Goal: Task Accomplishment & Management: Use online tool/utility

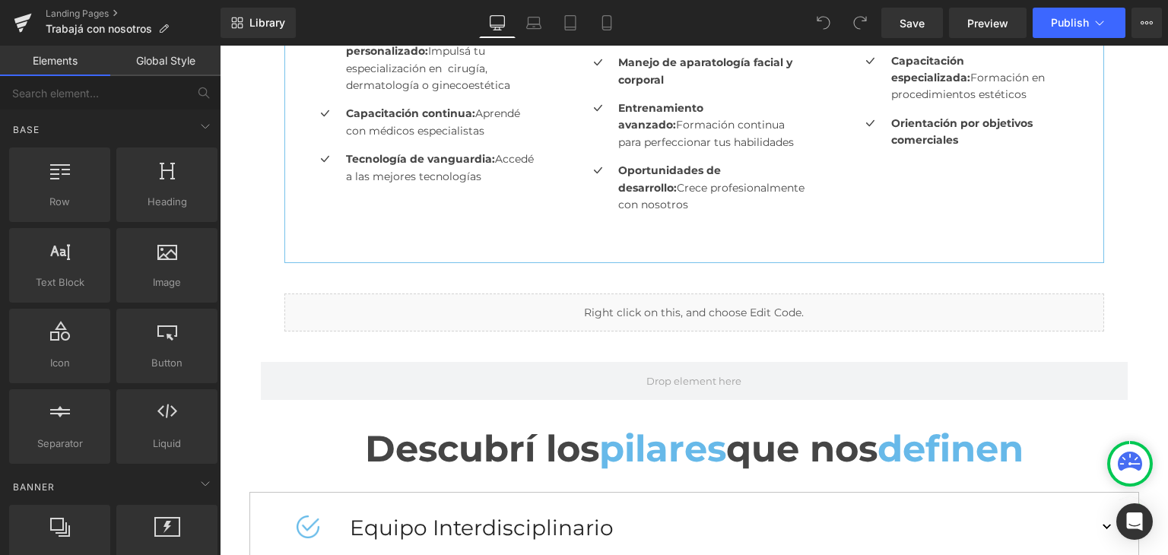
scroll to position [912, 0]
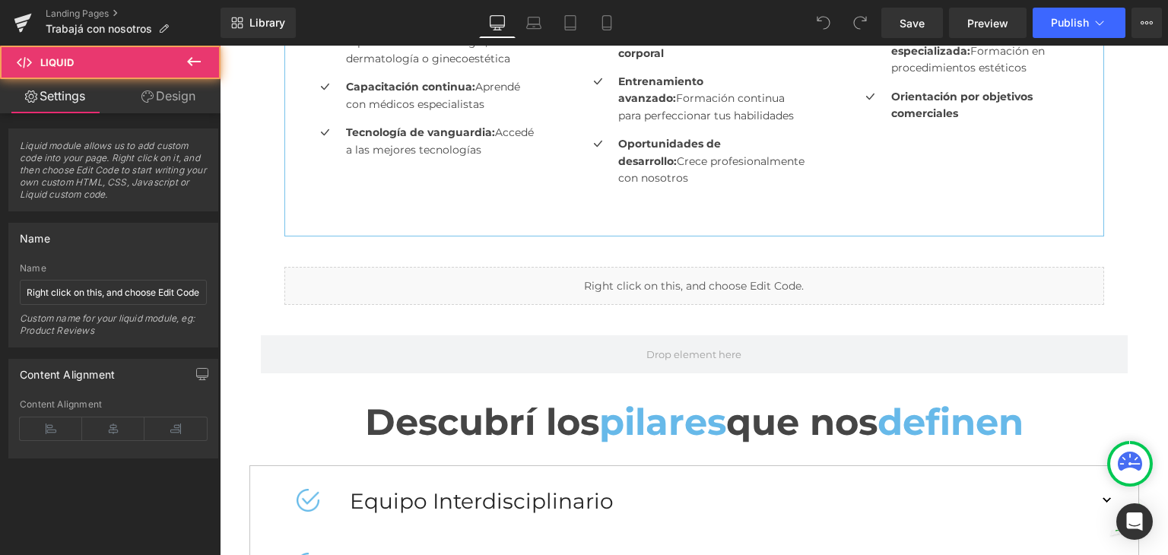
click at [754, 287] on div "Liquid" at bounding box center [694, 286] width 820 height 38
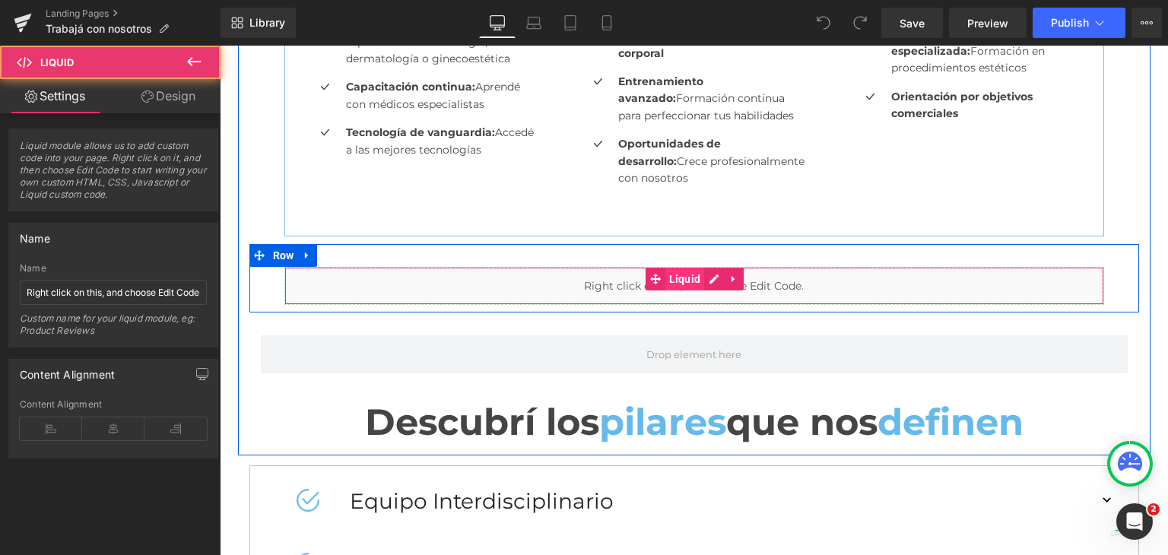
scroll to position [0, 0]
click at [705, 278] on div "Liquid" at bounding box center [694, 286] width 820 height 38
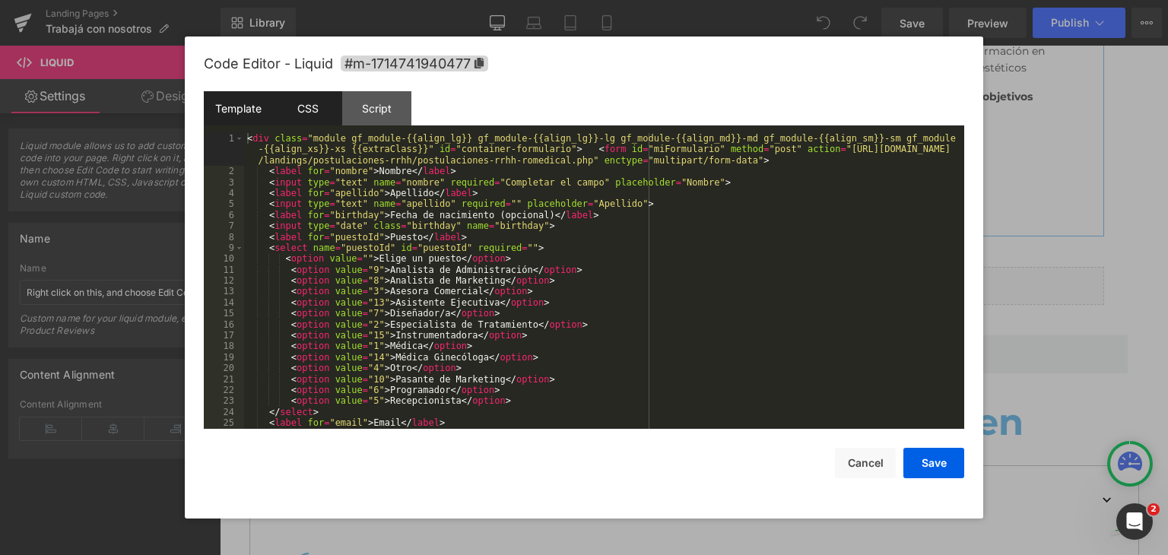
click at [306, 98] on div "CSS" at bounding box center [307, 108] width 69 height 34
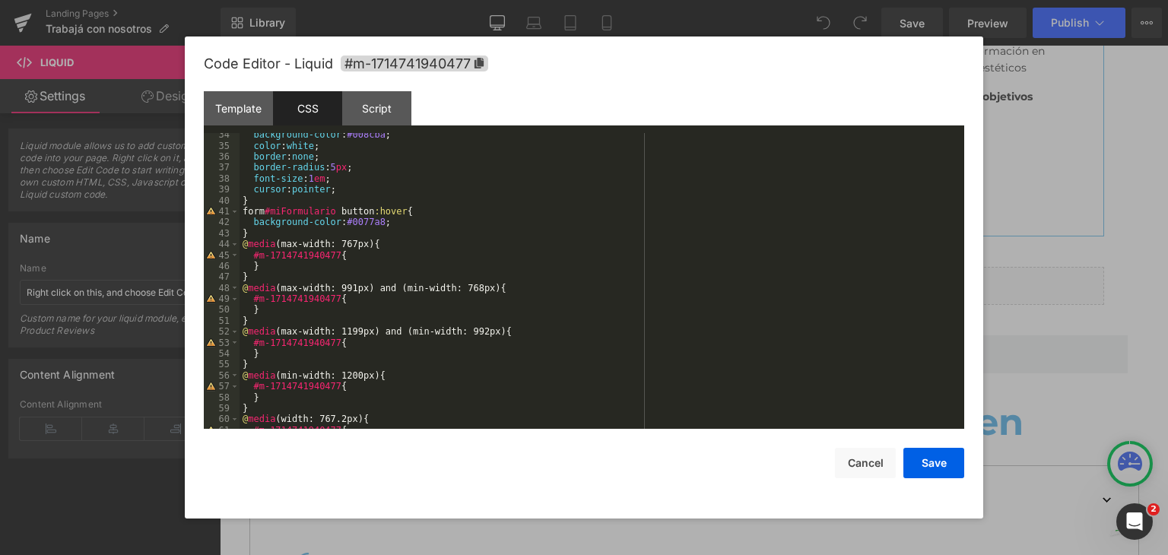
scroll to position [525, 0]
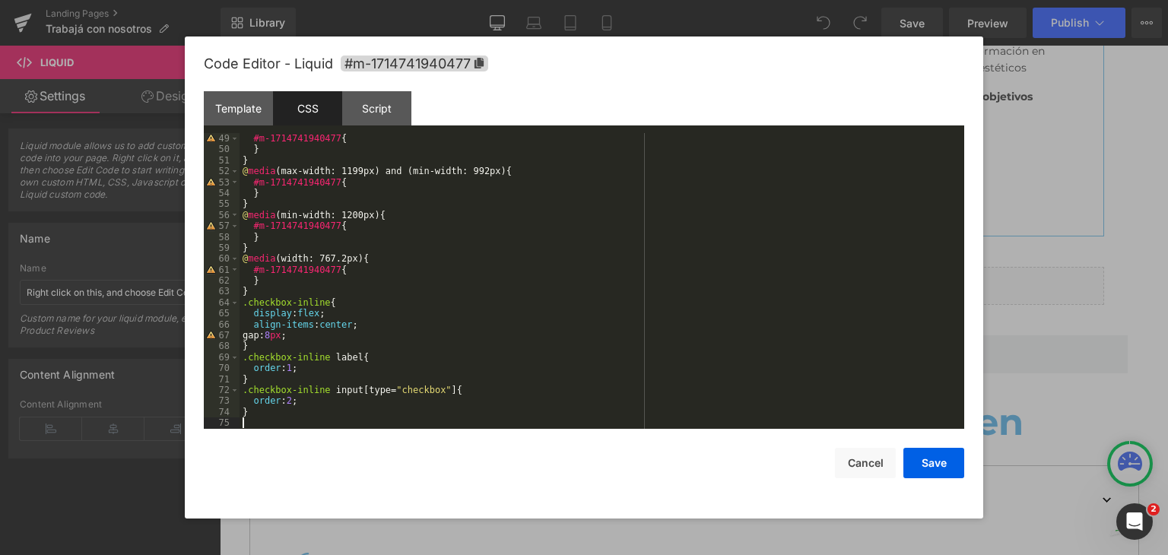
click at [270, 420] on div "#m-1714741940477 { } } @ media (max-width: 1199px) and (min-width: 992px) { #m-…" at bounding box center [598, 292] width 718 height 318
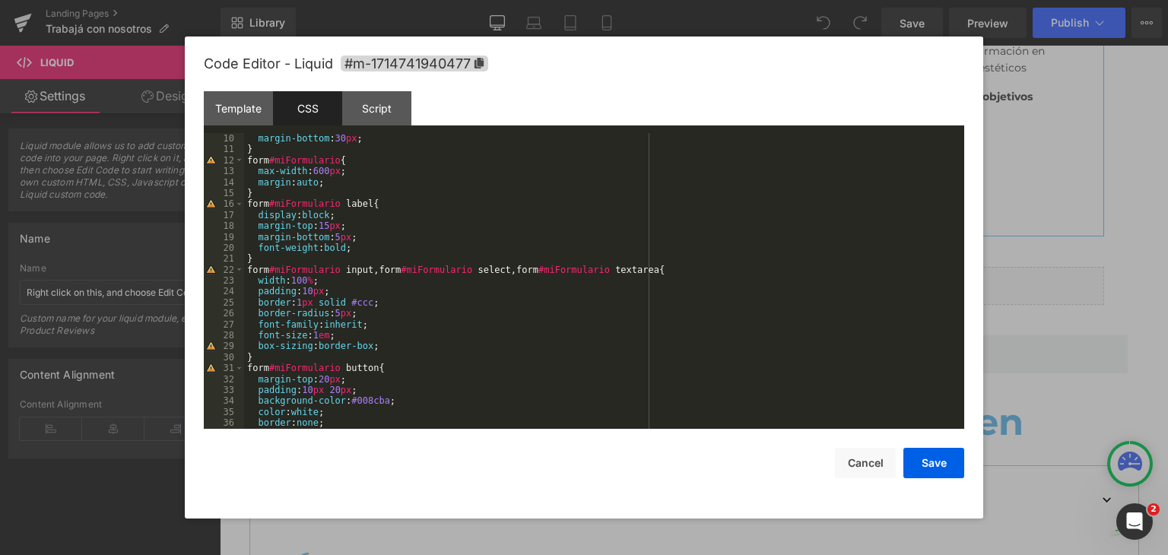
scroll to position [0, 0]
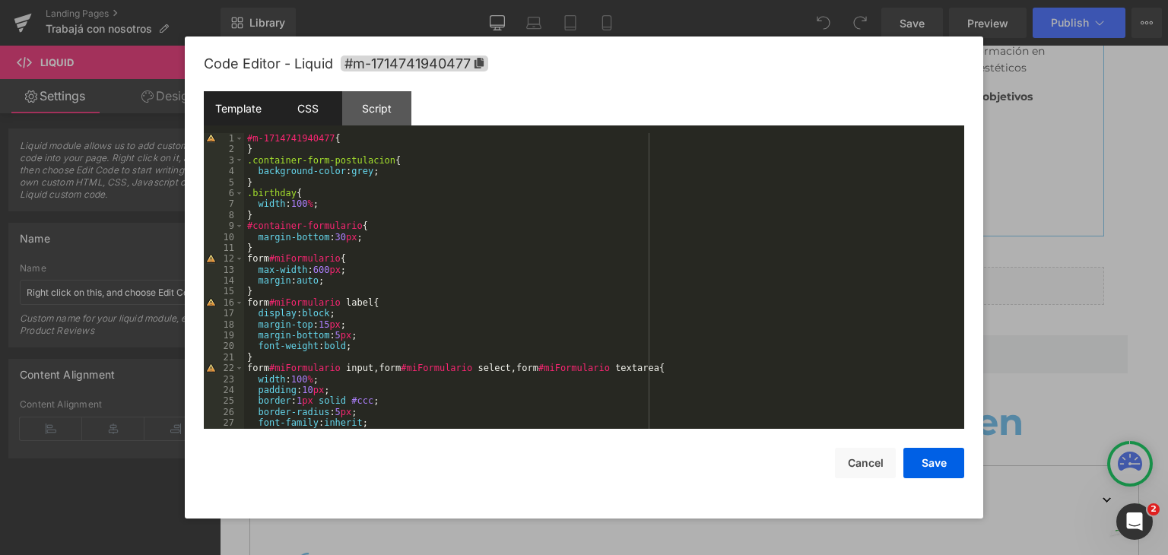
click at [245, 105] on div "Template" at bounding box center [238, 108] width 69 height 34
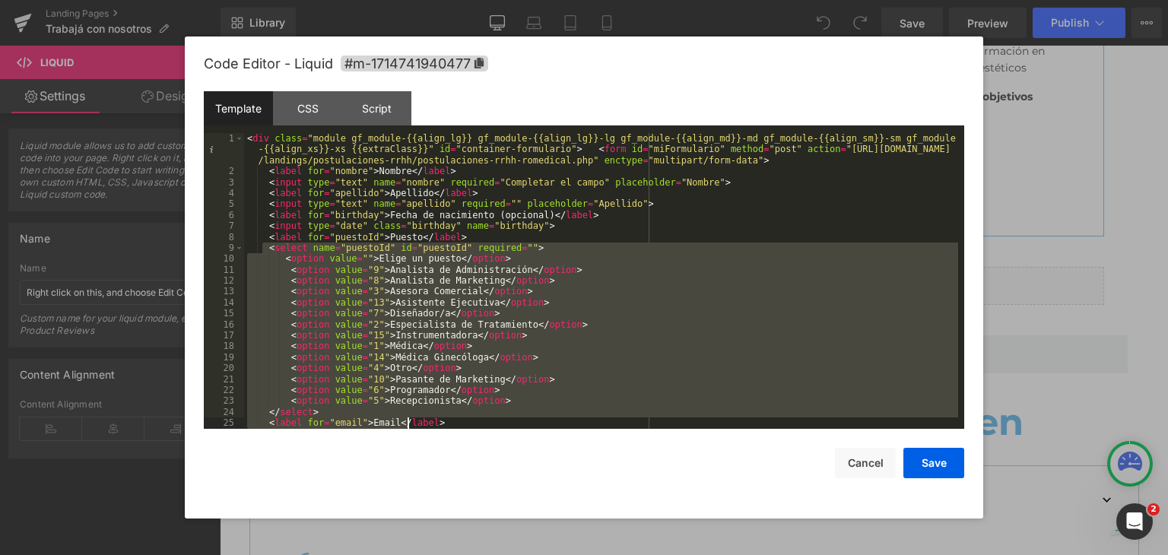
drag, startPoint x: 271, startPoint y: 249, endPoint x: 408, endPoint y: 423, distance: 221.5
click at [409, 422] on div "< div class = "module gf_module-{{align_lg}} gf_module-{{align_lg}}-lg gf_modul…" at bounding box center [601, 302] width 714 height 339
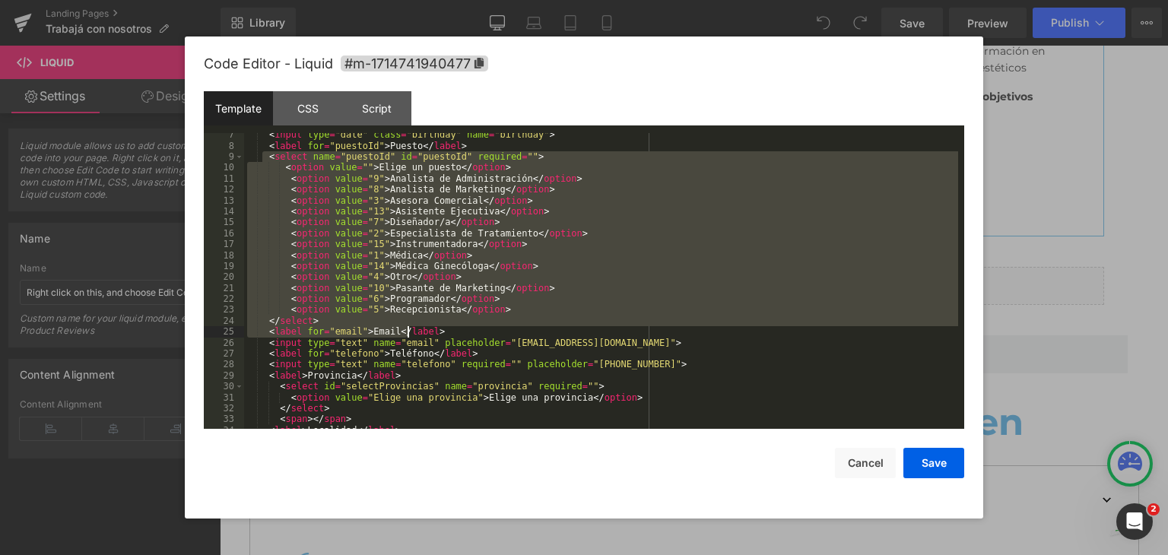
scroll to position [46, 0]
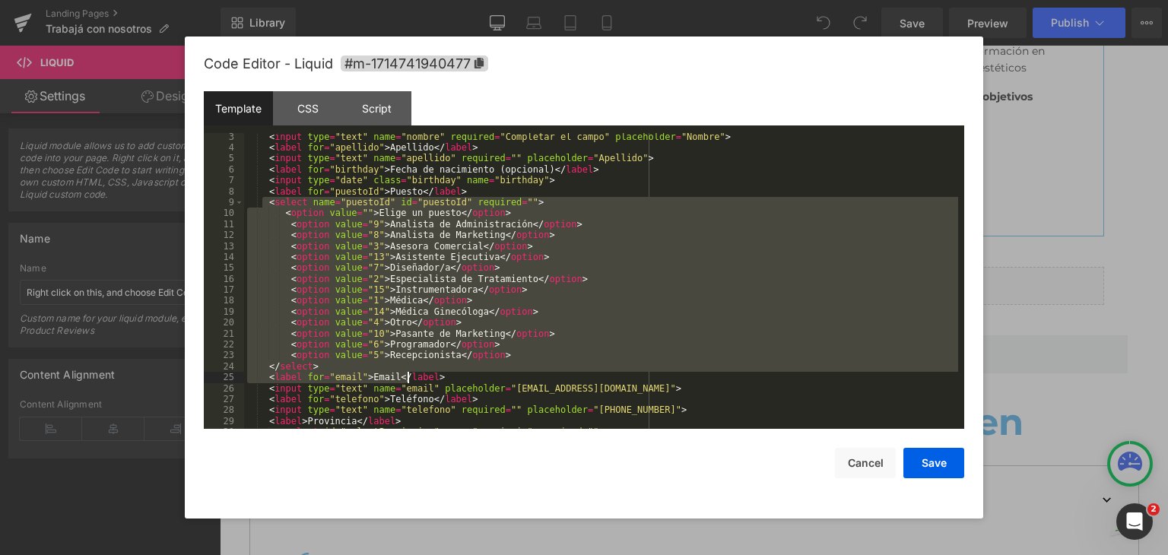
click at [348, 367] on div "< input type = "text" name = "nombre" required = "Completar el campo" placehold…" at bounding box center [601, 281] width 714 height 296
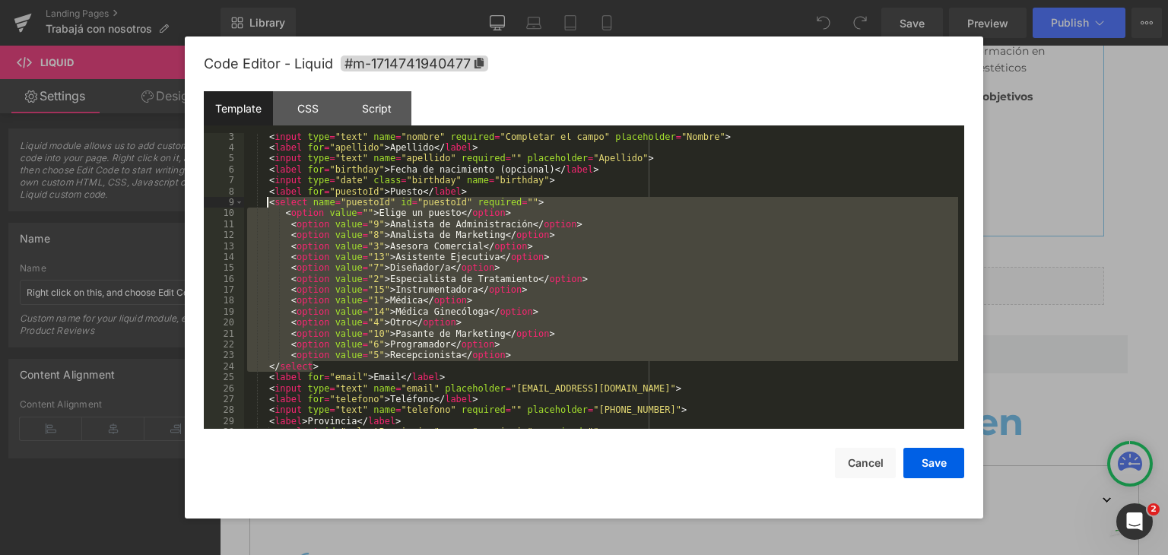
drag, startPoint x: 346, startPoint y: 366, endPoint x: 267, endPoint y: 206, distance: 178.8
click at [267, 206] on div "< input type = "text" name = "nombre" required = "Completar el campo" placehold…" at bounding box center [601, 291] width 714 height 318
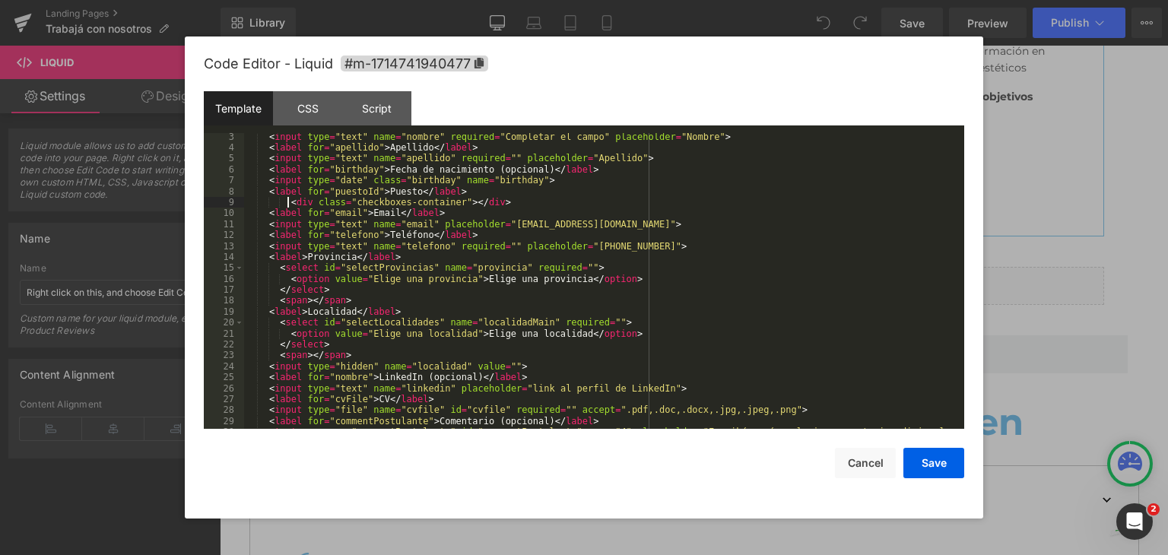
click at [289, 202] on div "< input type = "text" name = "nombre" required = "Completar el campo" placehold…" at bounding box center [601, 296] width 714 height 328
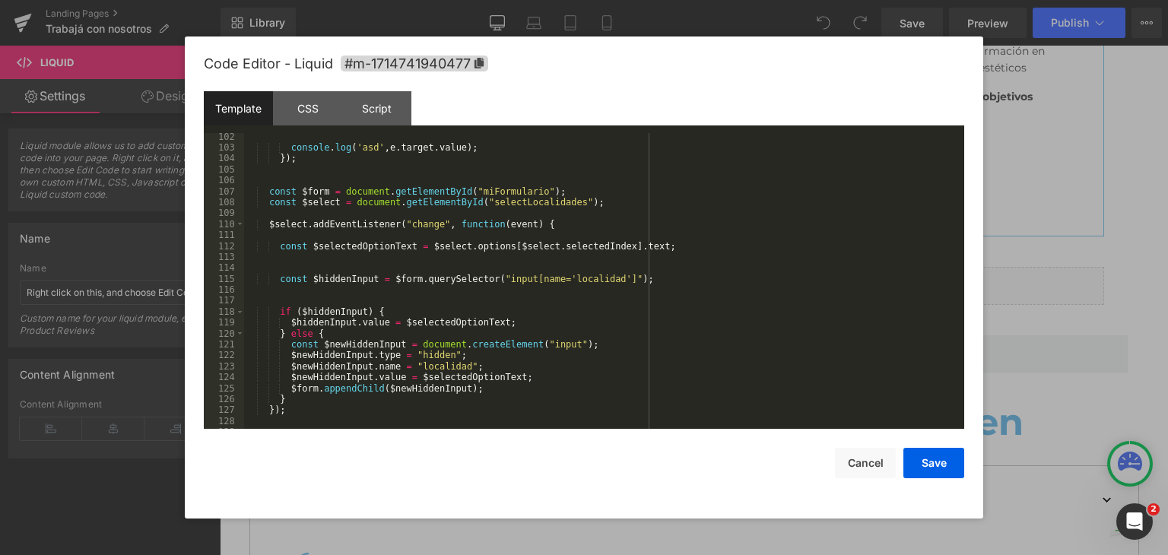
scroll to position [1182, 0]
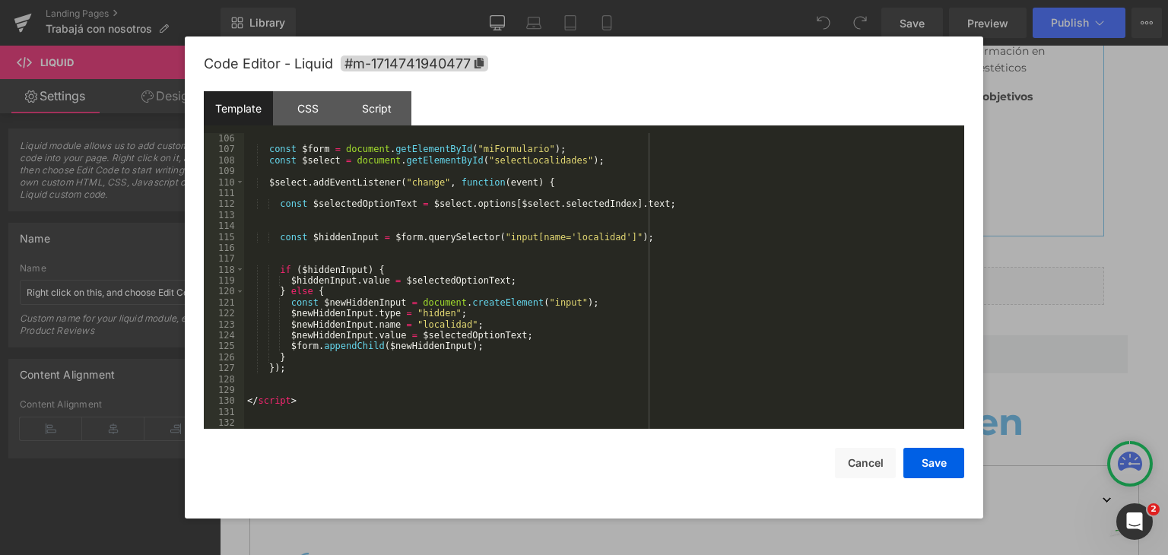
click at [328, 382] on div "const $form = document . getElementById ( "miFormulario" ) ; const $select = do…" at bounding box center [601, 292] width 714 height 318
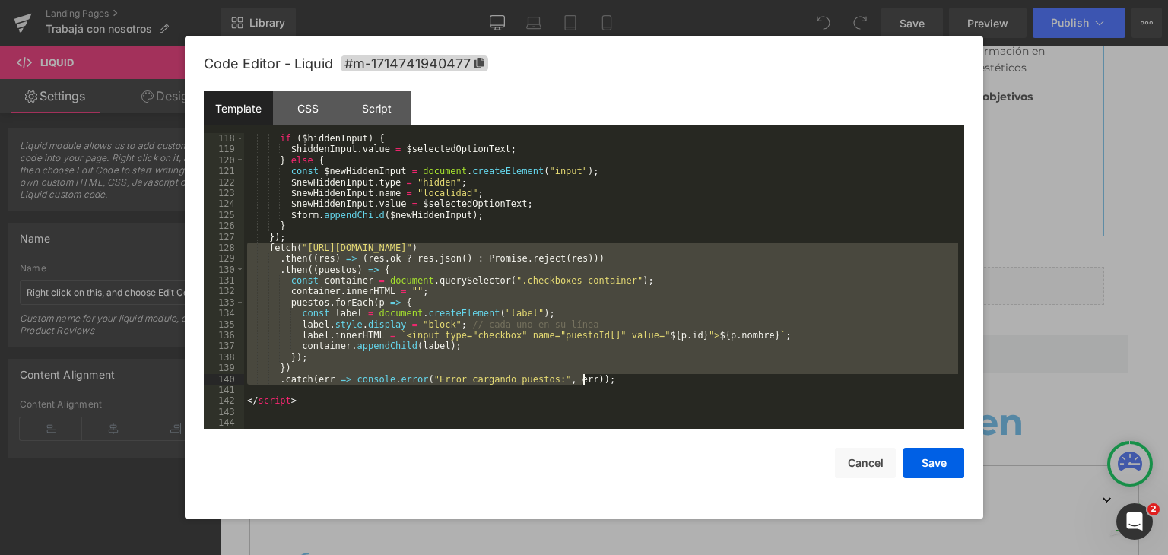
scroll to position [1314, 0]
click at [302, 236] on div "if ( $hiddenInput ) { $hiddenInput . value = $selectedOptionText ; } else { con…" at bounding box center [601, 292] width 714 height 318
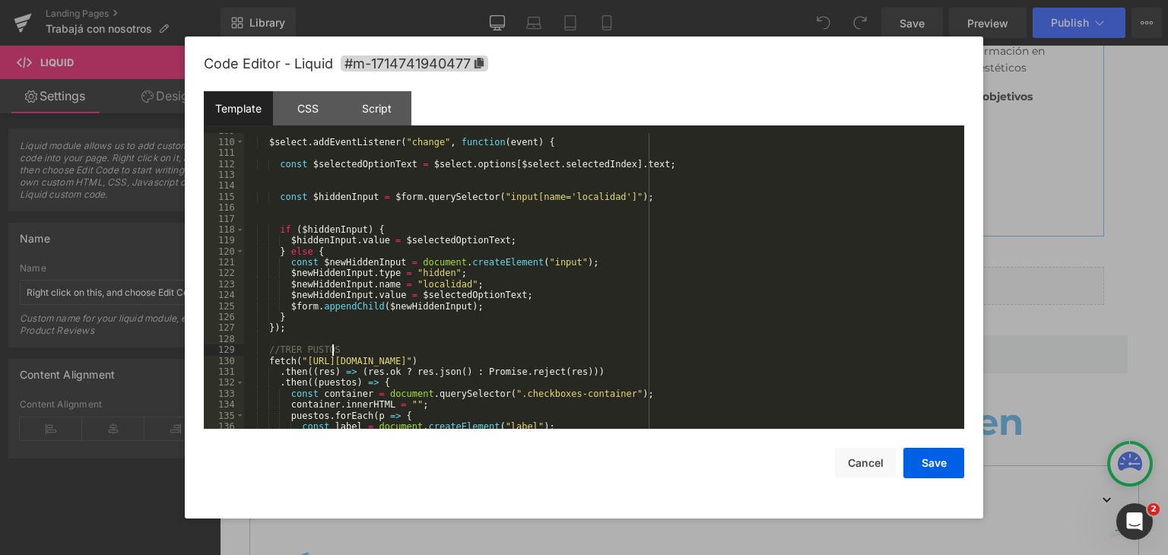
scroll to position [1335, 0]
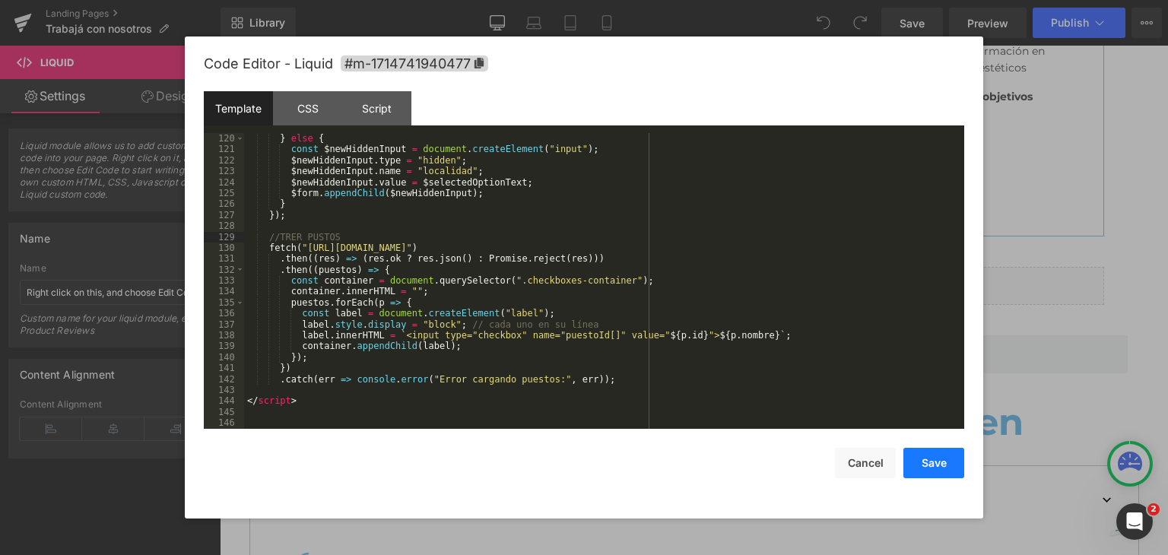
click at [927, 471] on button "Save" at bounding box center [933, 463] width 61 height 30
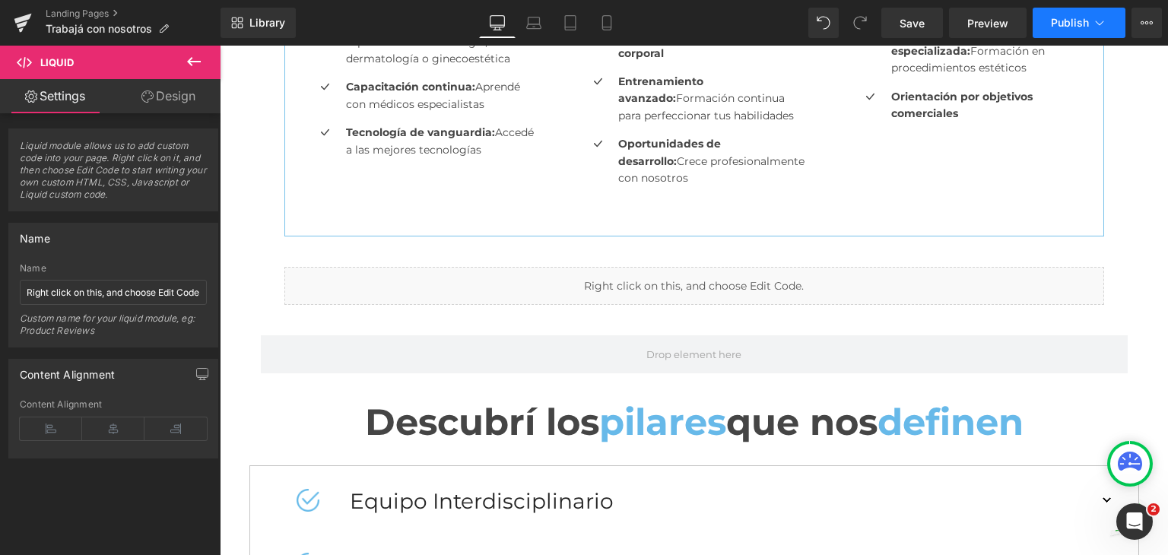
click at [1066, 27] on span "Publish" at bounding box center [1070, 23] width 38 height 12
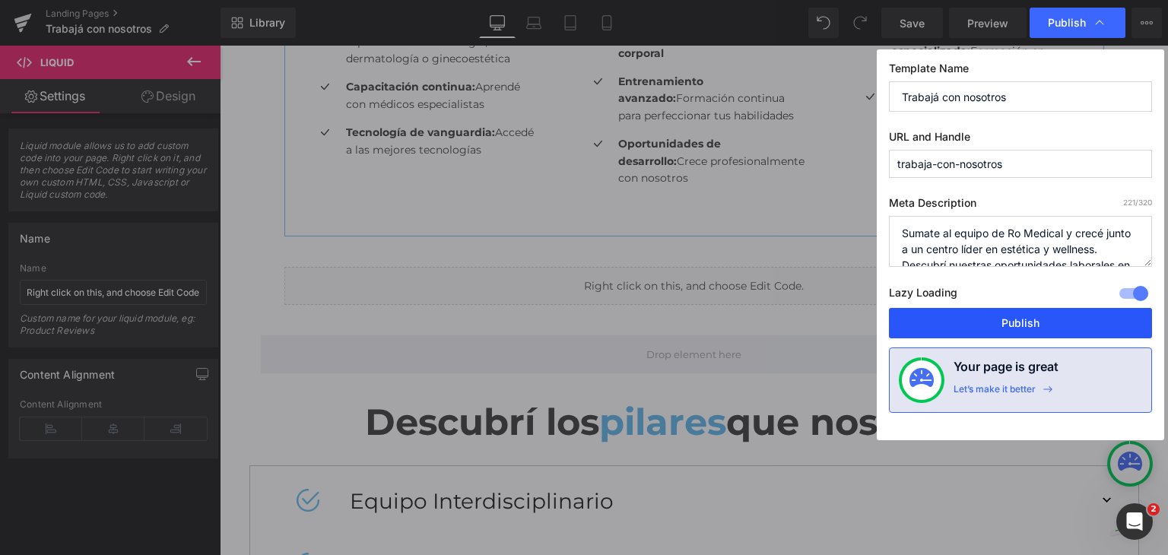
click at [1001, 325] on button "Publish" at bounding box center [1020, 323] width 263 height 30
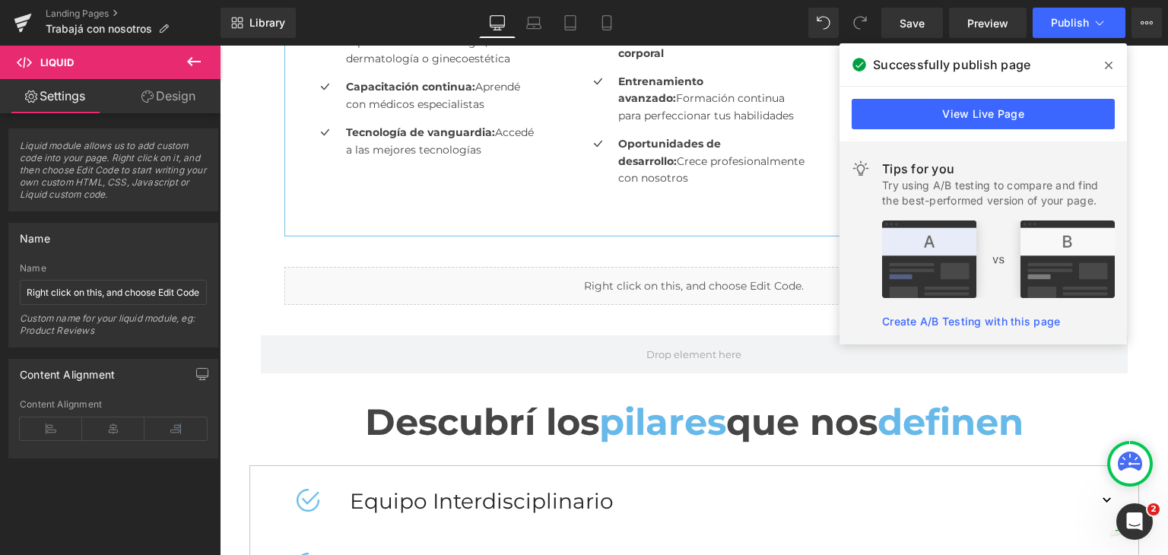
click at [709, 287] on div "Liquid" at bounding box center [694, 286] width 820 height 38
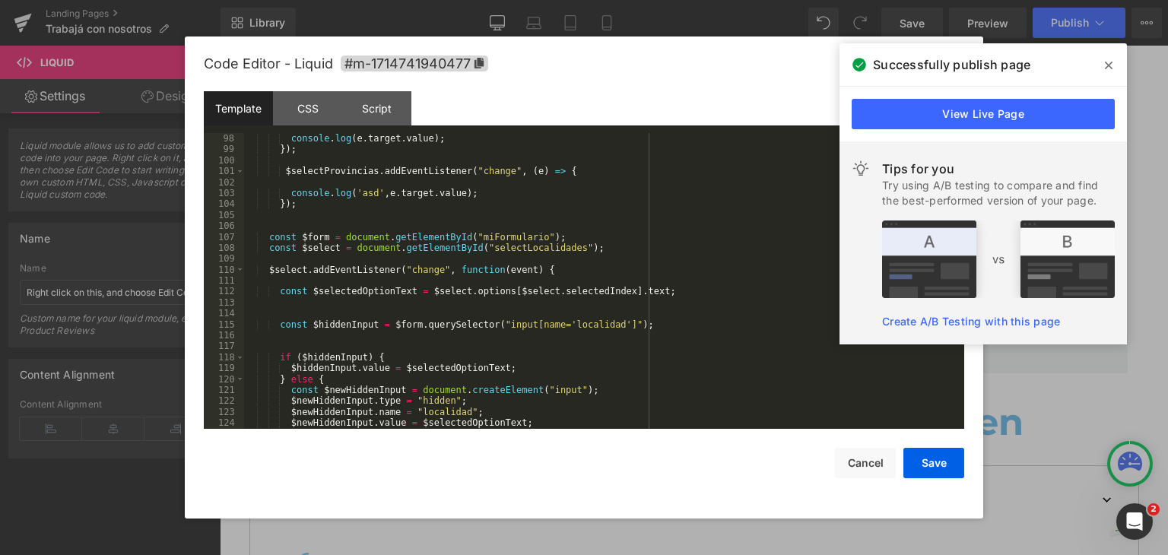
scroll to position [1335, 0]
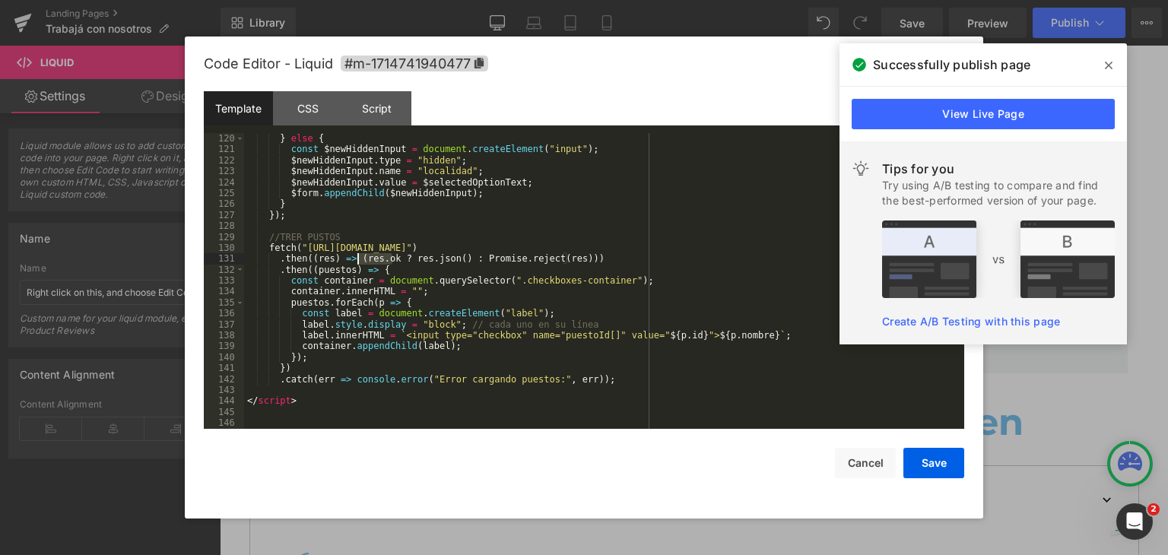
drag, startPoint x: 391, startPoint y: 256, endPoint x: 356, endPoint y: 256, distance: 35.0
click at [356, 256] on div "} else { const $newHiddenInput = document . createElement ( "input" ) ; $newHid…" at bounding box center [601, 292] width 714 height 318
click at [389, 274] on div "} else { const $newHiddenInput = document . createElement ( "input" ) ; $newHid…" at bounding box center [601, 292] width 714 height 318
click at [442, 280] on div "} else { const $newHiddenInput = document . createElement ( "input" ) ; $newHid…" at bounding box center [601, 292] width 714 height 318
click at [436, 274] on div "} else { const $newHiddenInput = document . createElement ( "input" ) ; $newHid…" at bounding box center [601, 292] width 714 height 318
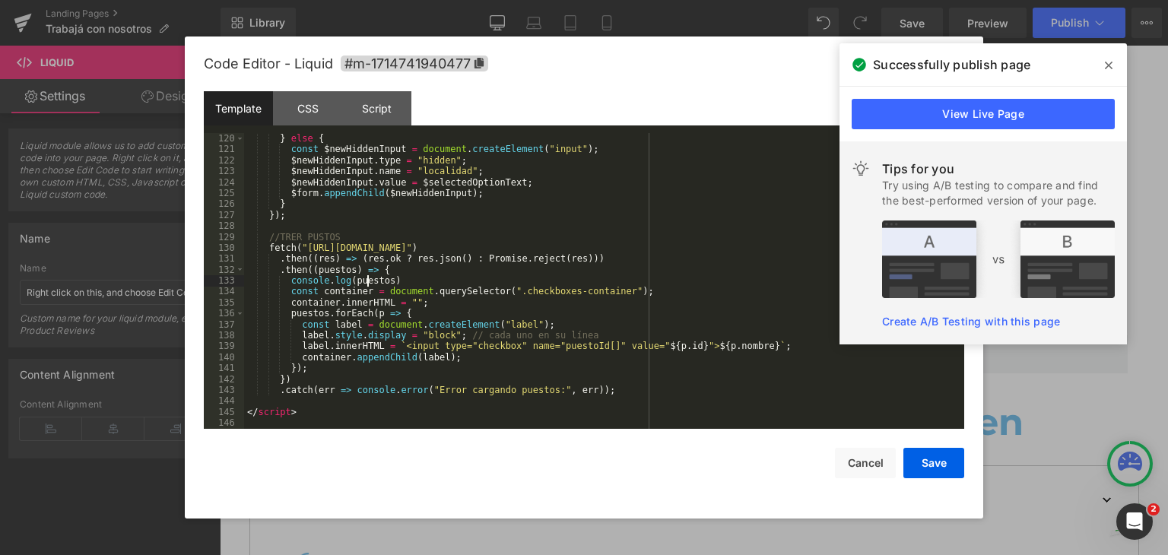
click at [367, 282] on div "} else { const $newHiddenInput = document . createElement ( "input" ) ; $newHid…" at bounding box center [601, 292] width 714 height 318
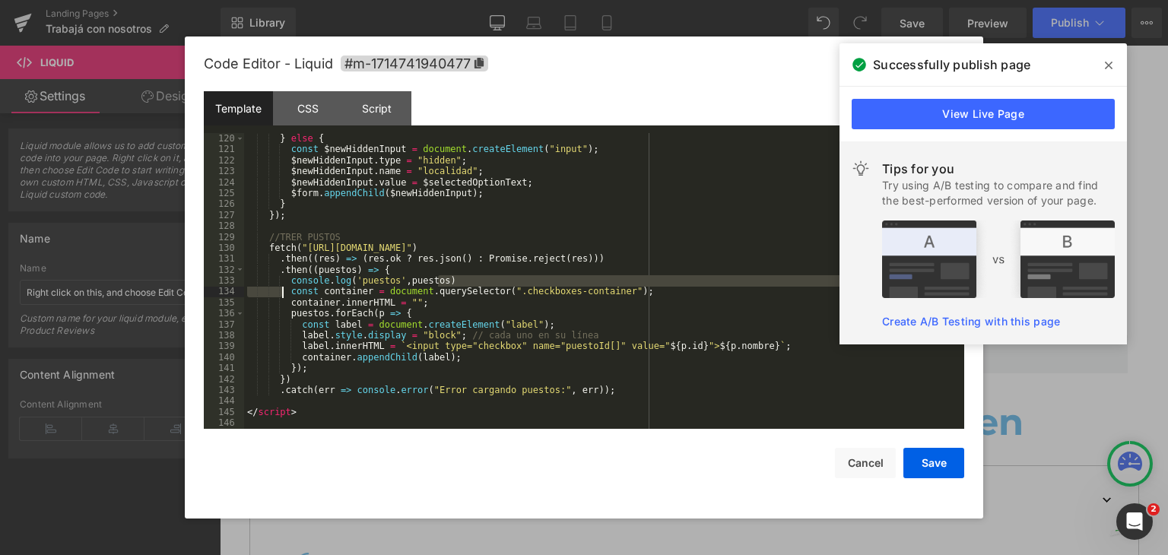
drag, startPoint x: 448, startPoint y: 284, endPoint x: 280, endPoint y: 287, distance: 168.0
click at [280, 287] on div "} else { const $newHiddenInput = document . createElement ( "input" ) ; $newHid…" at bounding box center [601, 292] width 714 height 318
click at [280, 284] on div "} else { const $newHiddenInput = document . createElement ( "input" ) ; $newHid…" at bounding box center [601, 281] width 714 height 296
click at [297, 306] on div "} else { const $newHiddenInput = document . createElement ( "input" ) ; $newHid…" at bounding box center [601, 292] width 714 height 318
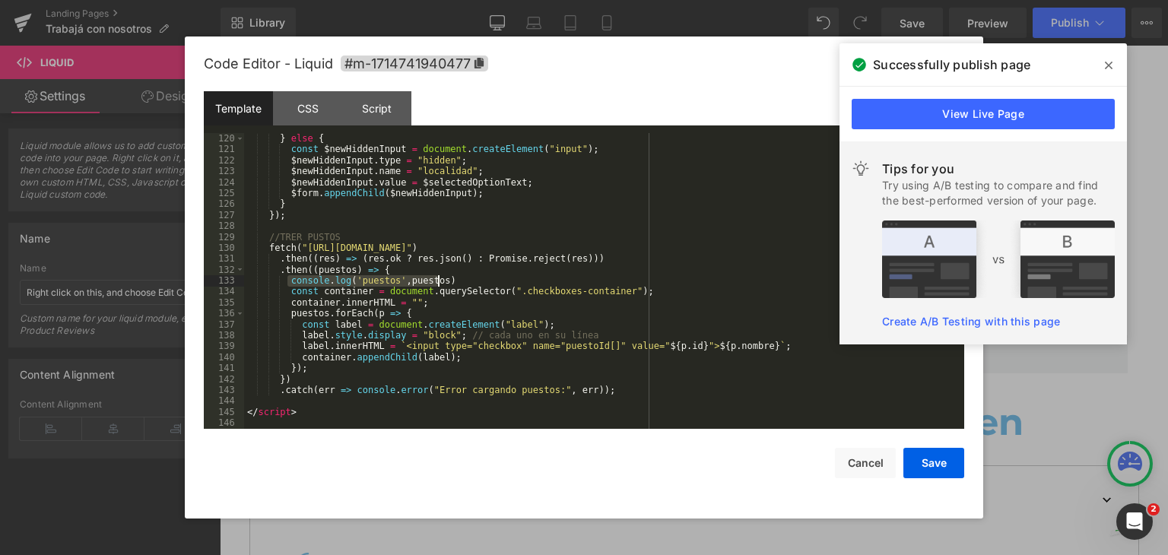
drag, startPoint x: 286, startPoint y: 284, endPoint x: 438, endPoint y: 284, distance: 152.1
click at [438, 284] on div "} else { const $newHiddenInput = document . createElement ( "input" ) ; $newHid…" at bounding box center [601, 292] width 714 height 318
click at [644, 386] on div "} else { const $newHiddenInput = document . createElement ( "input" ) ; $newHid…" at bounding box center [601, 292] width 714 height 318
click at [940, 465] on button "Save" at bounding box center [933, 463] width 61 height 30
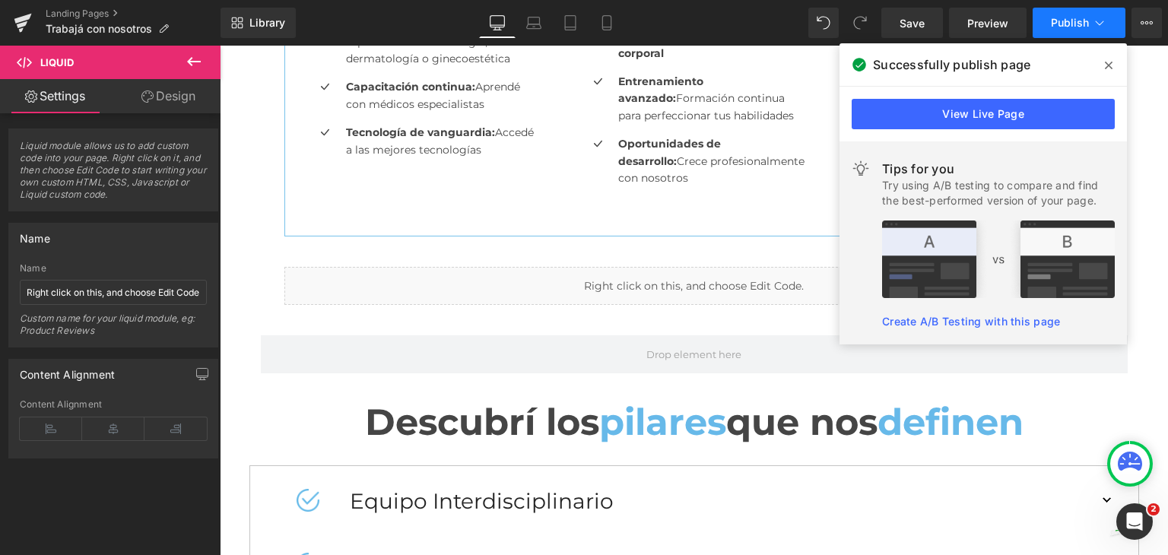
click at [1058, 17] on span "Publish" at bounding box center [1070, 23] width 38 height 12
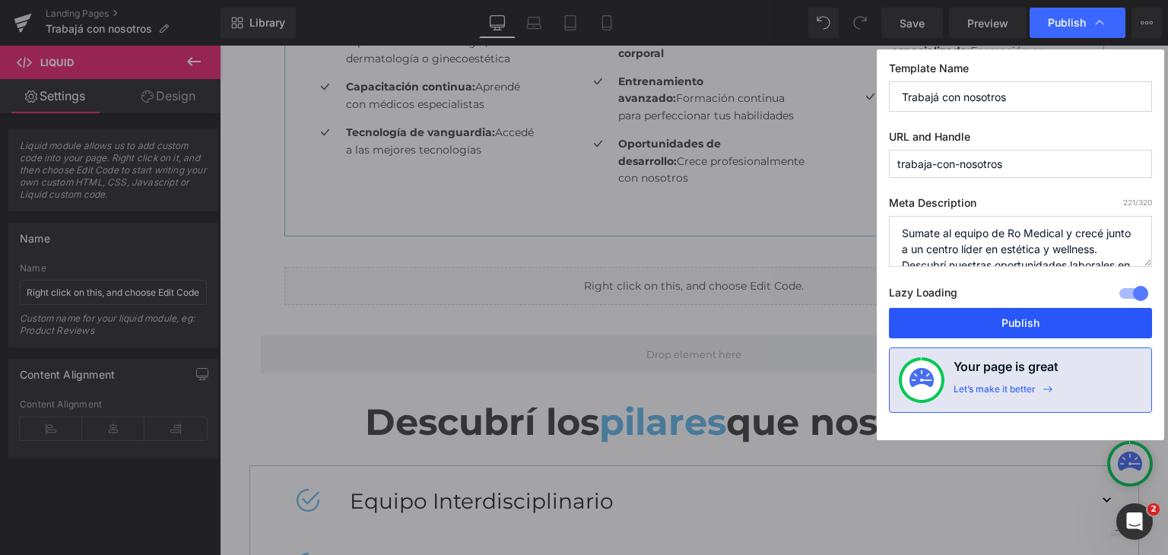
click at [932, 315] on button "Publish" at bounding box center [1020, 323] width 263 height 30
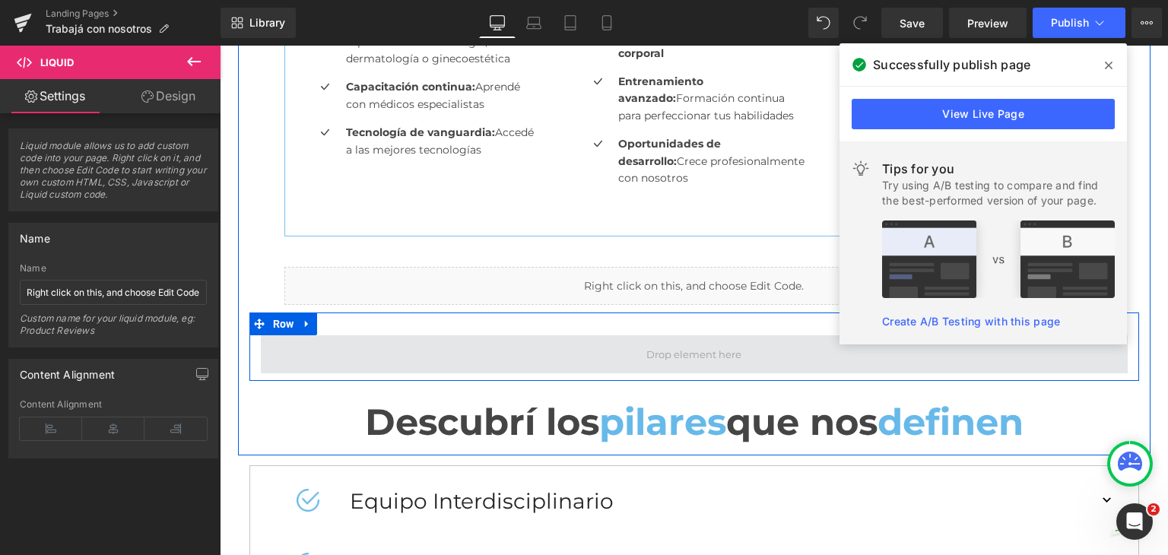
click at [687, 338] on span at bounding box center [694, 354] width 867 height 38
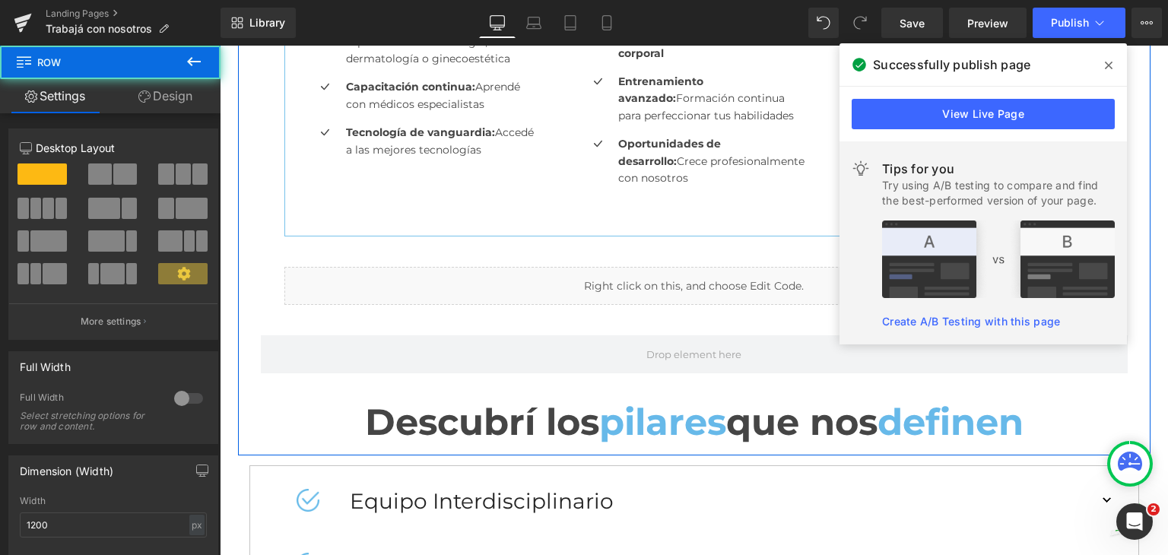
click at [690, 268] on div "Liquid" at bounding box center [694, 286] width 820 height 38
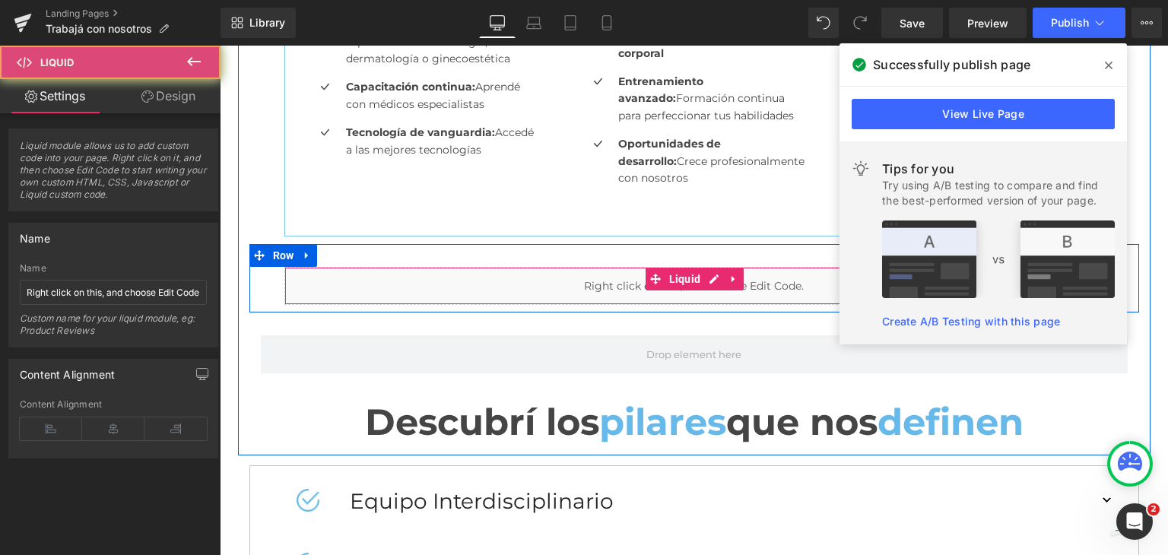
click at [691, 290] on div "Liquid" at bounding box center [694, 286] width 820 height 38
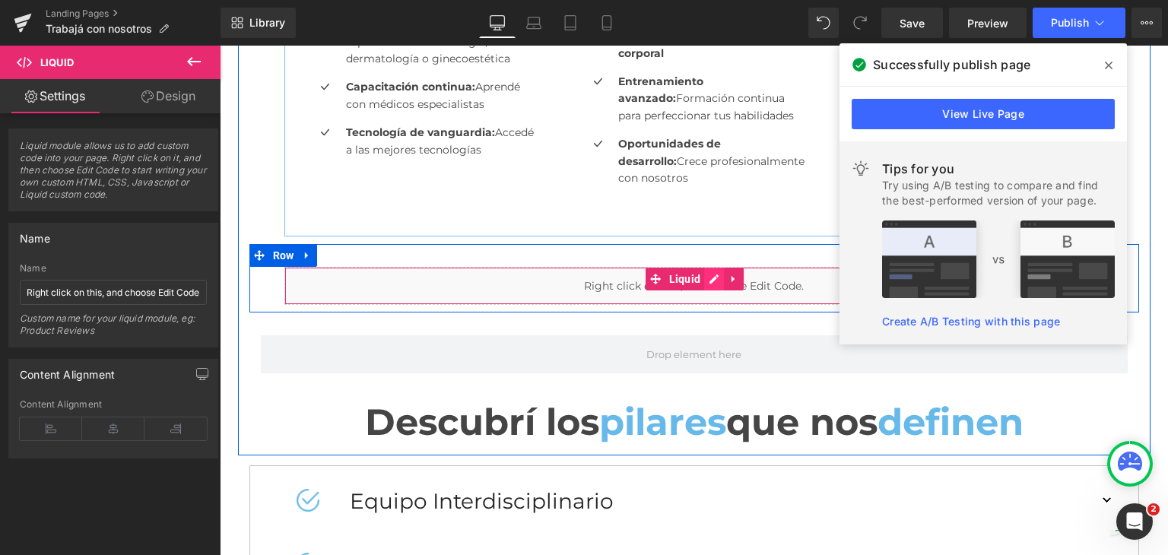
click at [706, 281] on div "Liquid" at bounding box center [694, 286] width 820 height 38
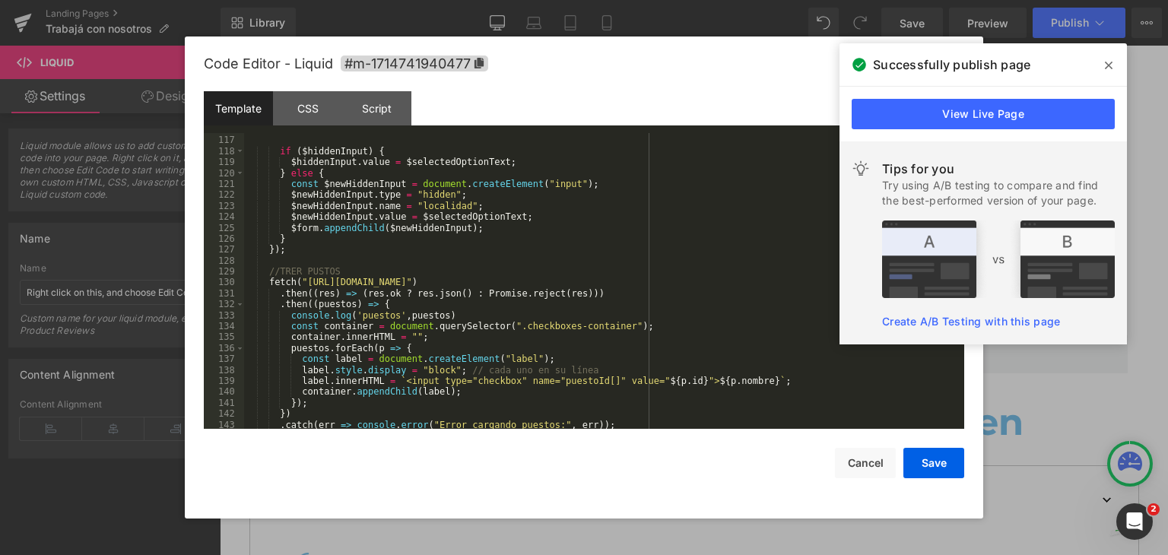
scroll to position [1346, 0]
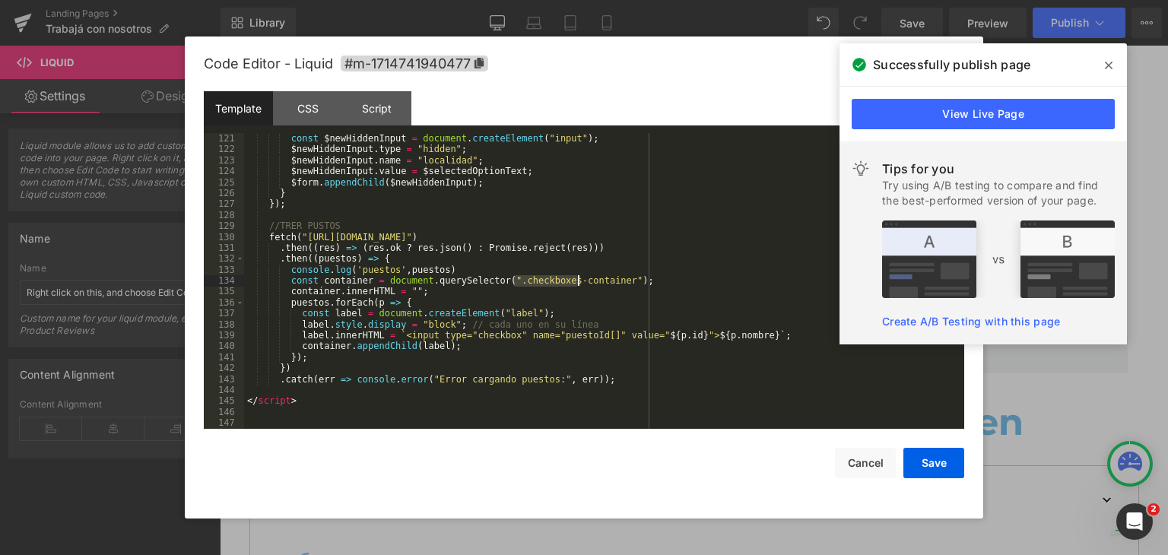
drag, startPoint x: 515, startPoint y: 281, endPoint x: 579, endPoint y: 279, distance: 63.9
click at [579, 279] on div "const $newHiddenInput = document . createElement ( "input" ) ; $newHiddenInput …" at bounding box center [601, 292] width 714 height 318
click at [733, 150] on span at bounding box center [727, 154] width 20 height 12
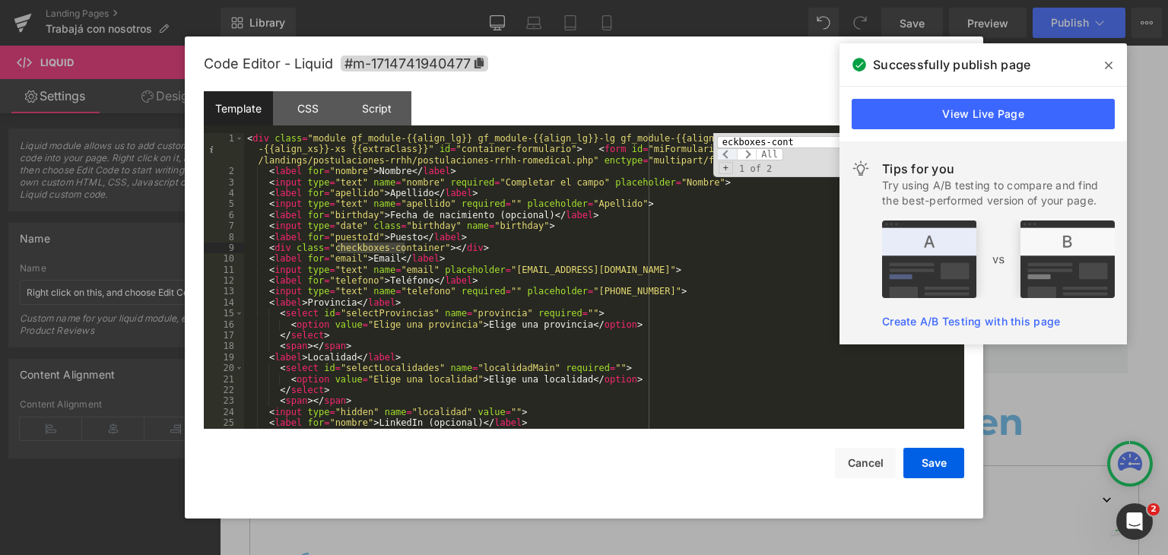
scroll to position [0, 0]
click at [748, 157] on span at bounding box center [747, 154] width 20 height 12
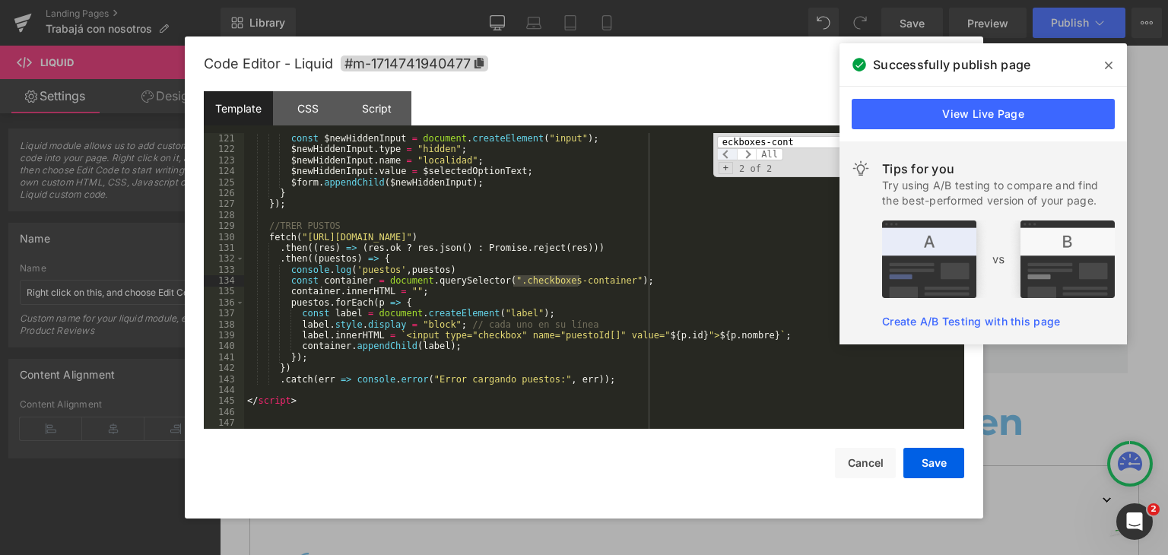
click at [729, 150] on span at bounding box center [727, 154] width 20 height 12
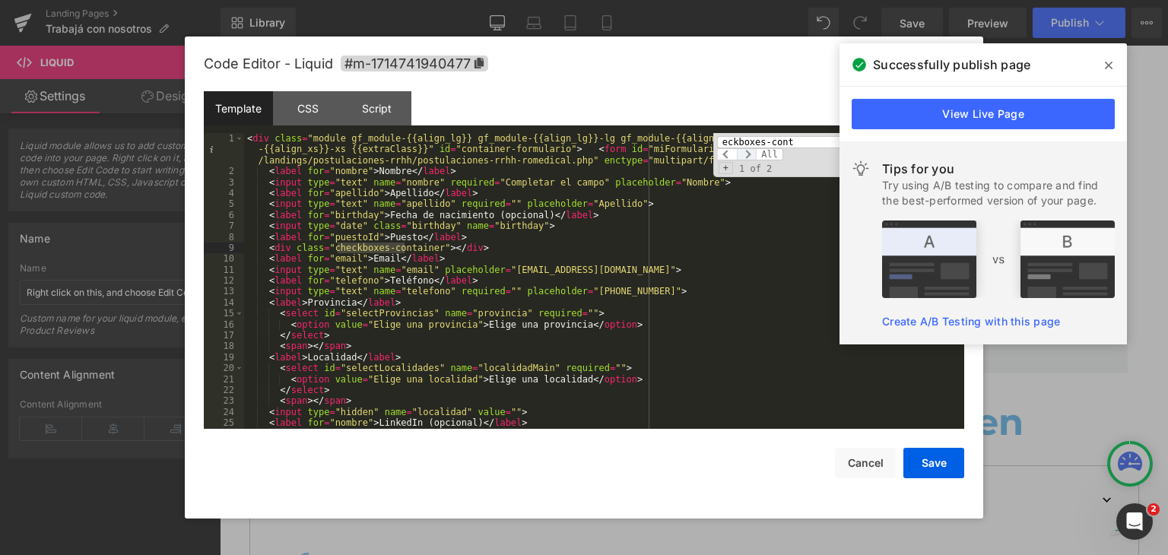
click at [751, 156] on span at bounding box center [747, 154] width 20 height 12
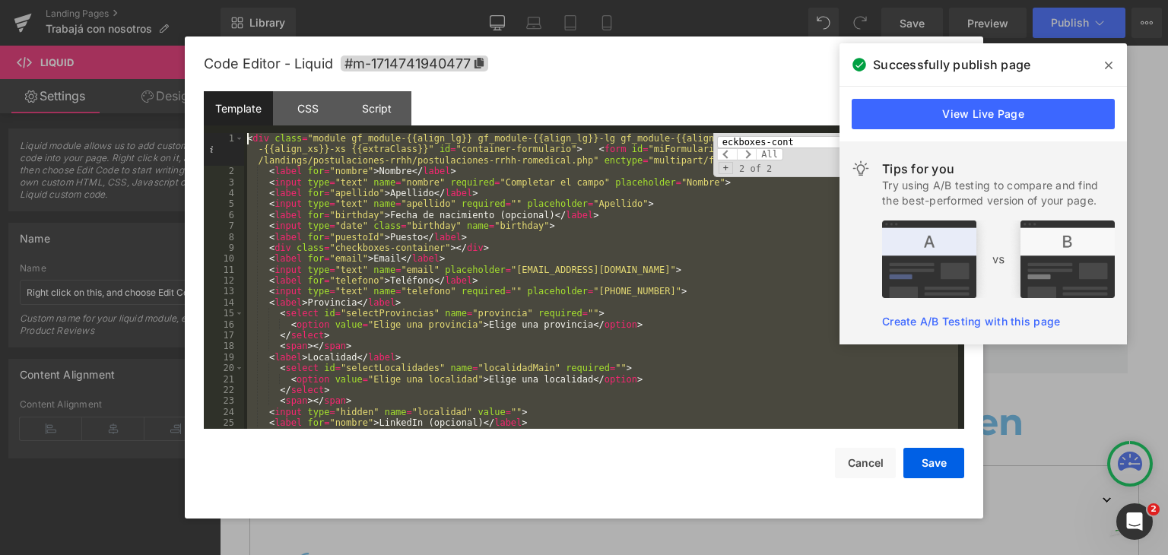
drag, startPoint x: 312, startPoint y: 405, endPoint x: 227, endPoint y: 65, distance: 351.1
click at [227, 65] on div "Code Editor - Liquid #m-1714741940477 Template CSS Script Data 1 2 3 4 5 6 7 8 …" at bounding box center [584, 277] width 760 height 482
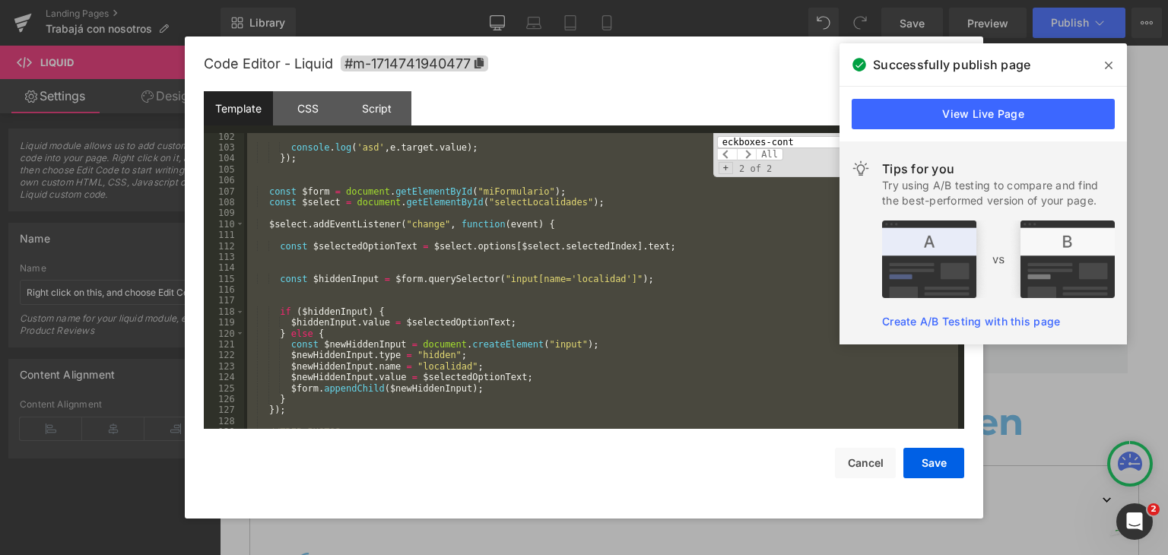
scroll to position [1346, 0]
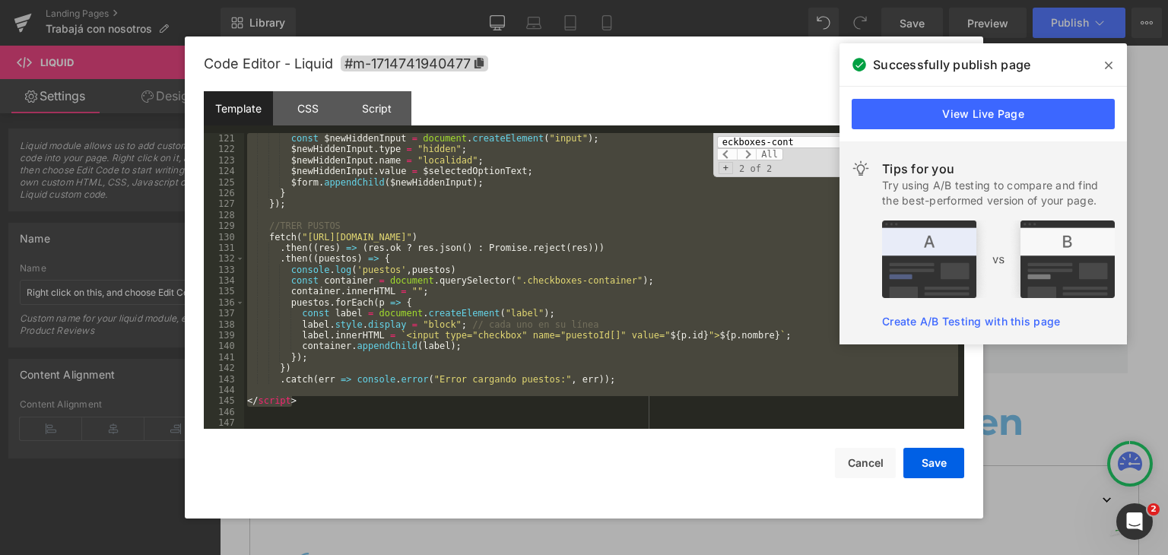
click at [324, 226] on div "const $newHiddenInput = document . createElement ( "input" ) ; $newHiddenInput …" at bounding box center [601, 281] width 714 height 296
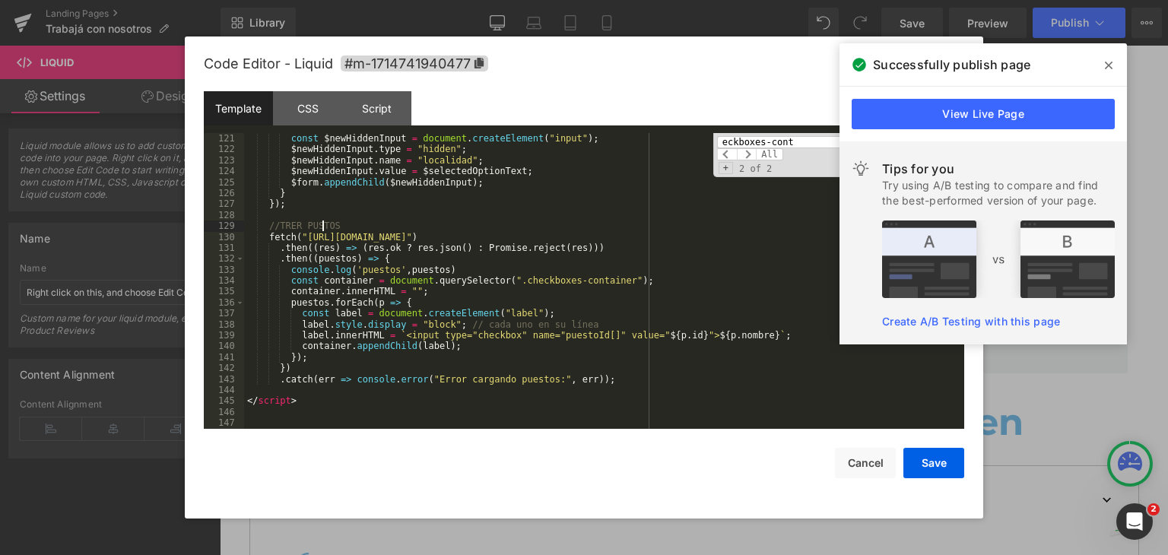
click at [314, 224] on div "const $newHiddenInput = document . createElement ( "input" ) ; $newHiddenInput …" at bounding box center [601, 292] width 714 height 318
drag, startPoint x: 344, startPoint y: 233, endPoint x: 384, endPoint y: 233, distance: 40.3
click at [384, 233] on div "const $newHiddenInput = document . createElement ( "input" ) ; $newHiddenInput …" at bounding box center [601, 292] width 714 height 318
click at [376, 233] on div "const $newHiddenInput = document . createElement ( "input" ) ; $newHiddenInput …" at bounding box center [601, 281] width 714 height 296
click at [376, 233] on div "const $newHiddenInput = document . createElement ( "input" ) ; $newHiddenInput …" at bounding box center [601, 292] width 714 height 318
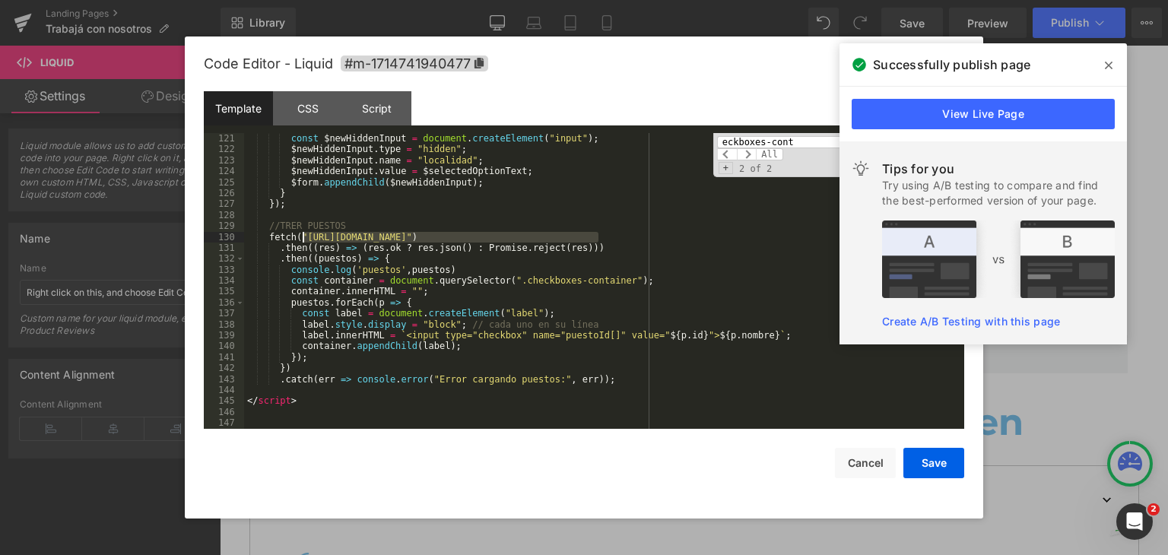
drag, startPoint x: 601, startPoint y: 239, endPoint x: 301, endPoint y: 234, distance: 299.6
click at [301, 234] on div "const $newHiddenInput = document . createElement ( "input" ) ; $newHiddenInput …" at bounding box center [601, 292] width 714 height 318
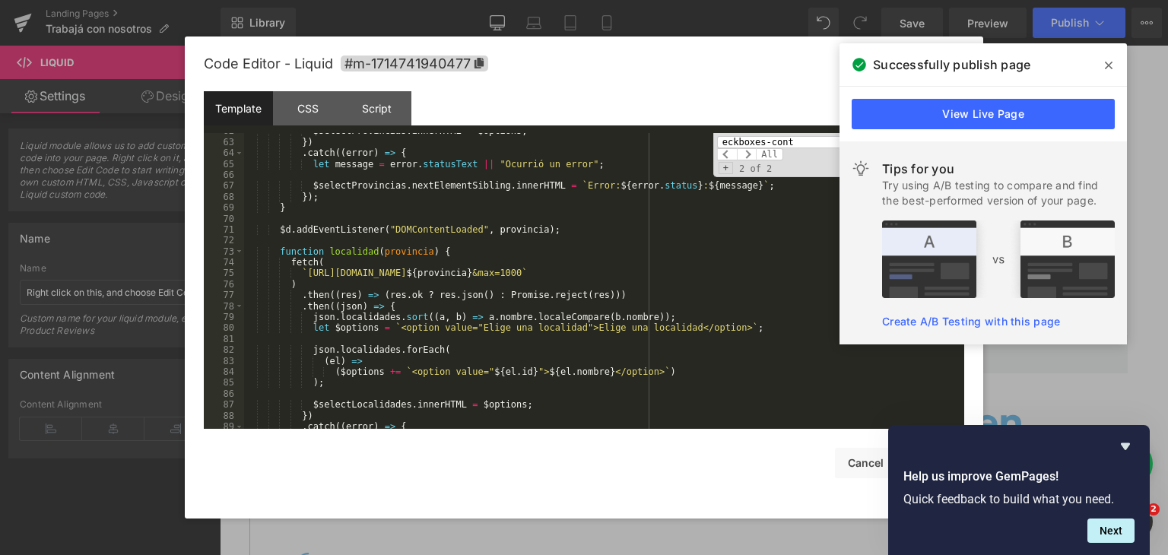
scroll to position [708, 0]
drag, startPoint x: 477, startPoint y: 251, endPoint x: 254, endPoint y: 252, distance: 223.5
click at [254, 252] on div "$selectProvincias . innerHTML = $options ; }) . catch (( error ) => { let messa…" at bounding box center [601, 284] width 714 height 318
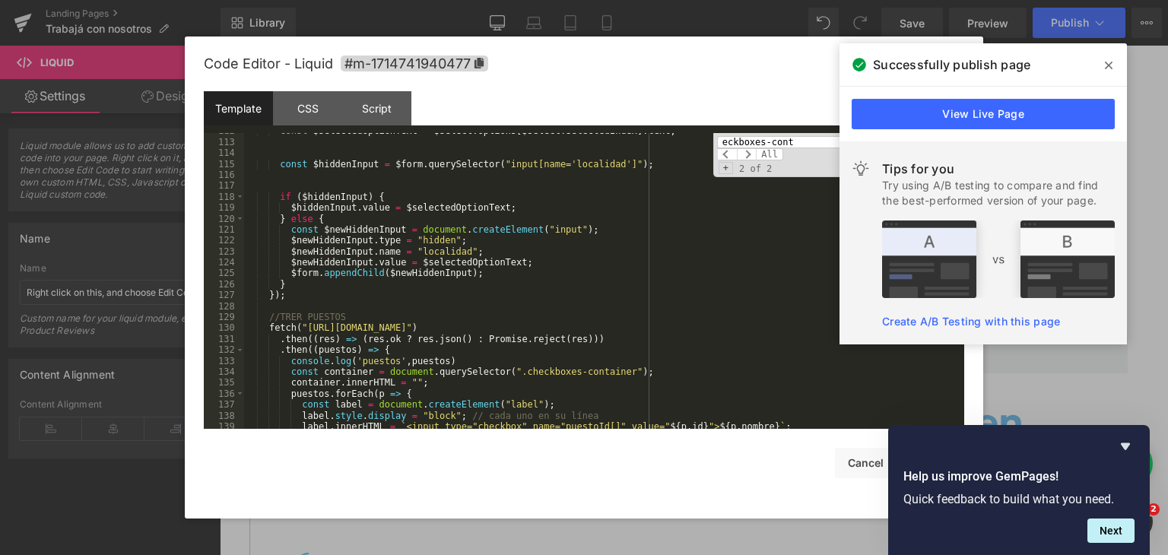
scroll to position [1346, 0]
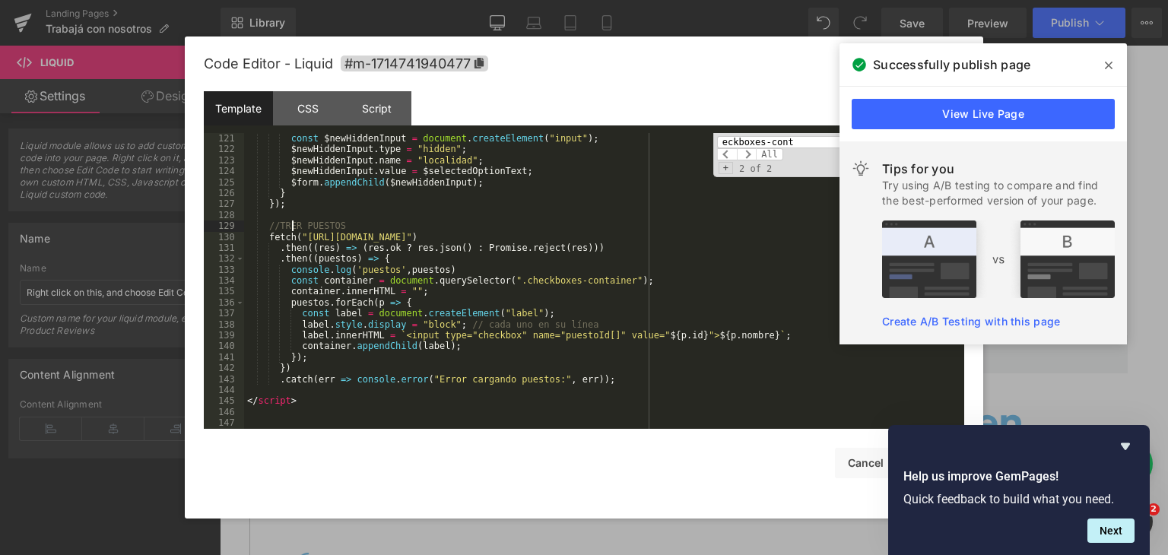
click at [291, 227] on div "const $newHiddenInput = document . createElement ( "input" ) ; $newHiddenInput …" at bounding box center [601, 292] width 714 height 318
click at [371, 227] on div "const $newHiddenInput = document . createElement ( "input" ) ; $newHiddenInput …" at bounding box center [601, 292] width 714 height 318
paste textarea
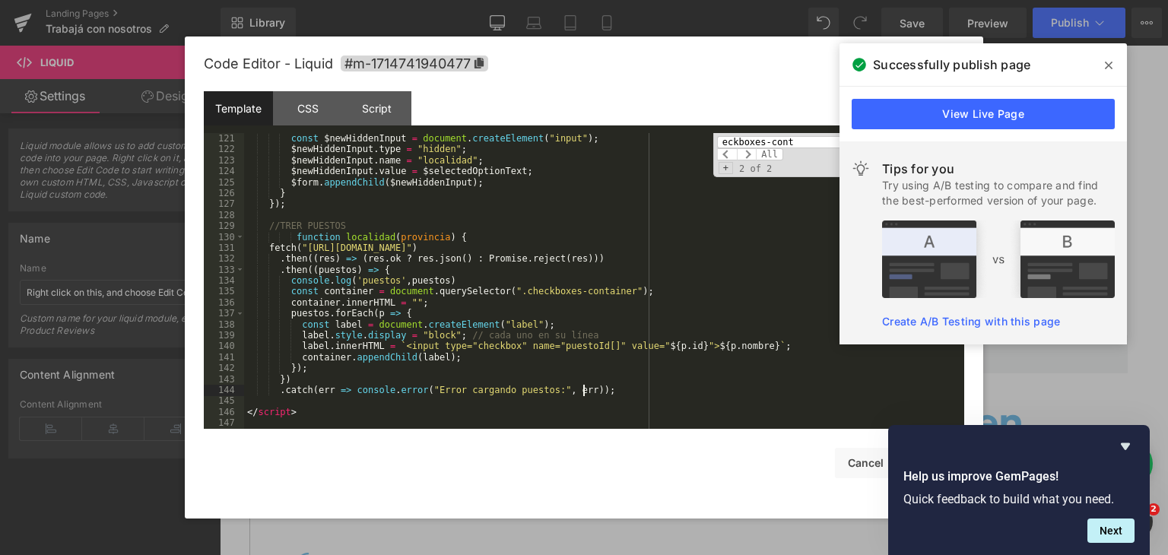
click at [605, 393] on div "const $newHiddenInput = document . createElement ( "input" ) ; $newHiddenInput …" at bounding box center [601, 292] width 714 height 318
click at [352, 233] on div "const $newHiddenInput = document . createElement ( "input" ) ; $newHiddenInput …" at bounding box center [601, 292] width 714 height 318
click at [395, 236] on div "const $newHiddenInput = document . createElement ( "input" ) ; $newHiddenInput …" at bounding box center [601, 292] width 714 height 318
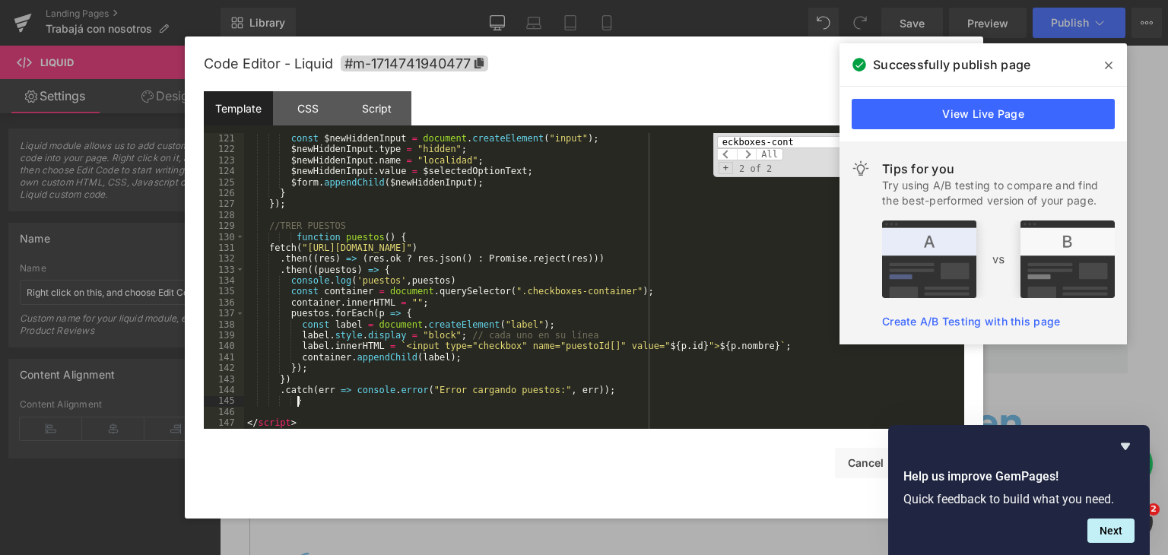
click at [318, 405] on div "const $newHiddenInput = document . createElement ( "input" ) ; $newHiddenInput …" at bounding box center [601, 292] width 714 height 318
click at [368, 409] on div "const $newHiddenInput = document . createElement ( "input" ) ; $newHiddenInput …" at bounding box center [601, 292] width 714 height 318
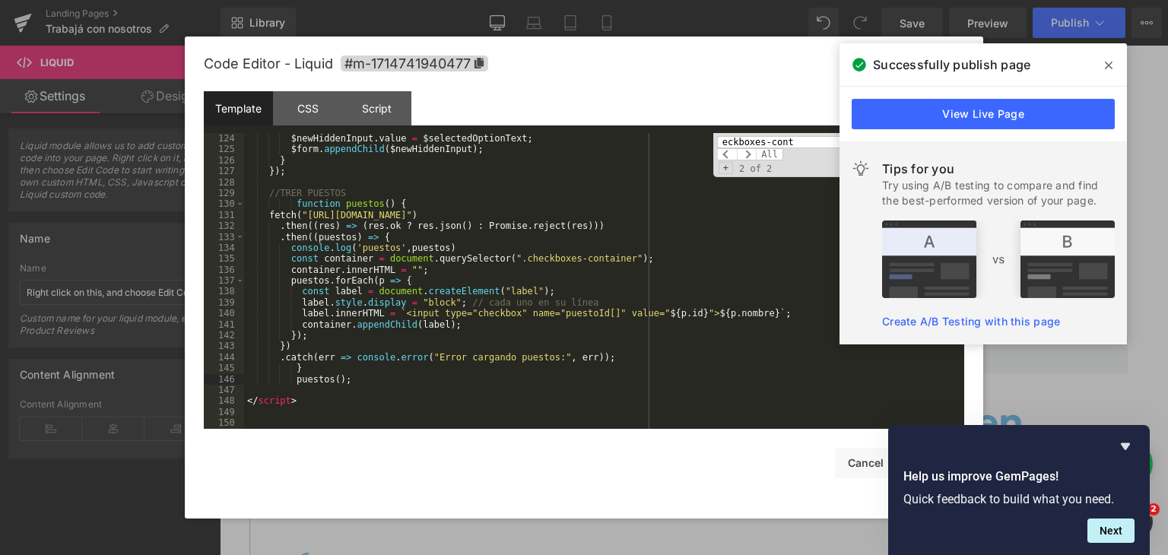
click at [1119, 445] on icon "Hide survey" at bounding box center [1125, 446] width 18 height 18
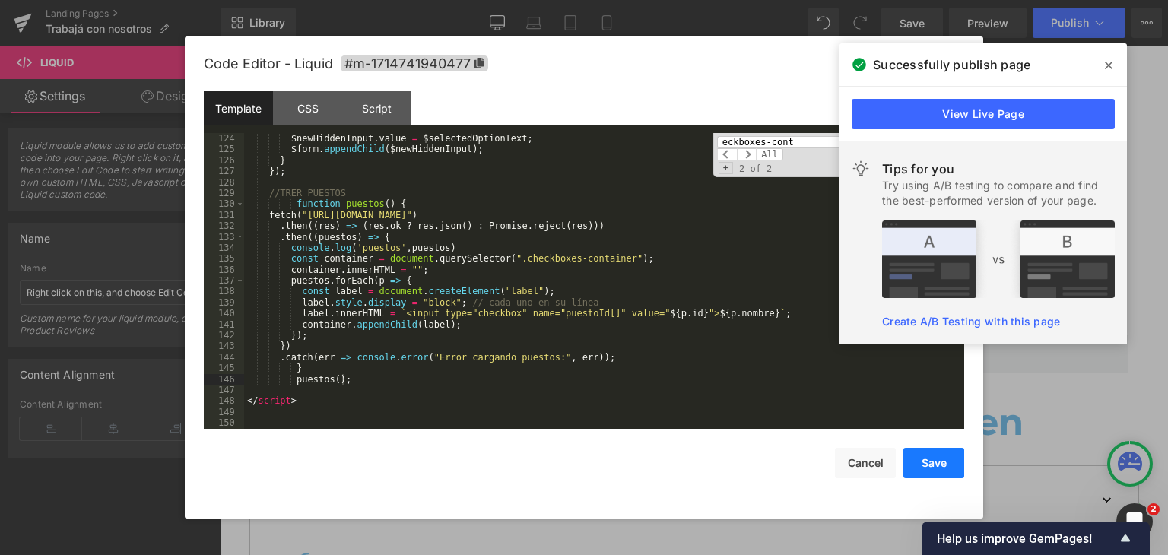
click at [940, 459] on button "Save" at bounding box center [933, 463] width 61 height 30
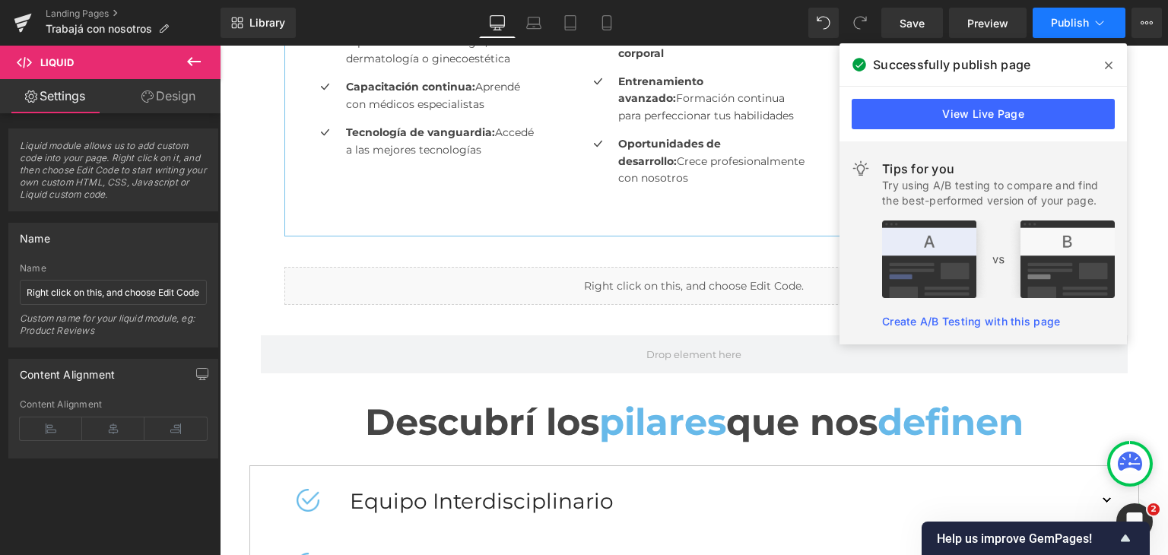
click at [1045, 24] on button "Publish" at bounding box center [1078, 23] width 93 height 30
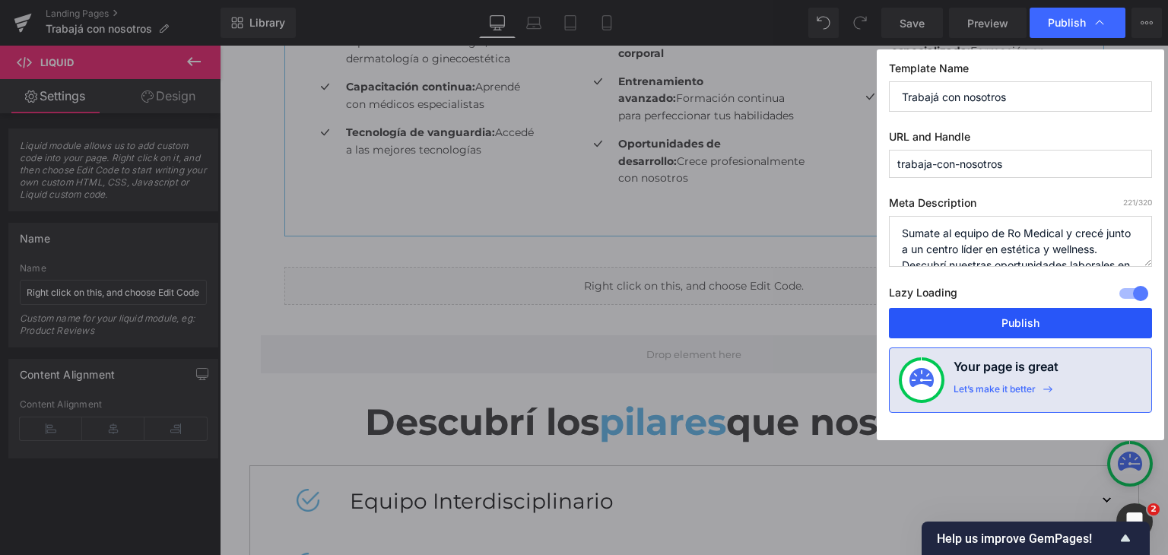
click at [972, 324] on button "Publish" at bounding box center [1020, 323] width 263 height 30
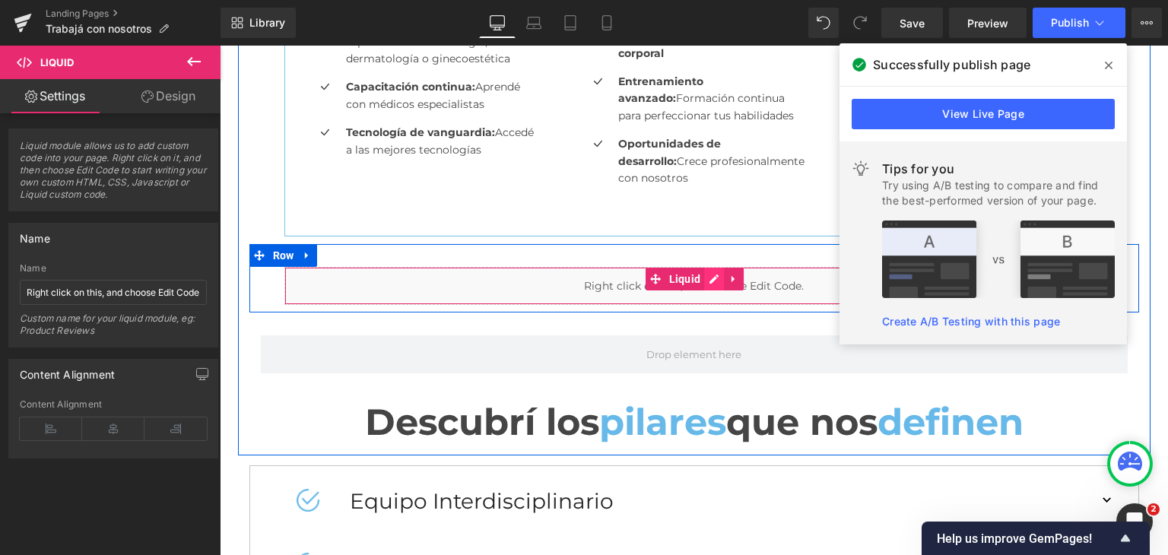
click at [712, 281] on div "Liquid" at bounding box center [694, 286] width 820 height 38
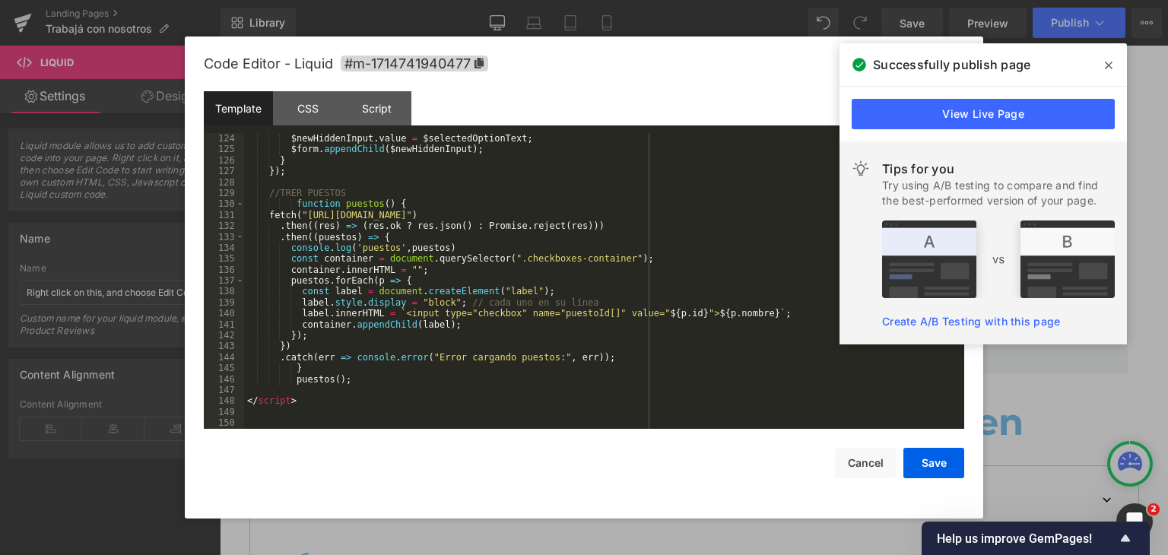
click at [396, 202] on div "$newHiddenInput . value = $selectedOptionText ; $form . appendChild ( $newHidde…" at bounding box center [601, 292] width 714 height 318
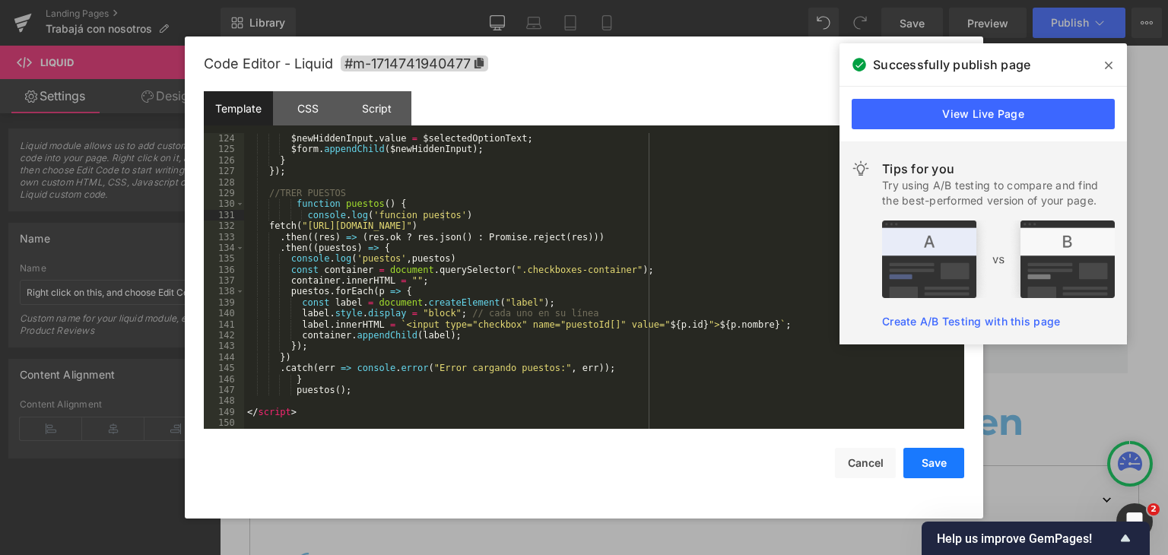
click at [926, 469] on button "Save" at bounding box center [933, 463] width 61 height 30
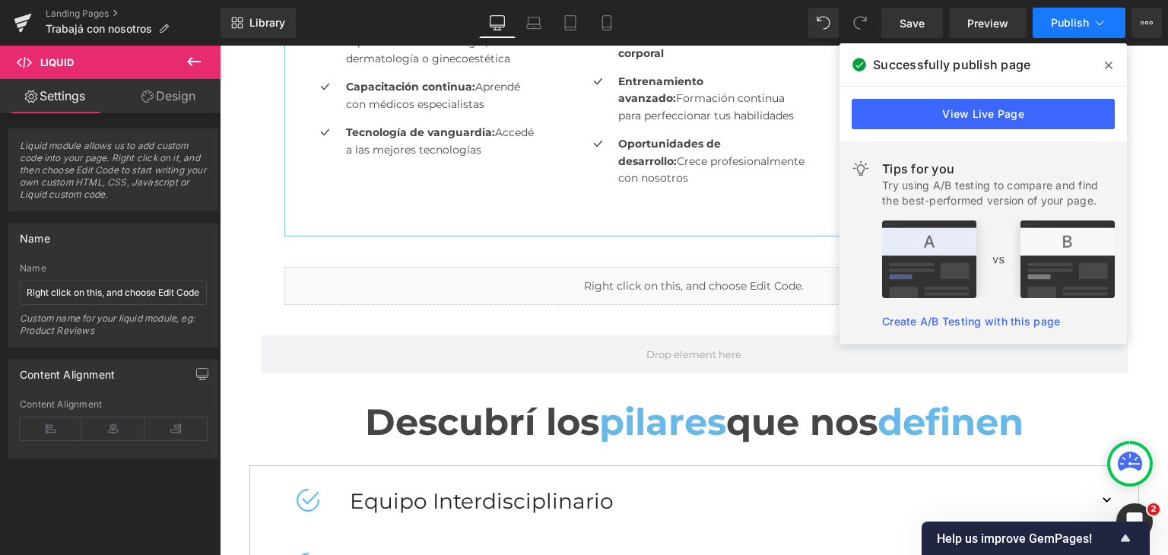
click at [1060, 22] on span "Publish" at bounding box center [1070, 23] width 38 height 12
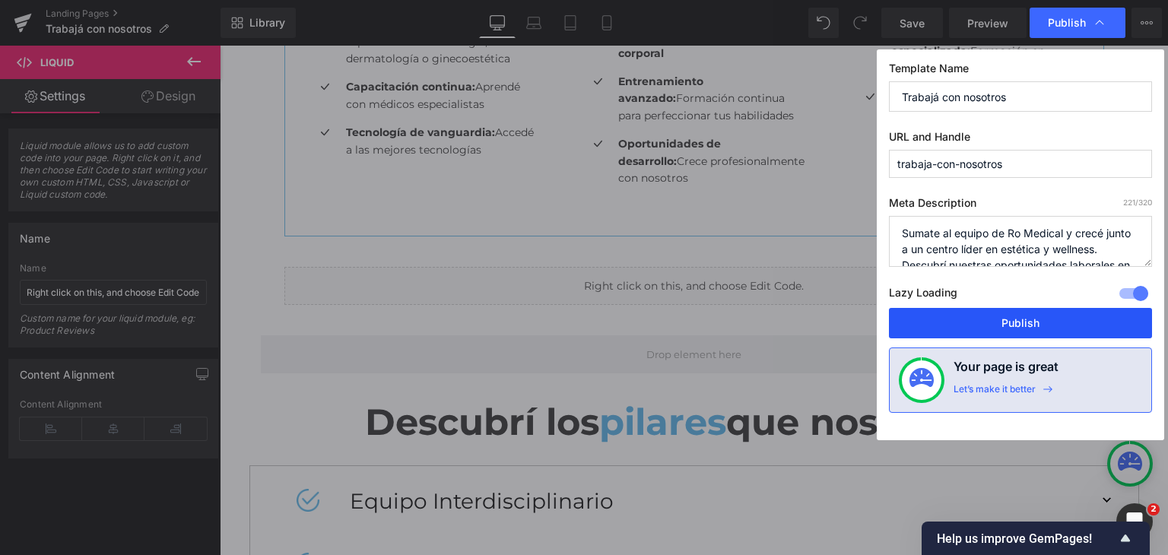
click at [982, 322] on button "Publish" at bounding box center [1020, 323] width 263 height 30
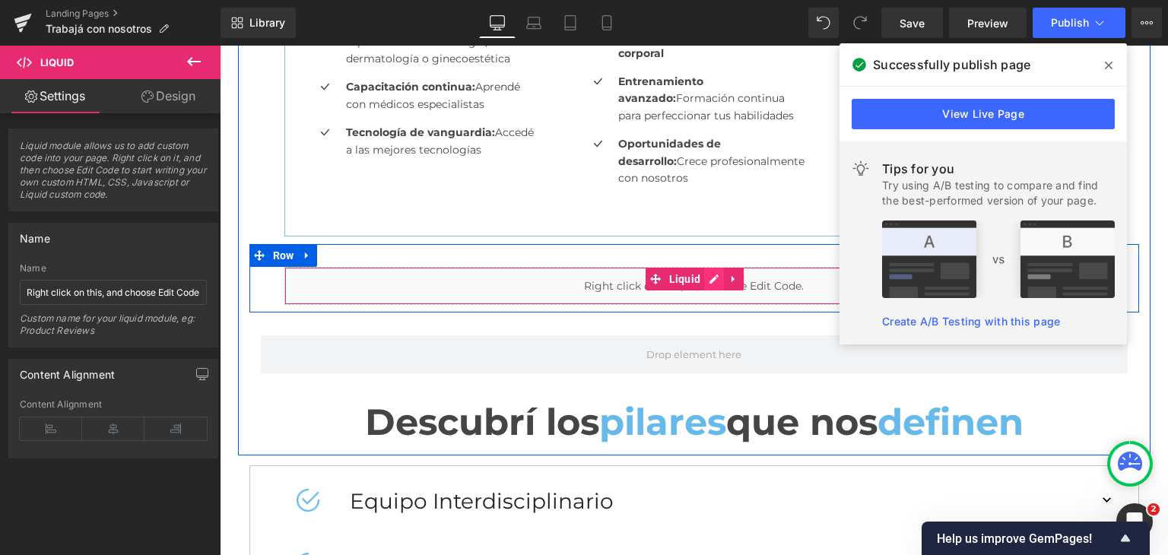
click at [706, 284] on div "Liquid" at bounding box center [694, 286] width 820 height 38
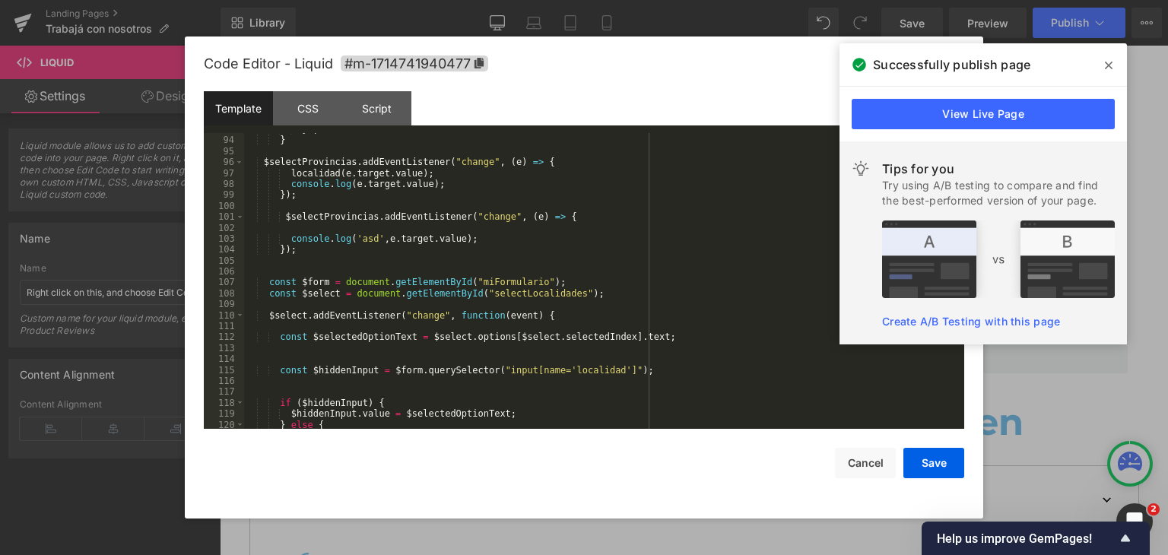
scroll to position [1390, 0]
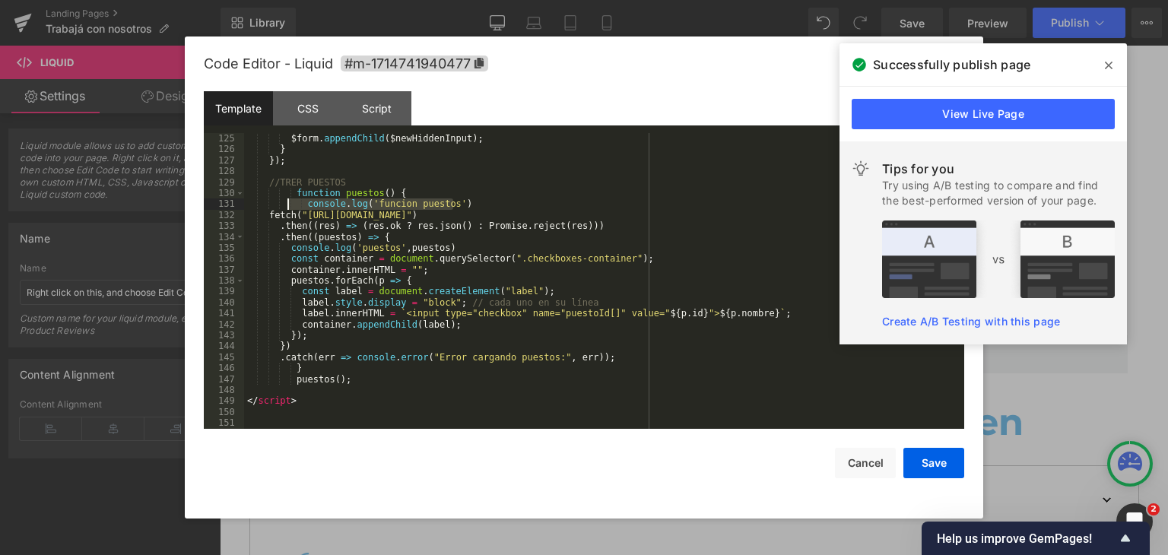
drag, startPoint x: 465, startPoint y: 208, endPoint x: 289, endPoint y: 207, distance: 176.4
click at [289, 207] on div "$form . appendChild ( $newHiddenInput ) ; } }) ; //TRER PUESTOS function puesto…" at bounding box center [601, 292] width 714 height 318
drag, startPoint x: 354, startPoint y: 378, endPoint x: 285, endPoint y: 381, distance: 68.5
click at [285, 381] on div "$form . appendChild ( $newHiddenInput ) ; } }) ; //TRER PUESTOS function puesto…" at bounding box center [601, 292] width 714 height 318
click at [350, 396] on div "$form . appendChild ( $newHiddenInput ) ; } }) ; //TRER PUESTOS function puesto…" at bounding box center [601, 292] width 714 height 318
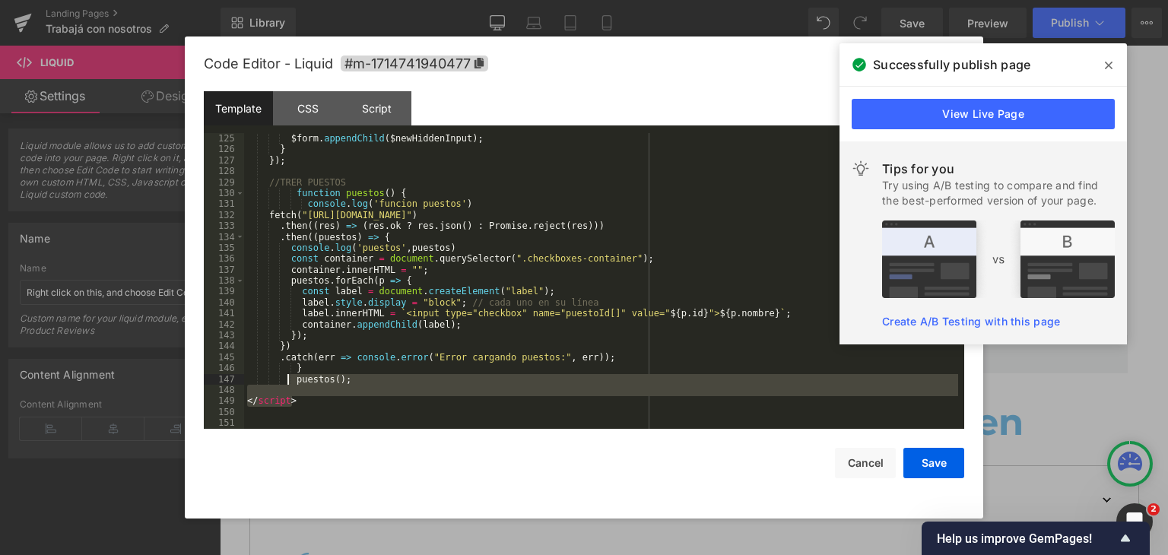
drag, startPoint x: 386, startPoint y: 405, endPoint x: 286, endPoint y: 376, distance: 104.4
click at [286, 376] on div "$form . appendChild ( $newHiddenInput ) ; } }) ; //TRER PUESTOS function puesto…" at bounding box center [601, 292] width 714 height 318
click at [364, 410] on div "$form . appendChild ( $newHiddenInput ) ; } }) ; //TRER PUESTOS function puesto…" at bounding box center [601, 292] width 714 height 318
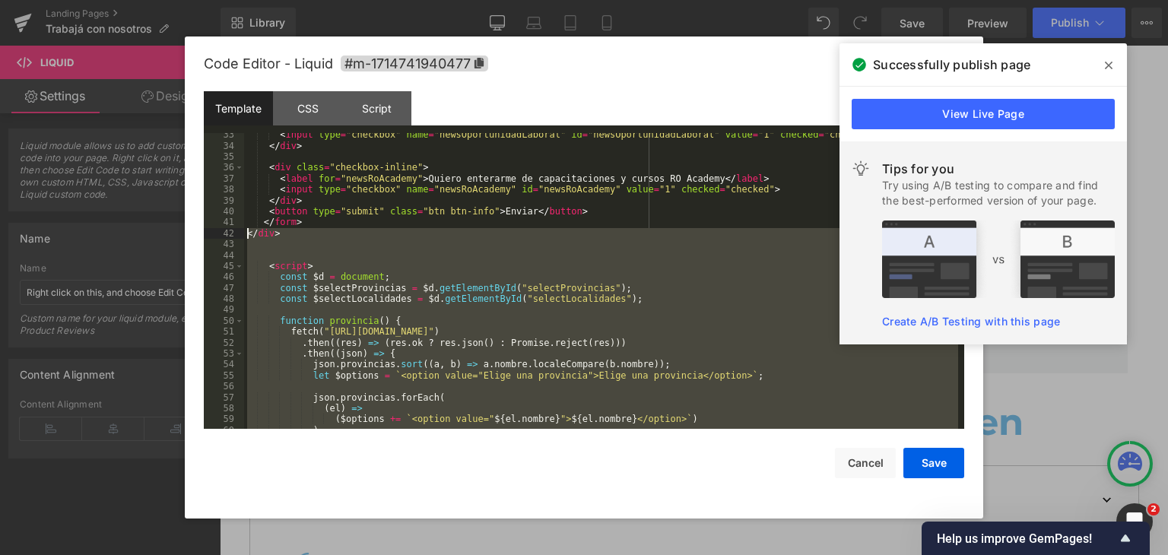
scroll to position [386, 0]
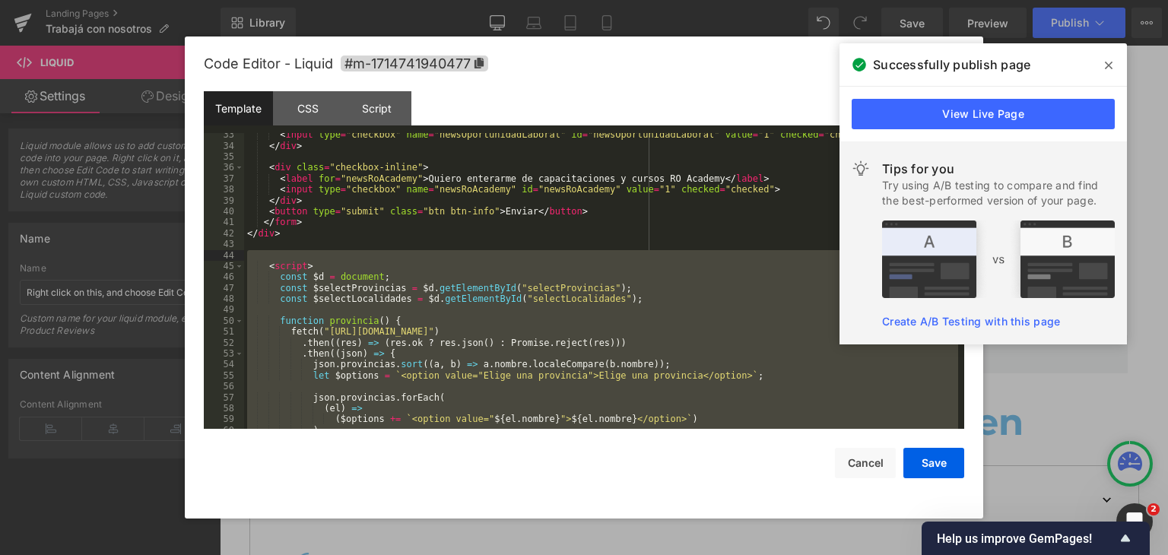
drag, startPoint x: 347, startPoint y: 404, endPoint x: 230, endPoint y: 258, distance: 186.1
click at [230, 258] on pre "33 34 35 36 37 38 39 40 41 42 43 44 45 46 47 48 49 50 51 52 53 54 55 56 57 58 5…" at bounding box center [584, 281] width 760 height 296
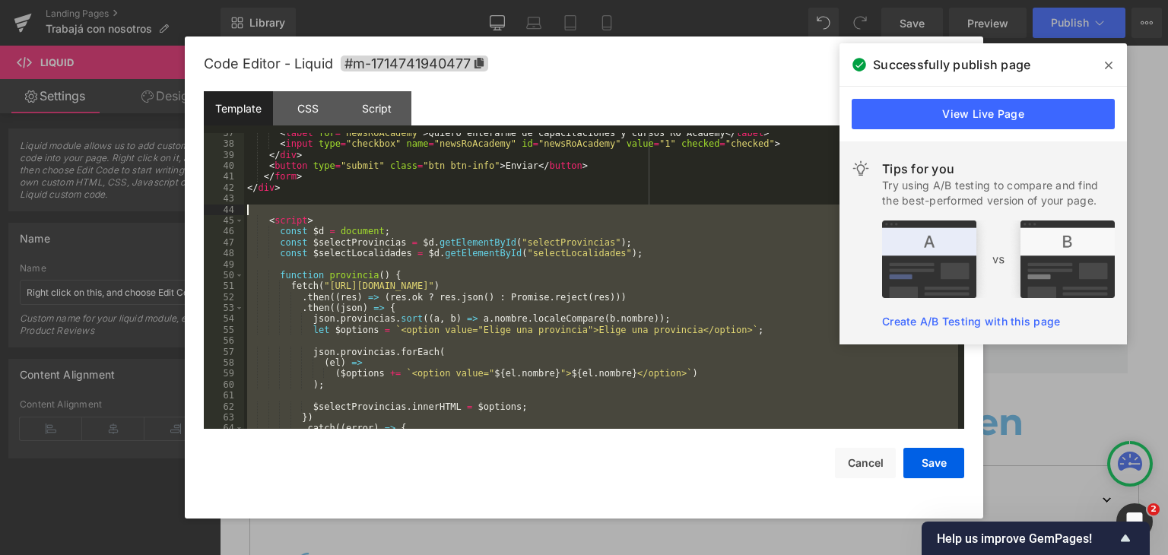
click at [413, 338] on div "< label for = "newsRoAcademy" > Quiero enterarme de capacitaciones y cursos RO …" at bounding box center [601, 281] width 714 height 296
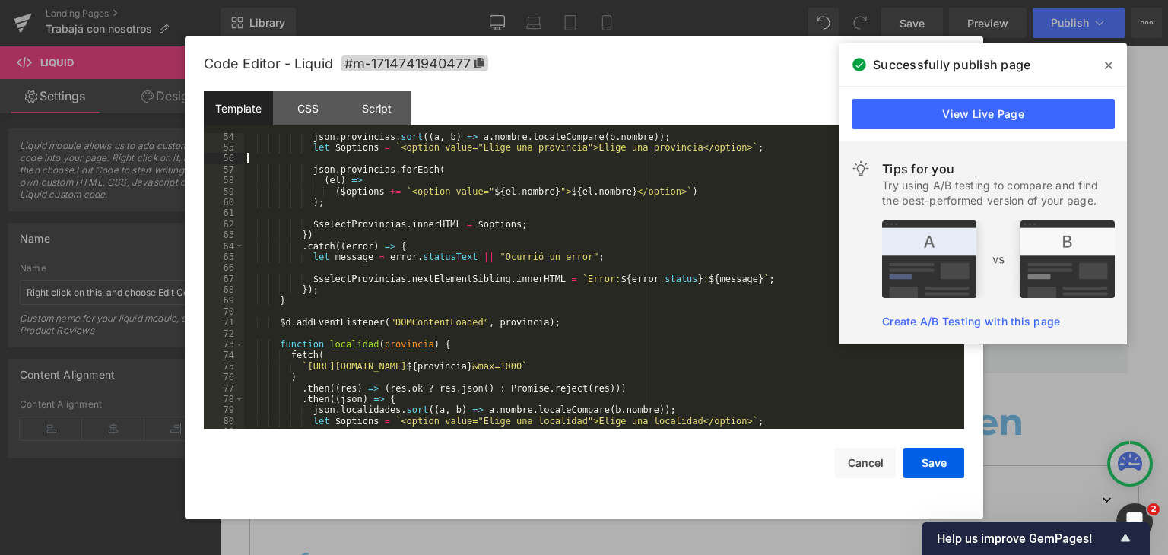
scroll to position [660, 0]
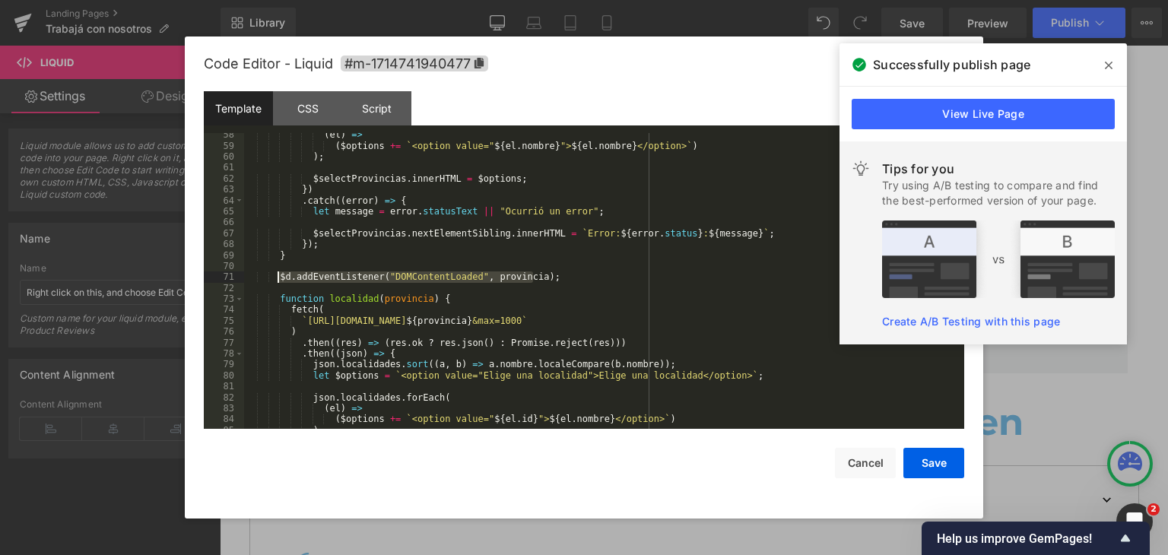
drag, startPoint x: 544, startPoint y: 276, endPoint x: 278, endPoint y: 277, distance: 266.1
click at [278, 277] on div "( el ) => ( $options += ` <option value=" ${ el . nombre } "> ${ el . nombre } …" at bounding box center [601, 288] width 714 height 318
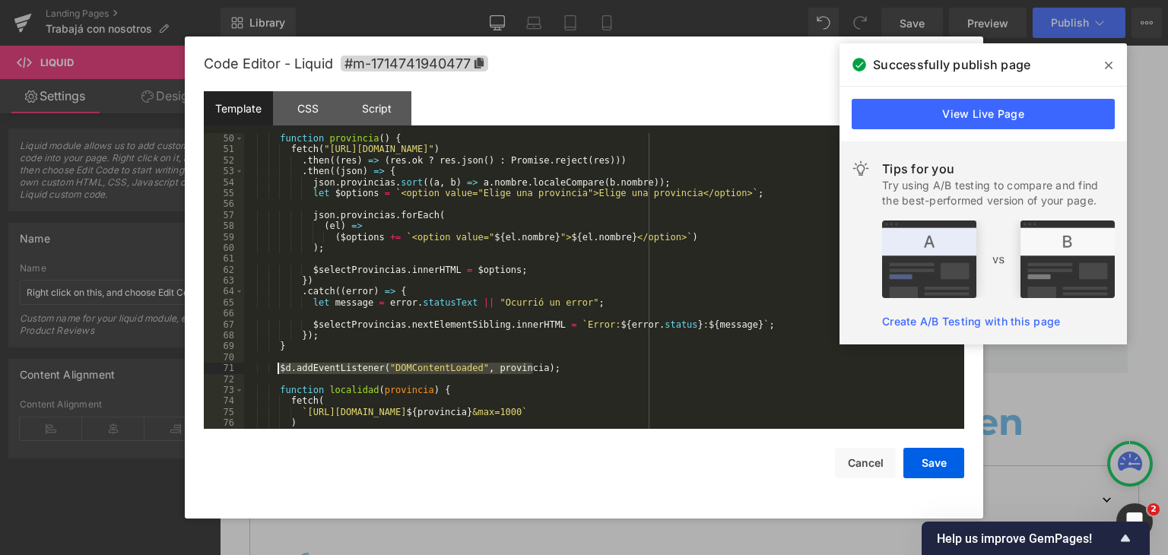
scroll to position [614, 0]
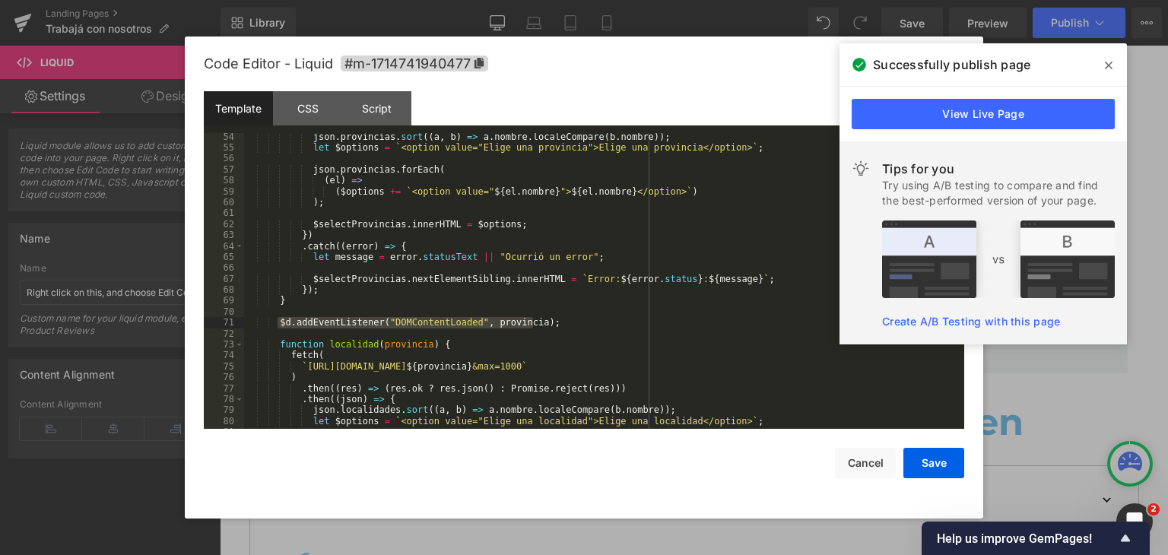
click at [526, 332] on div "json . provincias . sort (( a , b ) => a . nombre . localeCompare ( b . nombre …" at bounding box center [601, 291] width 714 height 318
drag, startPoint x: 541, startPoint y: 320, endPoint x: 281, endPoint y: 321, distance: 260.8
click at [281, 321] on div "json . provincias . sort (( a , b ) => a . nombre . localeCompare ( b . nombre …" at bounding box center [601, 291] width 714 height 318
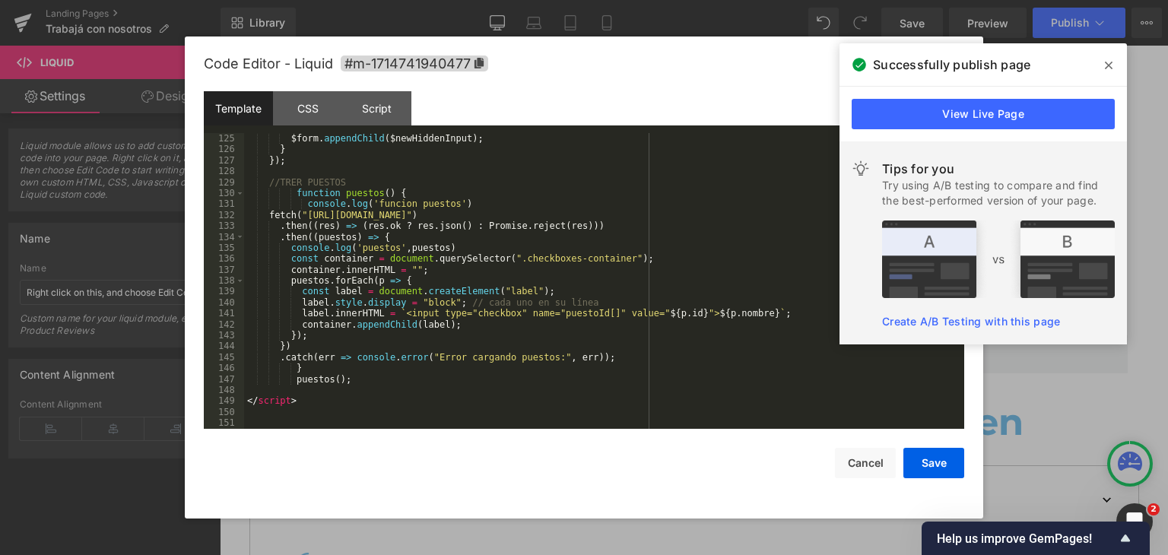
scroll to position [1299, 0]
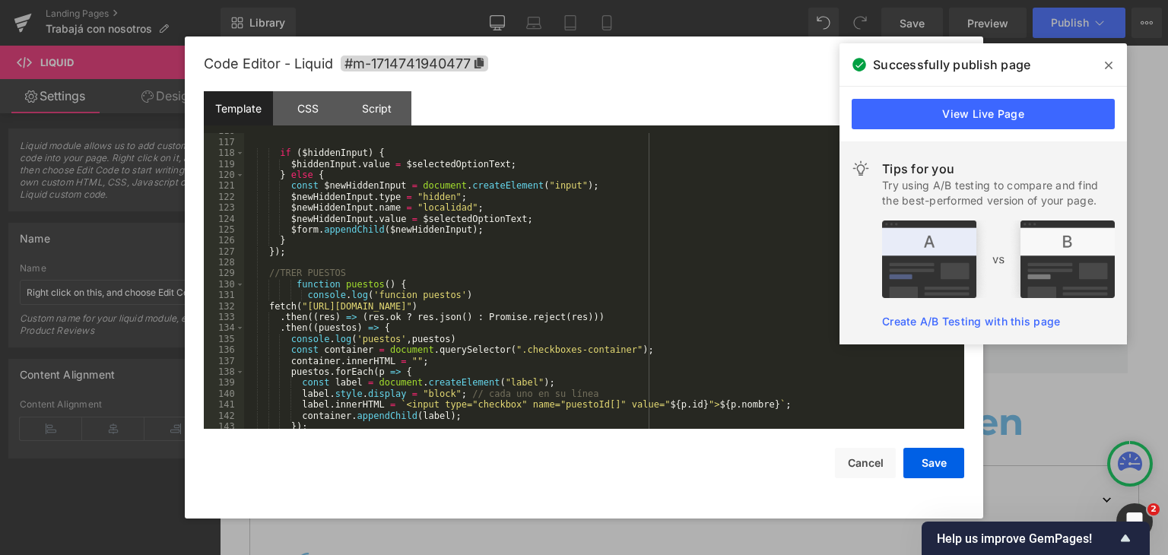
click at [300, 259] on div "if ( $hiddenInput ) { $hiddenInput . value = $selectedOptionText ; } else { con…" at bounding box center [601, 284] width 714 height 318
click at [940, 464] on button "Save" at bounding box center [933, 463] width 61 height 30
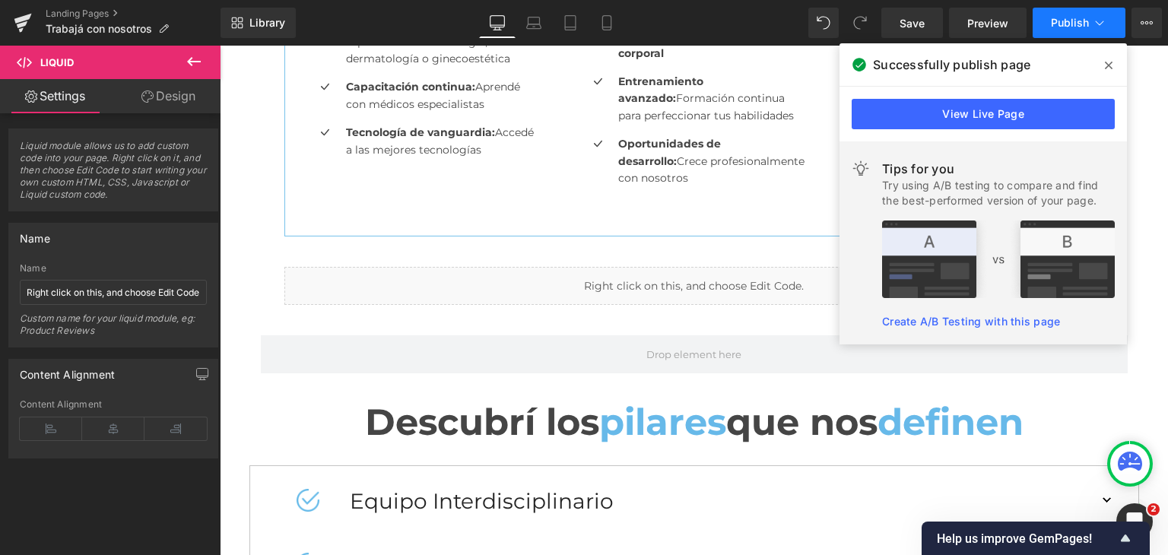
click at [1049, 19] on button "Publish" at bounding box center [1078, 23] width 93 height 30
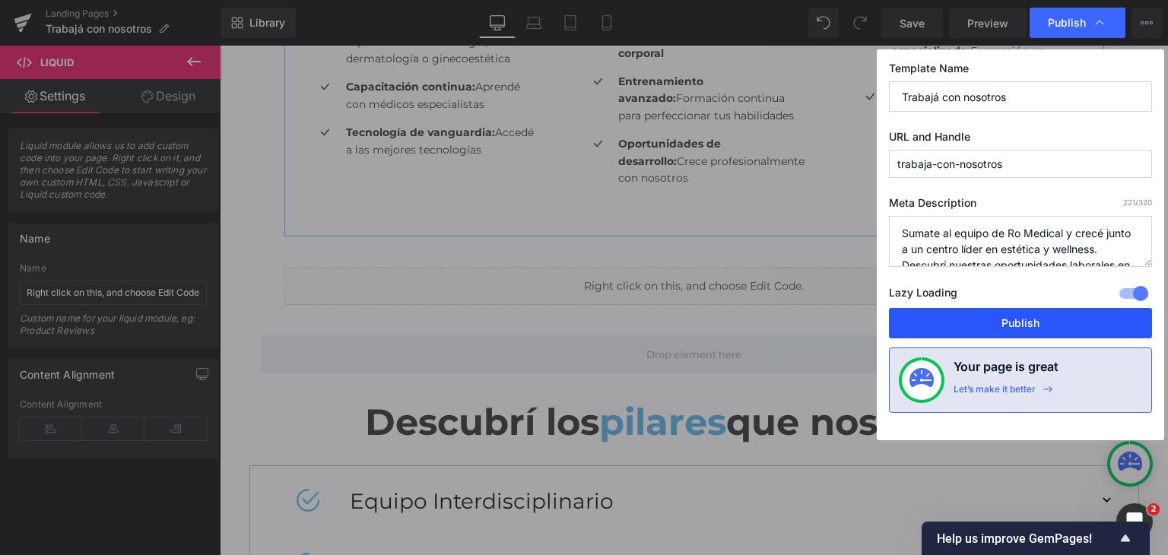
click at [979, 328] on button "Publish" at bounding box center [1020, 323] width 263 height 30
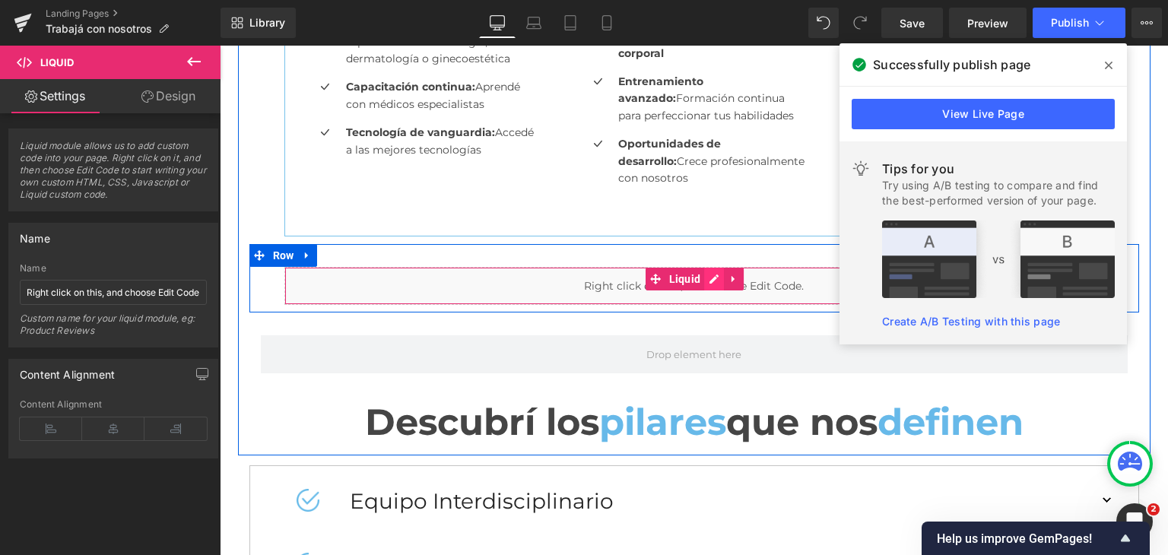
click at [709, 274] on div "Liquid" at bounding box center [694, 286] width 820 height 38
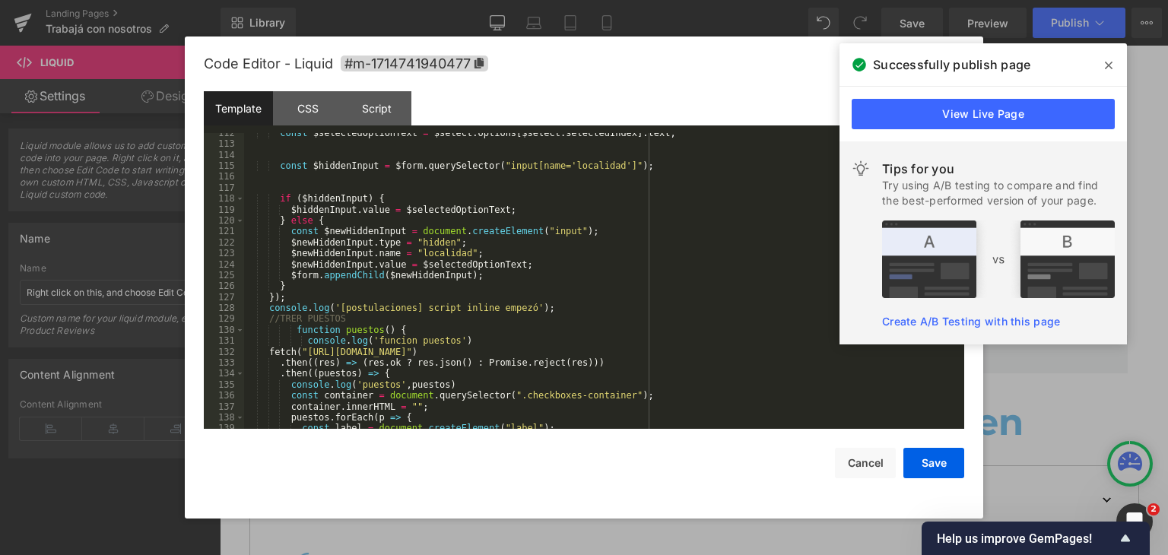
scroll to position [1253, 0]
click at [524, 319] on div "const $selectedOptionText = $select . options [ $select . selectedIndex ] . tex…" at bounding box center [601, 287] width 714 height 318
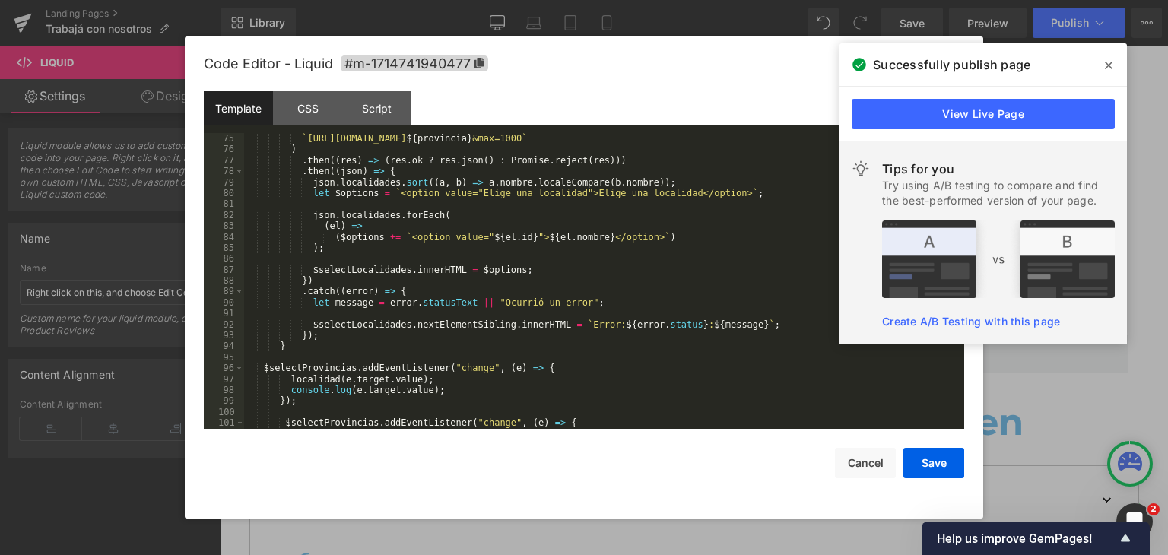
scroll to position [1116, 0]
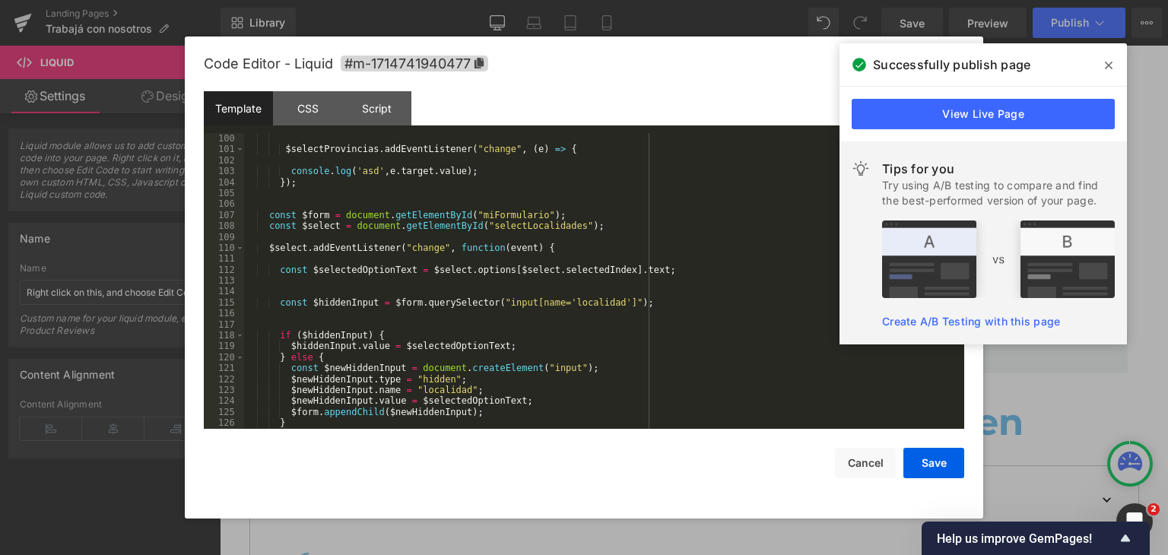
click at [590, 273] on div "$selectProvincias . addEventListener ( "change" , ( e ) => { console . log ( 'a…" at bounding box center [601, 292] width 714 height 318
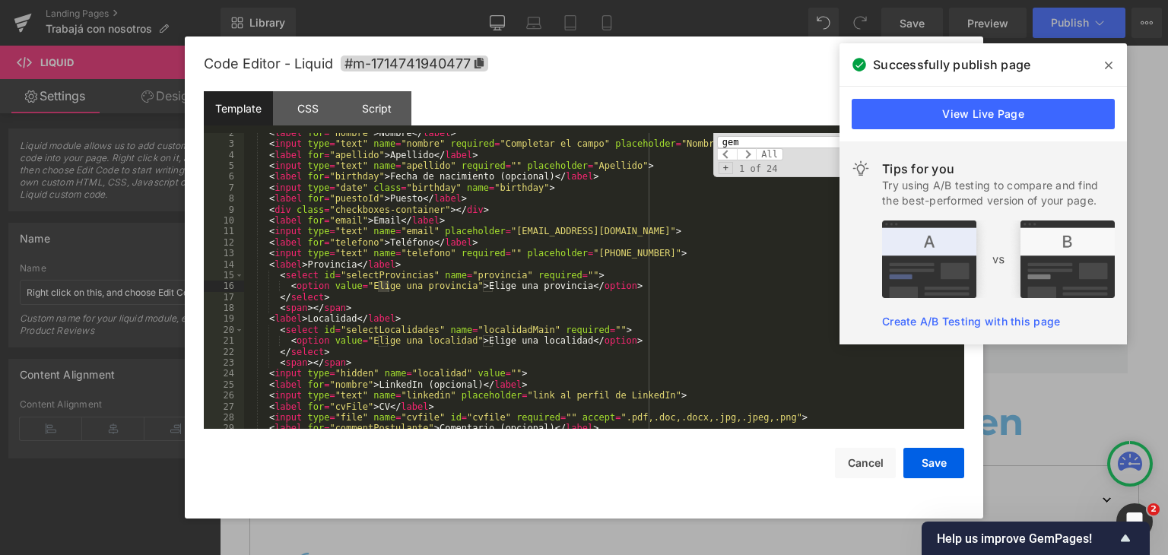
scroll to position [38, 0]
type input "gem"
click at [1102, 71] on span at bounding box center [1108, 65] width 24 height 24
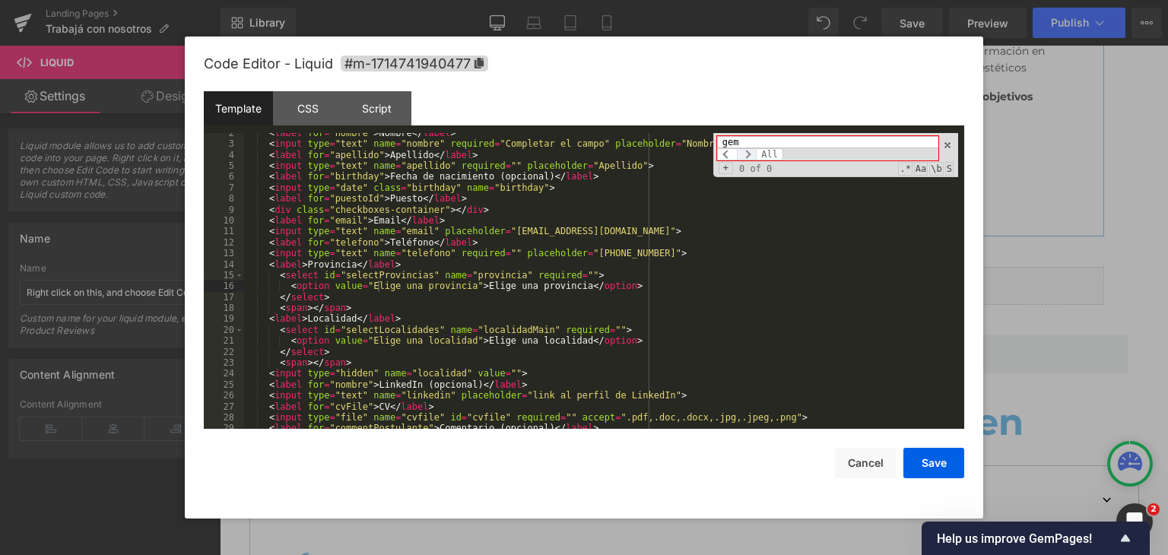
click at [753, 156] on span at bounding box center [747, 154] width 20 height 12
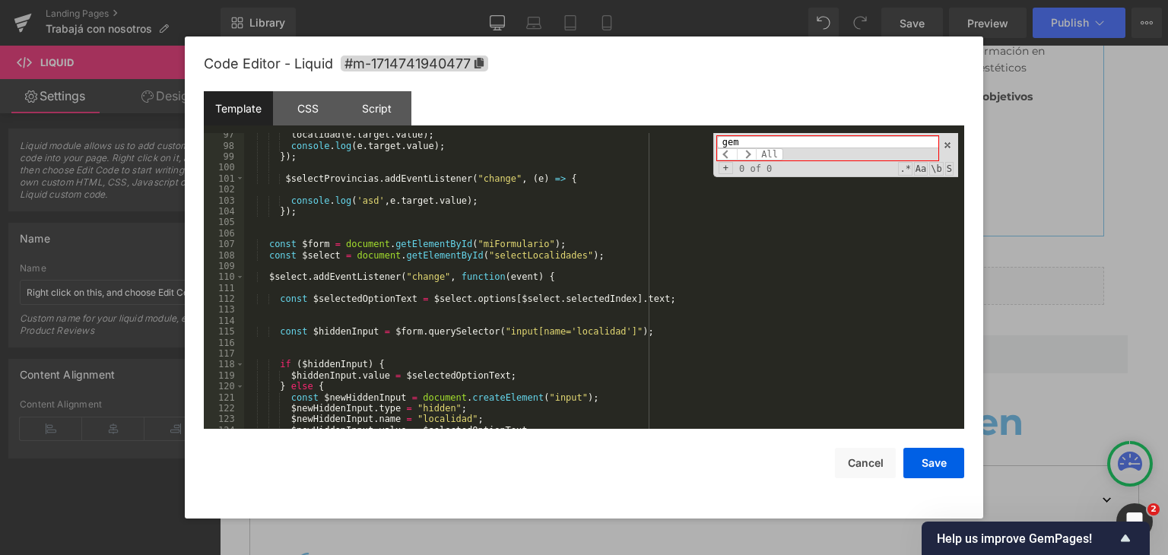
scroll to position [1390, 0]
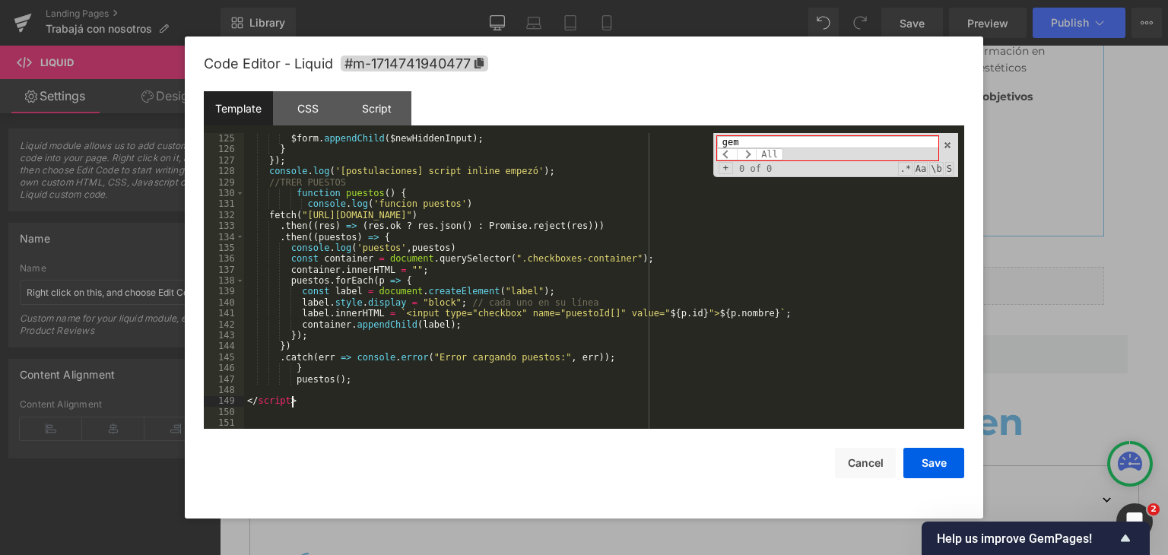
click at [329, 406] on div "$form . appendChild ( $newHiddenInput ) ; } }) ; console . log ( '[postulacione…" at bounding box center [601, 292] width 714 height 318
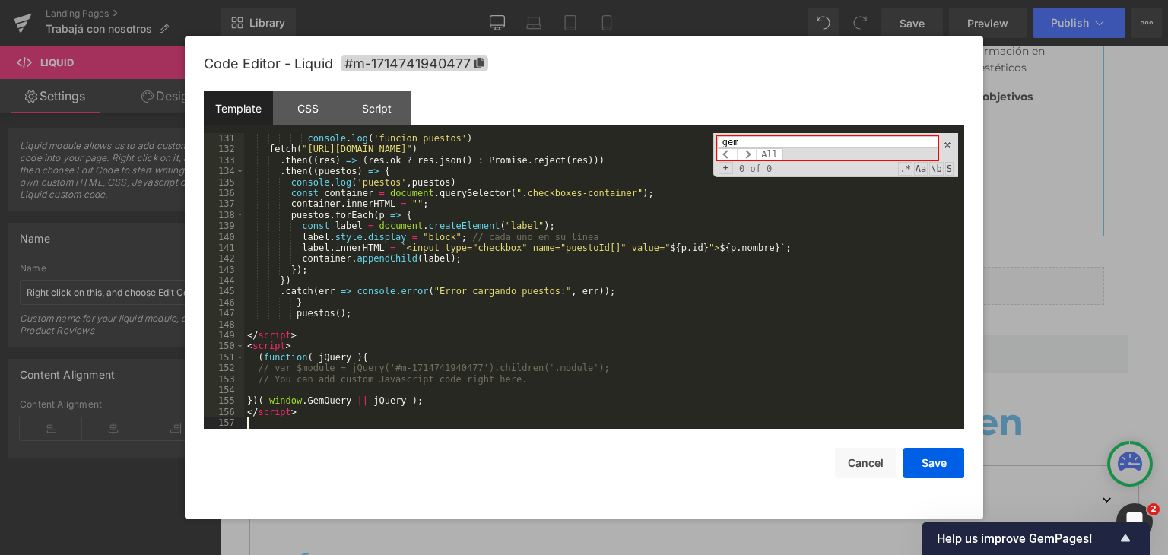
scroll to position [1456, 0]
click at [921, 460] on button "Save" at bounding box center [933, 463] width 61 height 30
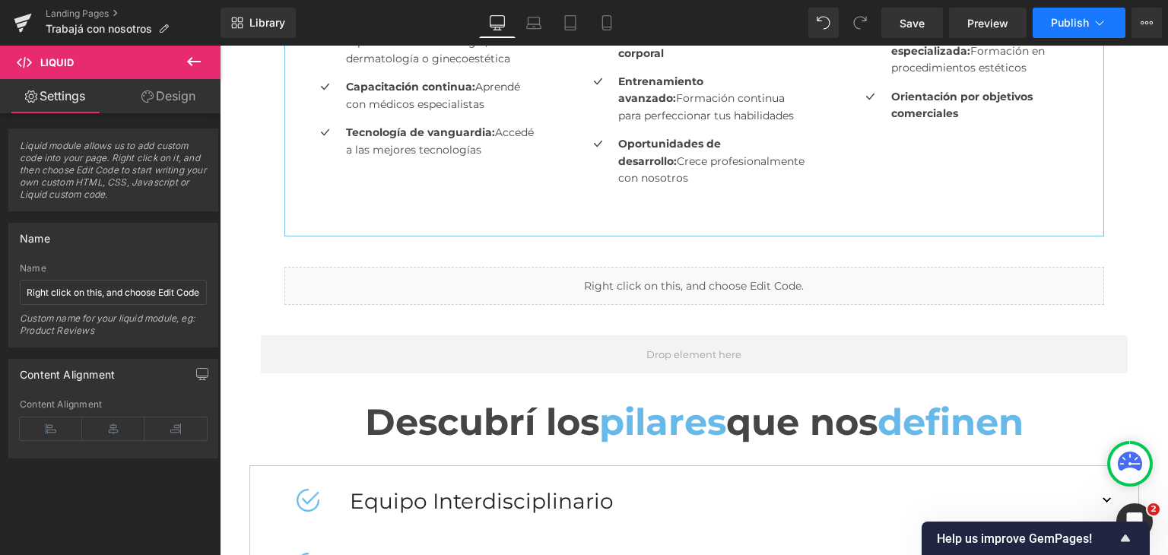
click at [1052, 15] on button "Publish" at bounding box center [1078, 23] width 93 height 30
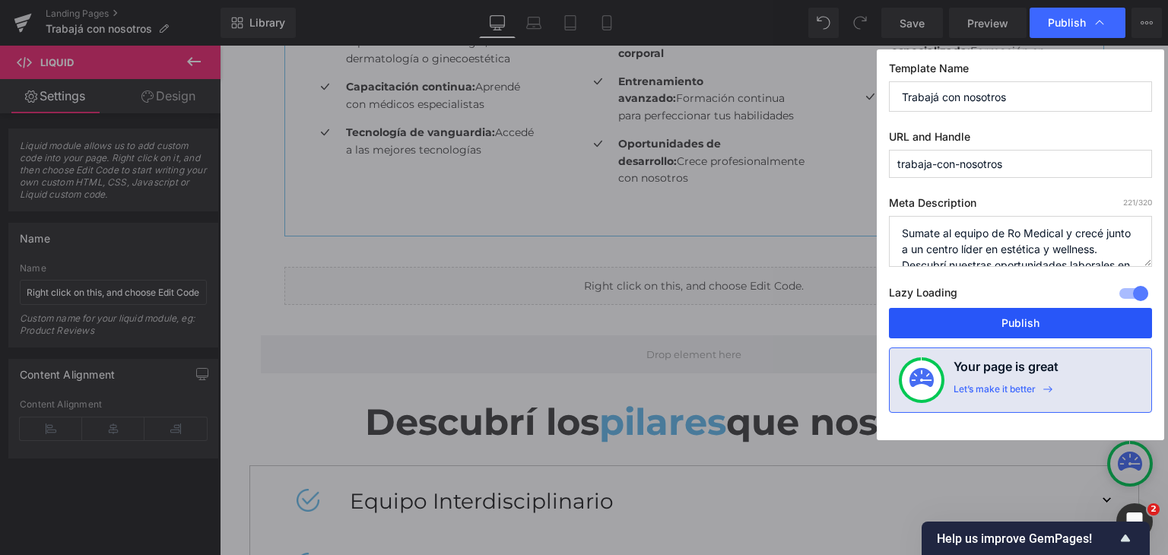
click at [982, 319] on button "Publish" at bounding box center [1020, 323] width 263 height 30
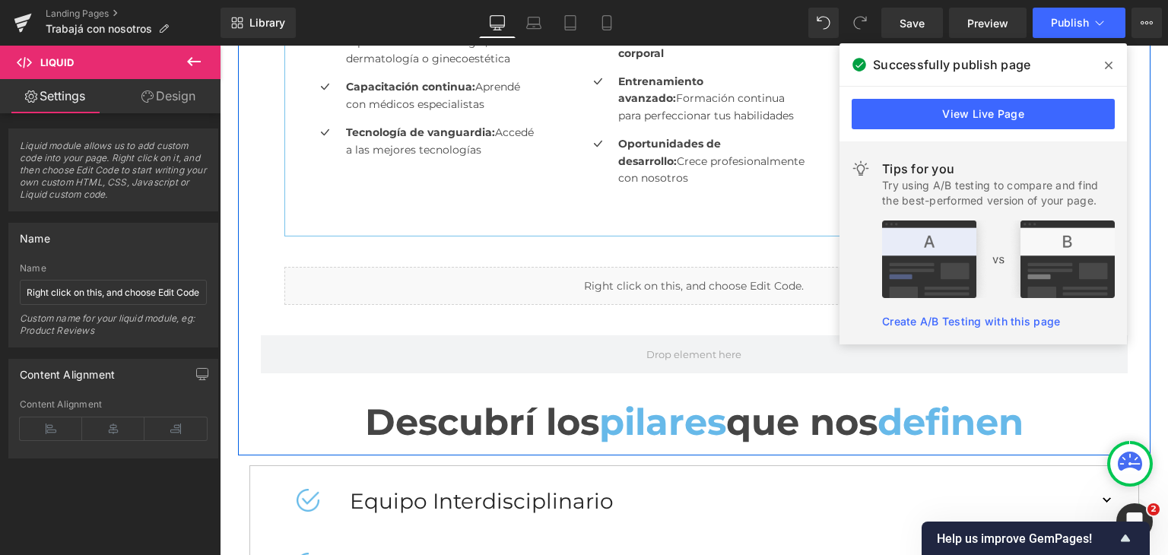
click at [658, 293] on div "Liquid" at bounding box center [694, 286] width 820 height 38
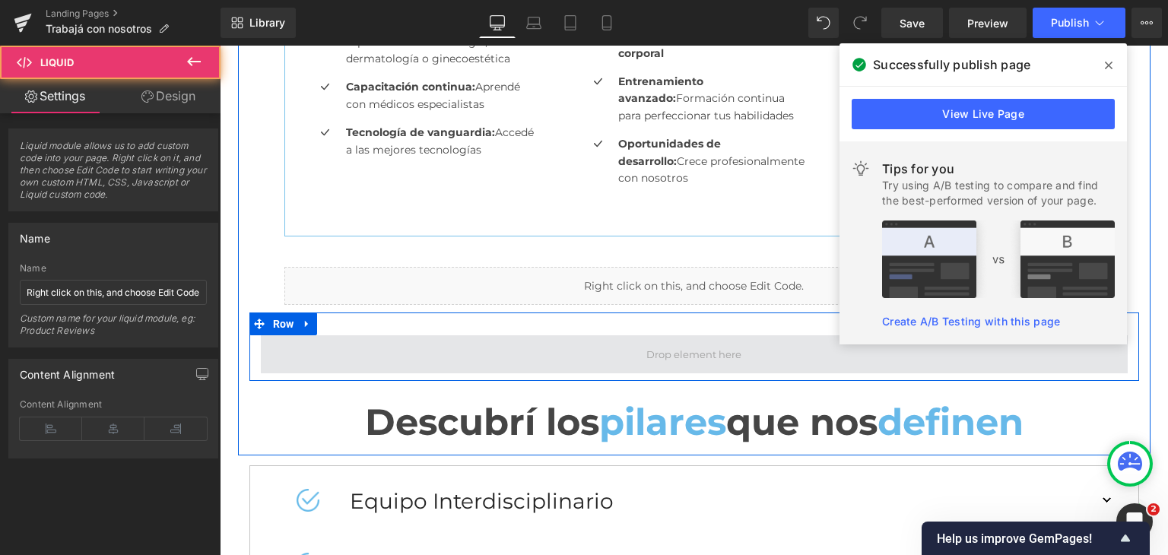
click at [680, 347] on span at bounding box center [694, 355] width 106 height 24
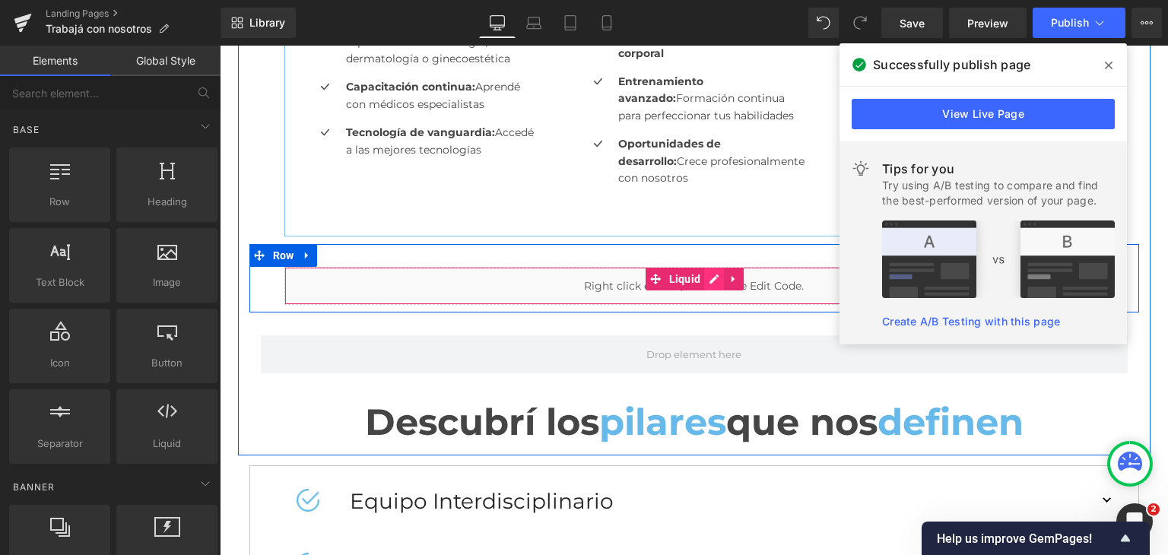
click at [708, 277] on div "Liquid" at bounding box center [694, 286] width 820 height 38
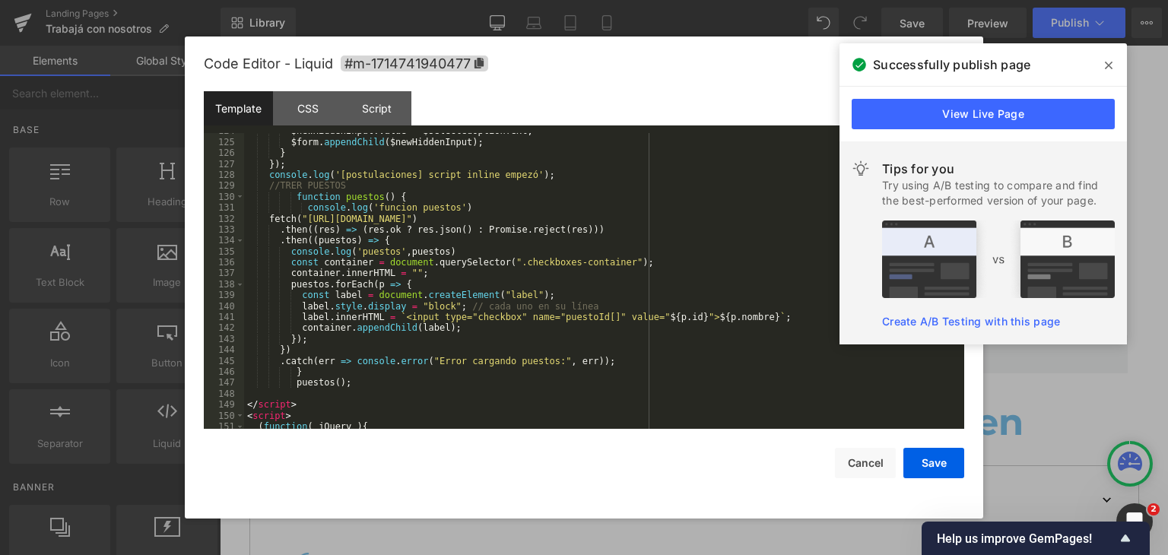
scroll to position [1387, 0]
click at [362, 108] on div "Script" at bounding box center [376, 108] width 69 height 34
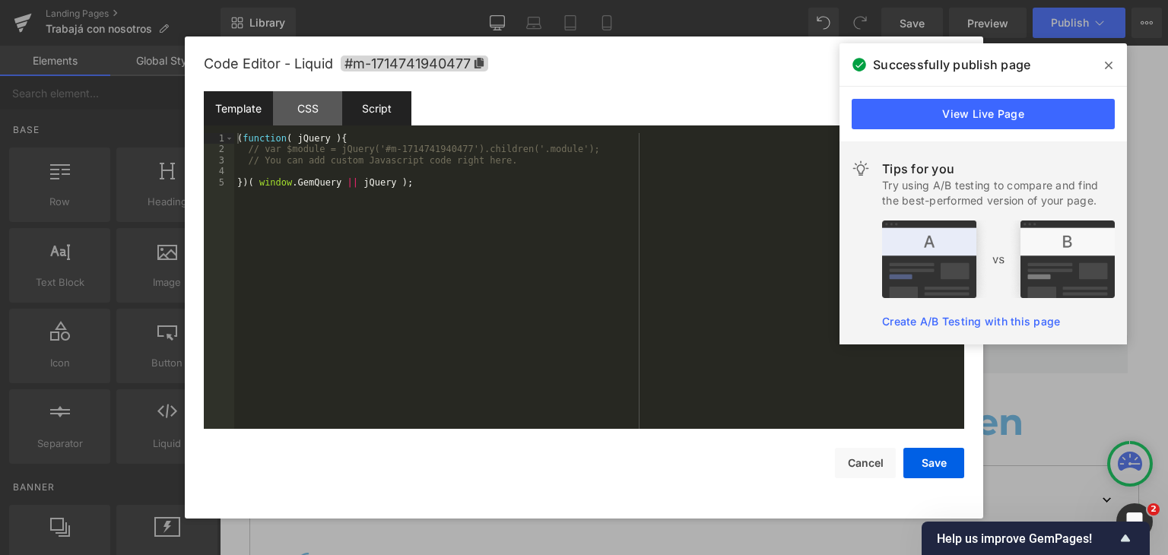
click at [244, 116] on div "Template" at bounding box center [238, 108] width 69 height 34
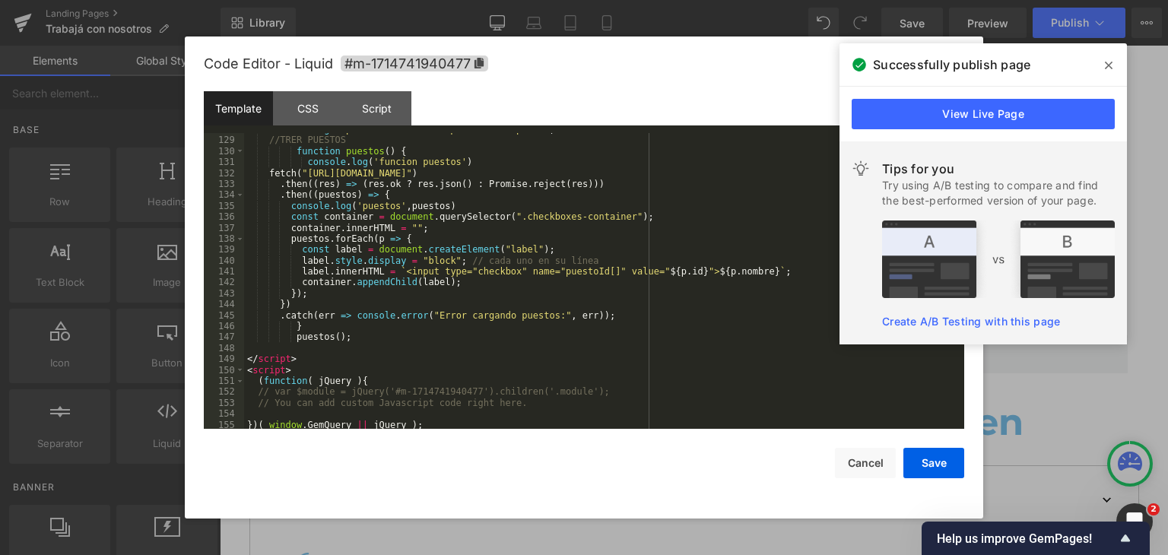
scroll to position [1478, 0]
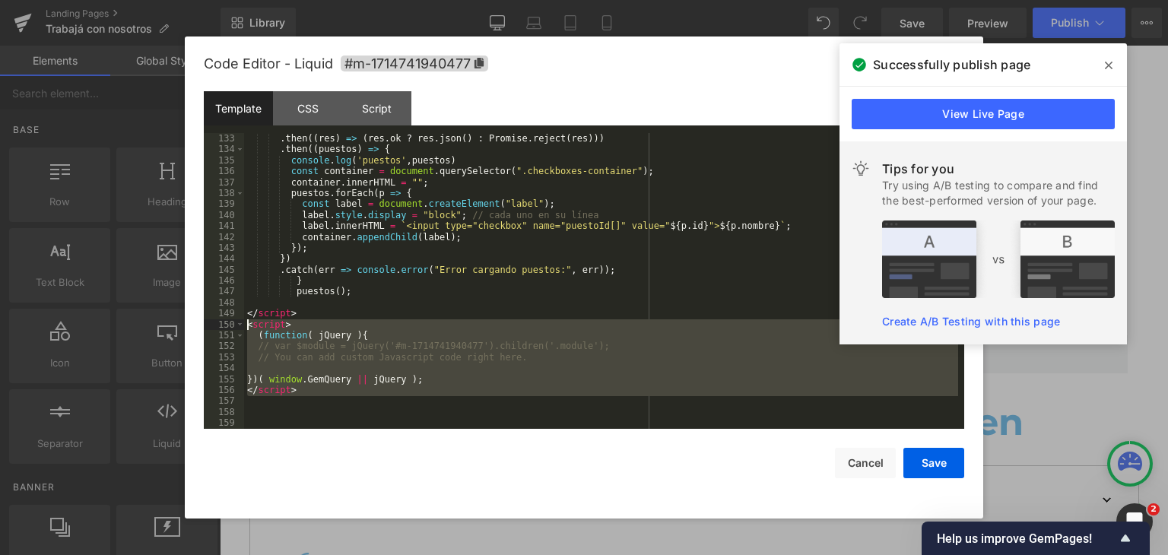
drag, startPoint x: 309, startPoint y: 405, endPoint x: 229, endPoint y: 330, distance: 109.7
click at [229, 330] on pre "133 134 135 136 137 138 139 140 141 142 143 144 145 146 147 148 149 150 151 152…" at bounding box center [584, 281] width 760 height 296
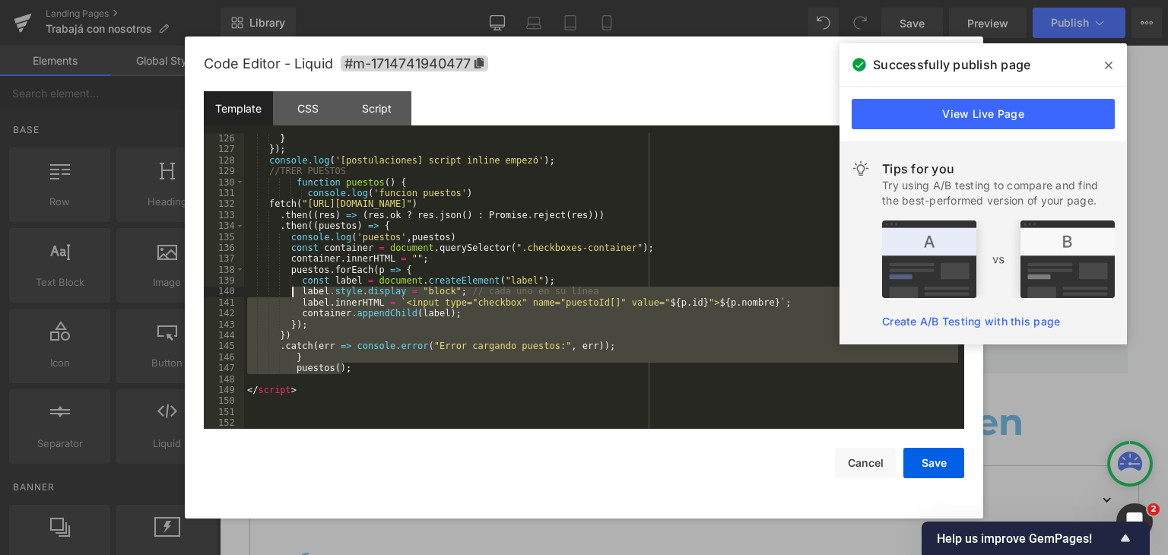
scroll to position [1356, 0]
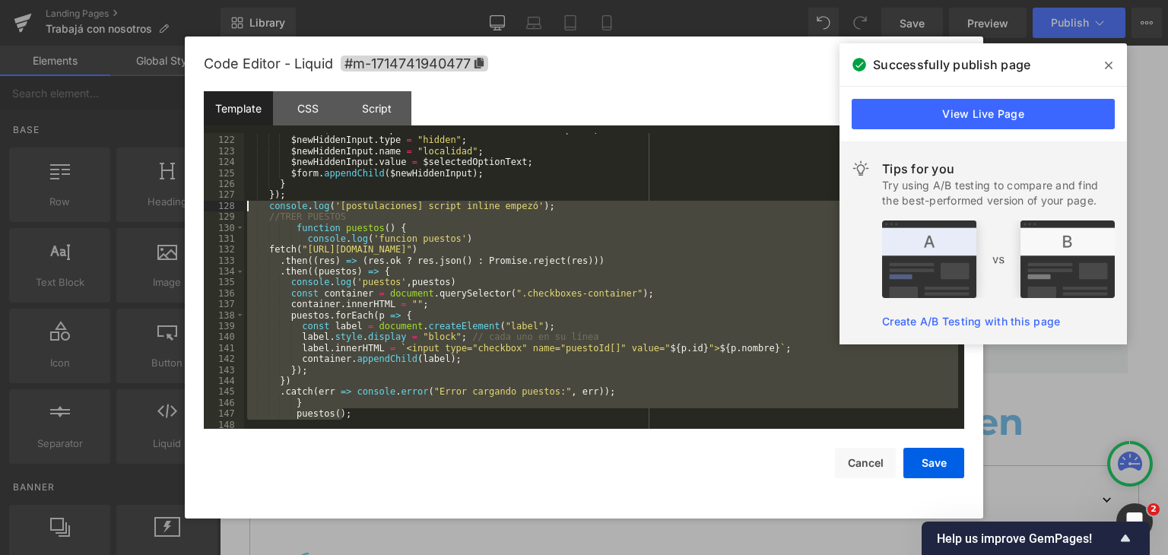
drag, startPoint x: 371, startPoint y: 369, endPoint x: 233, endPoint y: 211, distance: 210.1
click at [233, 211] on pre "121 122 123 124 125 126 127 128 129 130 131 132 133 134 135 136 137 138 139 140…" at bounding box center [584, 281] width 760 height 296
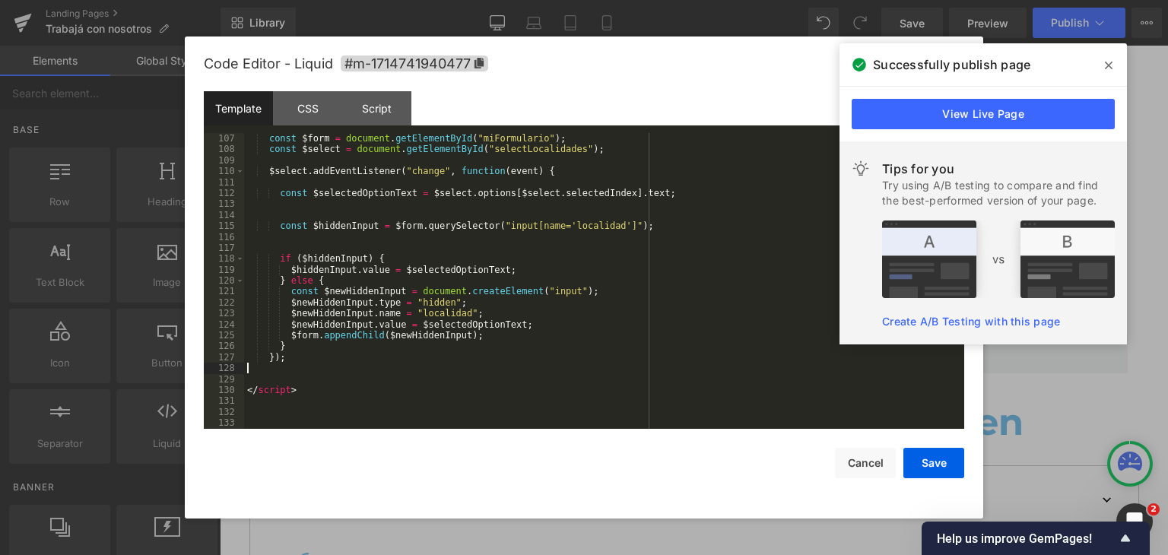
scroll to position [1193, 0]
click at [362, 107] on div "Script" at bounding box center [376, 108] width 69 height 34
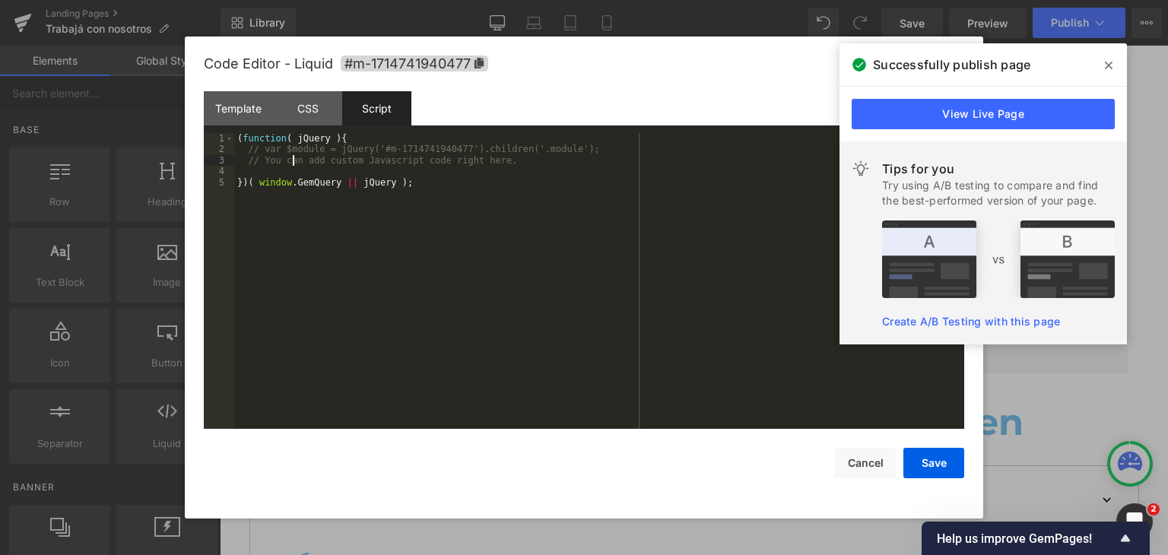
click at [294, 163] on div "( function ( jQuery ) { // var $module = jQuery('#m-1714741940477').children('.…" at bounding box center [599, 292] width 730 height 318
drag, startPoint x: 255, startPoint y: 156, endPoint x: 239, endPoint y: 151, distance: 17.6
click at [255, 156] on div "( function ( jQuery ) { // var $module = jQuery('#m-1714741940477').children('.…" at bounding box center [599, 292] width 730 height 318
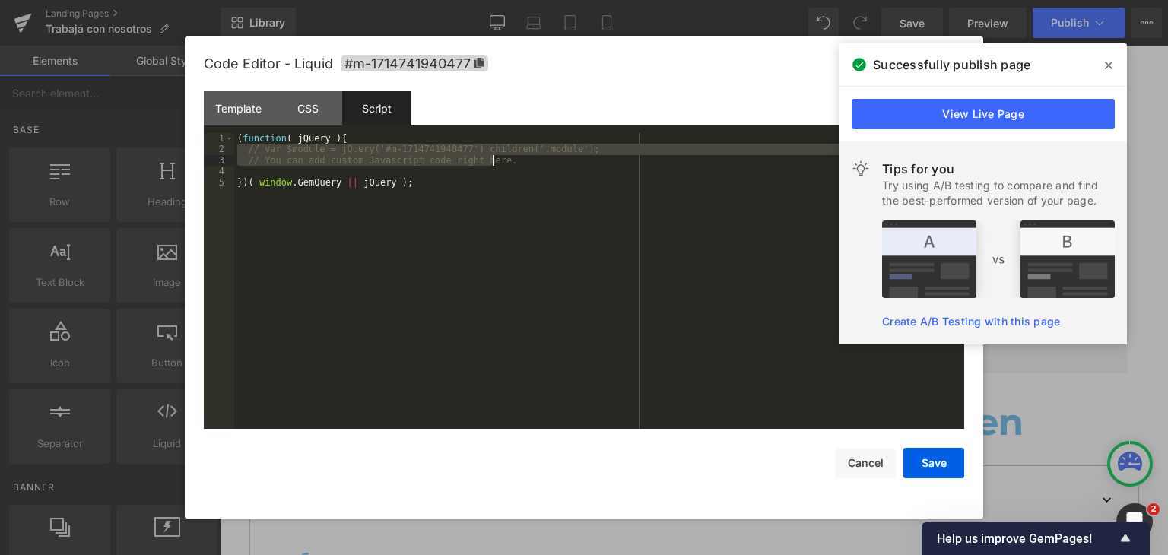
drag, startPoint x: 238, startPoint y: 151, endPoint x: 529, endPoint y: 158, distance: 291.3
click at [529, 158] on div "( function ( jQuery ) { // var $module = jQuery('#m-1714741940477').children('.…" at bounding box center [599, 292] width 730 height 318
click at [535, 164] on div "( function ( jQuery ) { // var $module = jQuery('#m-1714741940477').children('.…" at bounding box center [599, 281] width 730 height 296
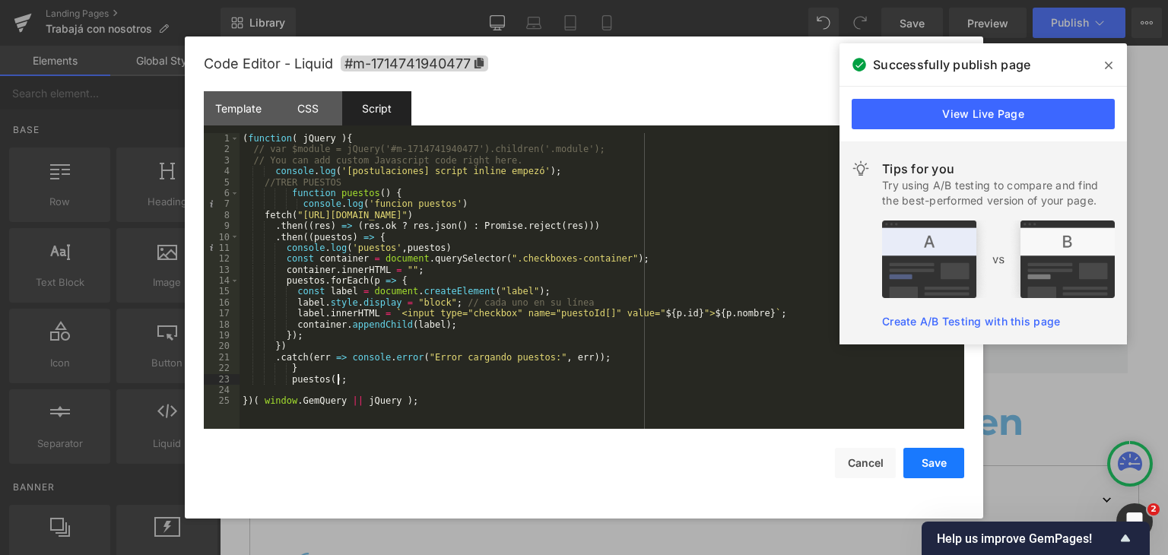
click at [915, 469] on button "Save" at bounding box center [933, 463] width 61 height 30
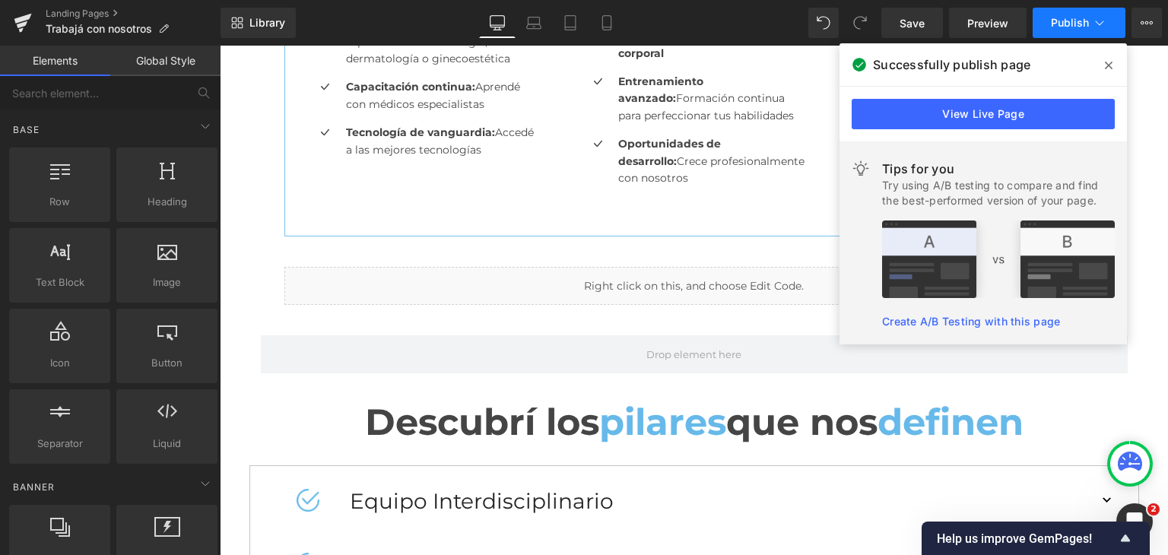
click at [1067, 24] on span "Publish" at bounding box center [1070, 23] width 38 height 12
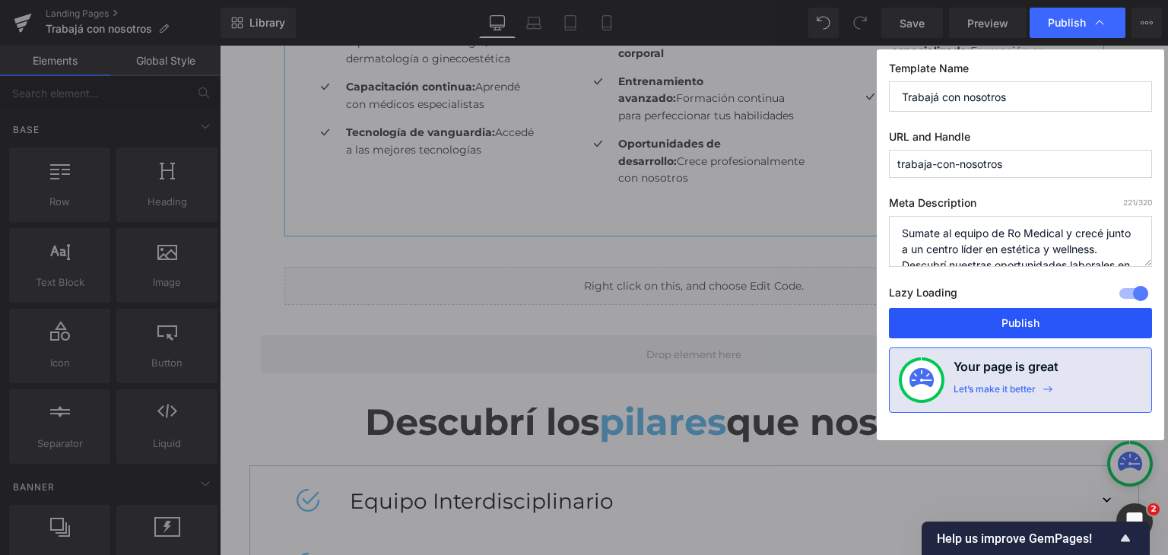
click at [975, 318] on button "Publish" at bounding box center [1020, 323] width 263 height 30
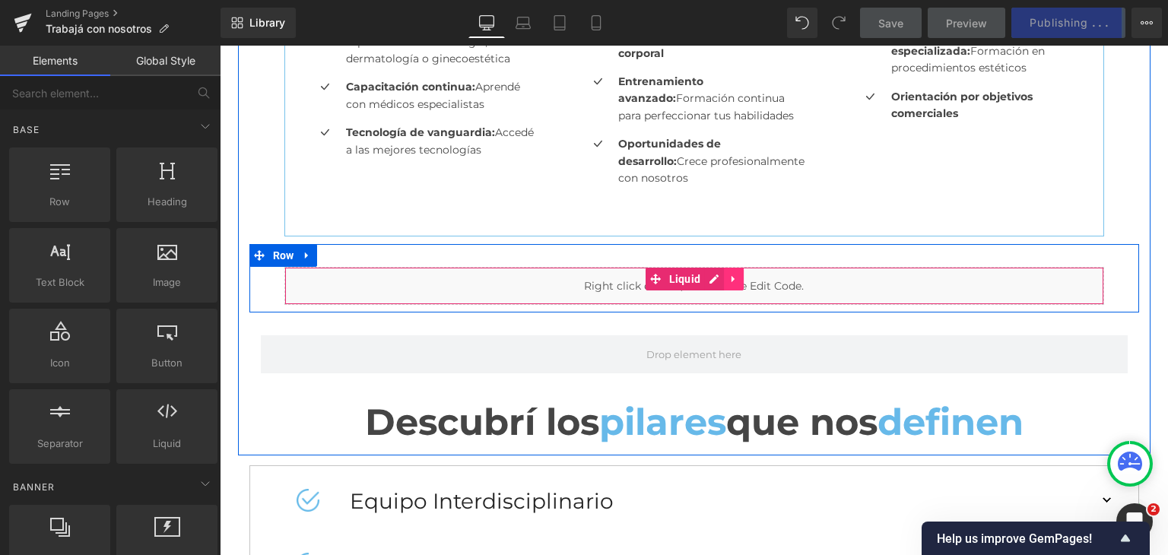
click at [692, 285] on span "Liquid" at bounding box center [685, 279] width 40 height 23
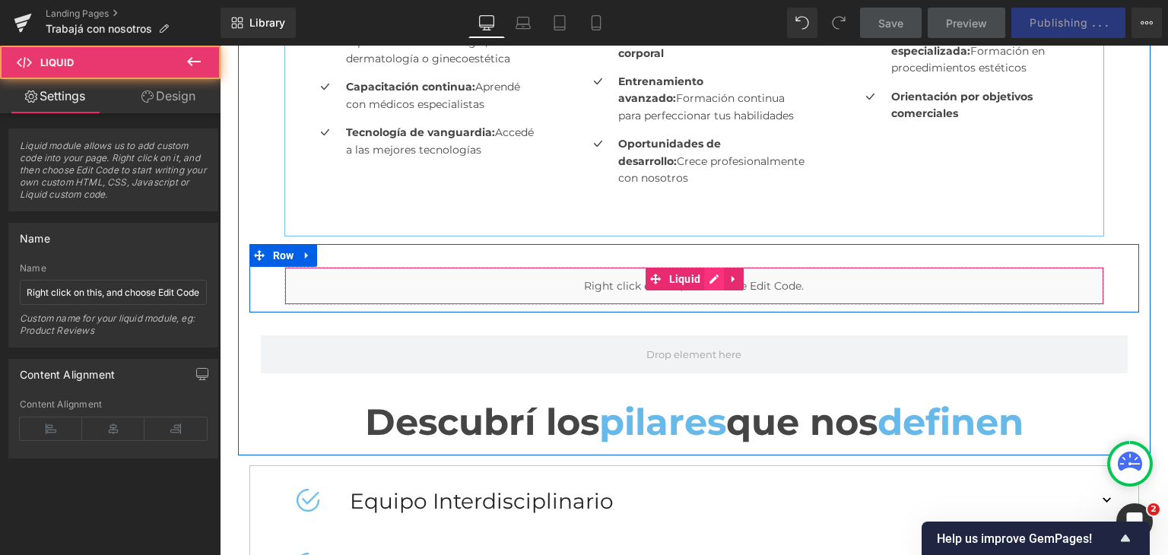
click at [713, 275] on div "Liquid" at bounding box center [694, 286] width 820 height 38
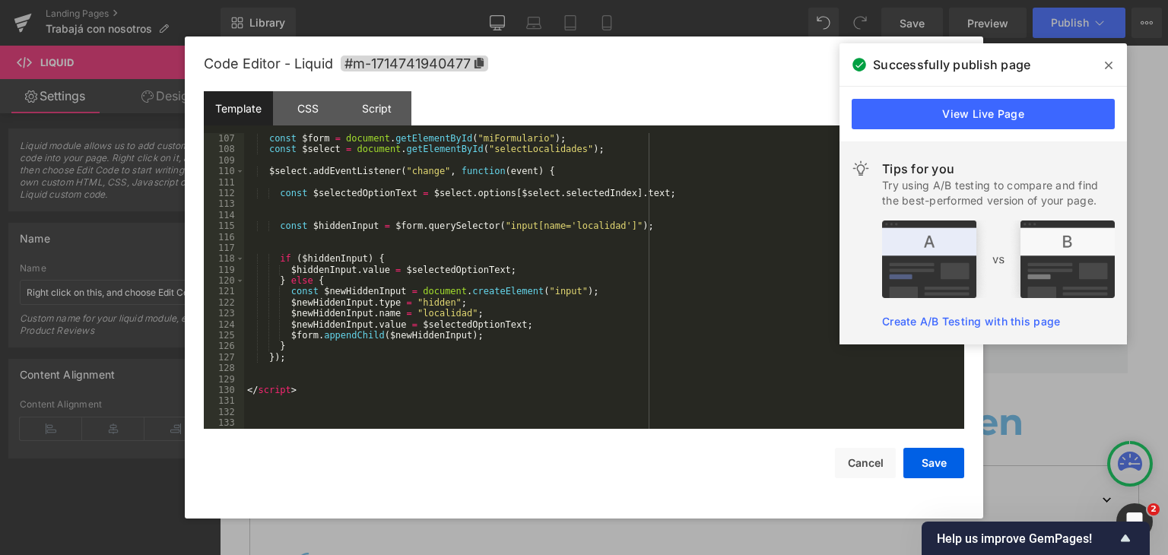
click at [283, 372] on div "const $form = document . getElementById ( "miFormulario" ) ; const $select = do…" at bounding box center [601, 292] width 714 height 318
click at [363, 122] on div "Script" at bounding box center [376, 108] width 69 height 34
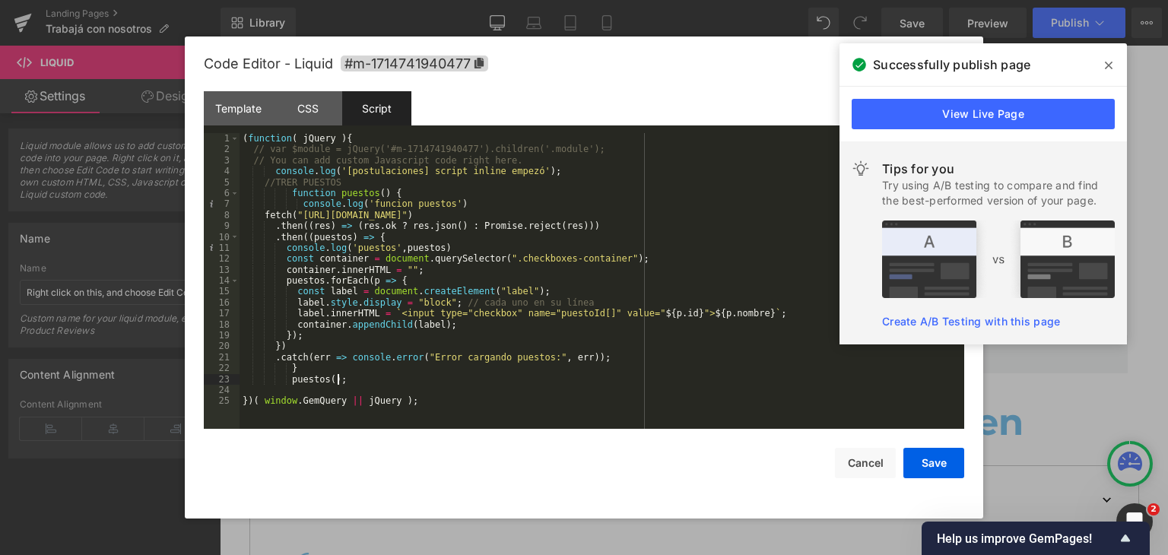
click at [356, 380] on div "( function ( jQuery ) { // var $module = jQuery('#m-1714741940477').children('.…" at bounding box center [601, 292] width 725 height 318
drag, startPoint x: 362, startPoint y: 376, endPoint x: 232, endPoint y: 379, distance: 130.0
click at [232, 379] on pre "1 2 3 4 5 6 7 8 9 10 11 12 13 14 15 16 17 18 19 20 21 22 23 24 25 ( function ( …" at bounding box center [584, 281] width 760 height 296
click at [366, 376] on div "( function ( jQuery ) { // var $module = jQuery('#m-1714741940477').children('.…" at bounding box center [601, 281] width 725 height 296
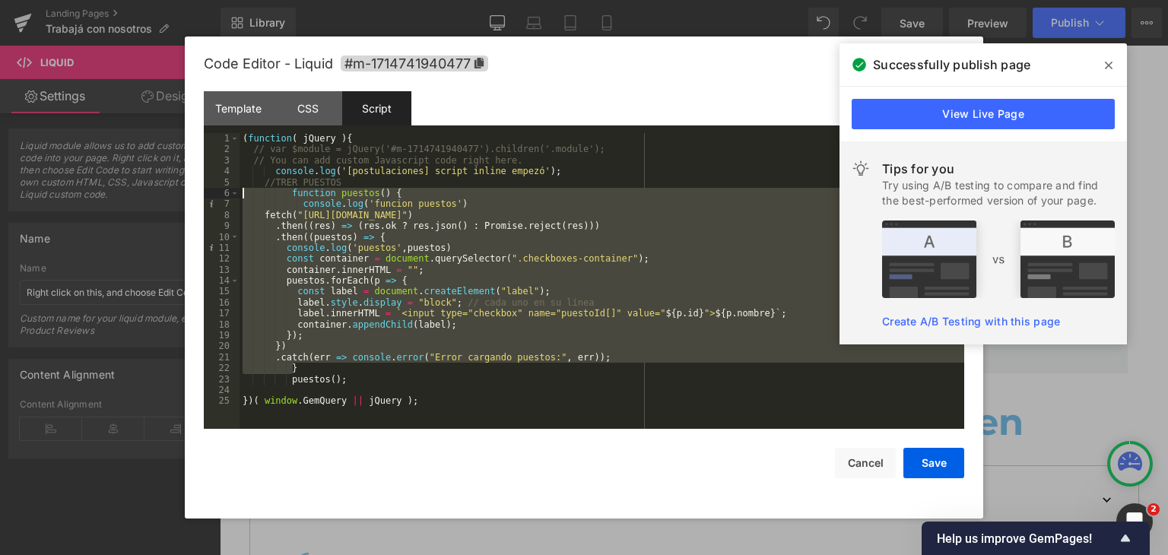
drag, startPoint x: 310, startPoint y: 366, endPoint x: 226, endPoint y: 194, distance: 191.4
click at [226, 194] on pre "1 2 3 4 5 6 7 8 9 10 11 12 13 14 15 16 17 18 19 20 21 22 23 24 25 ( function ( …" at bounding box center [584, 281] width 760 height 296
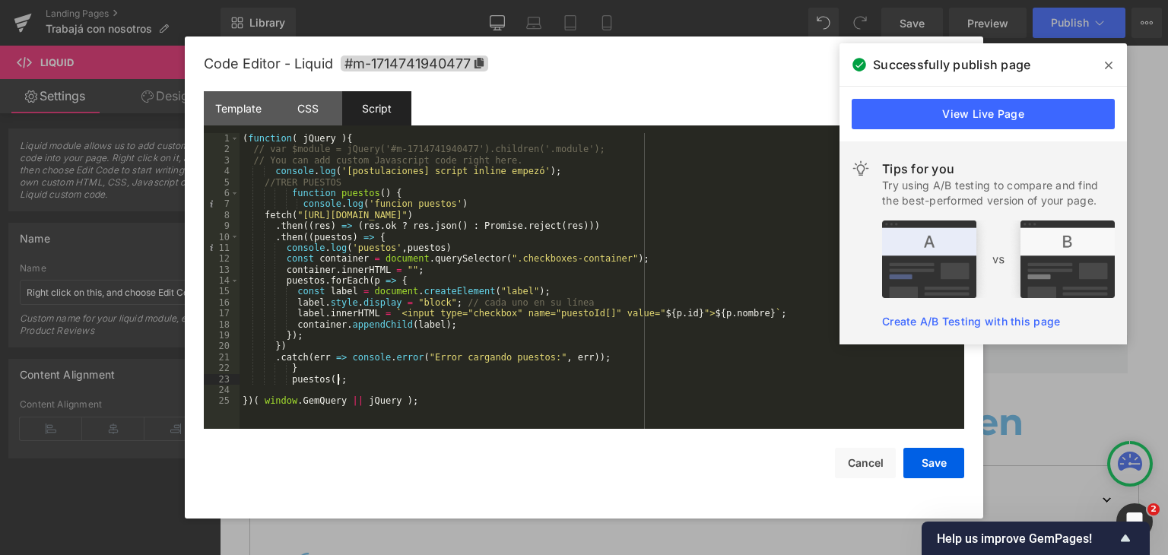
click at [378, 375] on div "( function ( jQuery ) { // var $module = jQuery('#m-1714741940477').children('.…" at bounding box center [601, 292] width 725 height 318
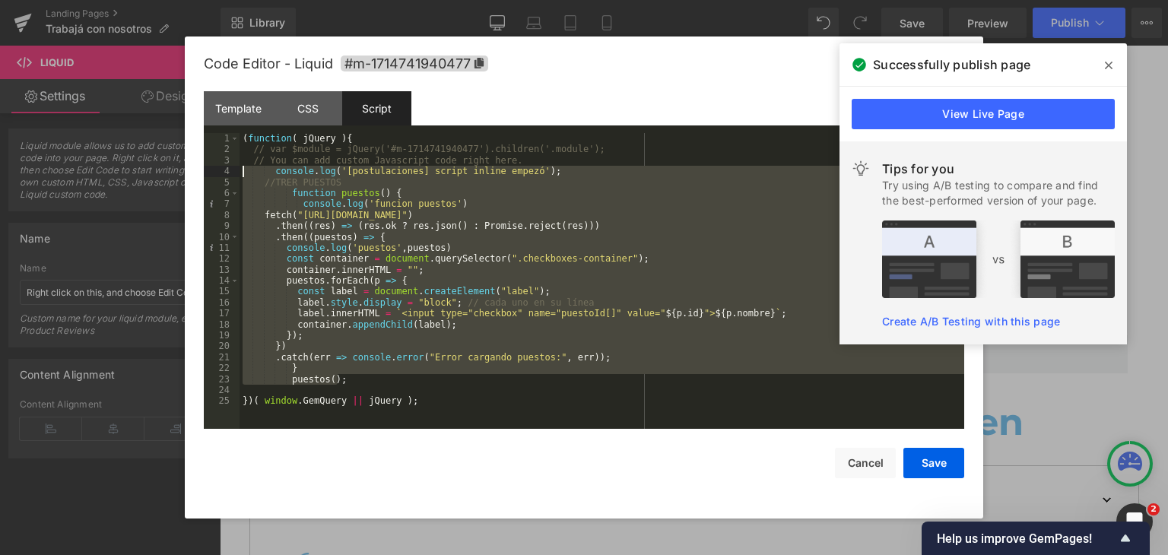
drag, startPoint x: 369, startPoint y: 382, endPoint x: 192, endPoint y: 170, distance: 276.4
click at [192, 170] on div "Code Editor - Liquid #m-1714741940477 Template CSS Script Data 107 108 109 110 …" at bounding box center [584, 277] width 798 height 482
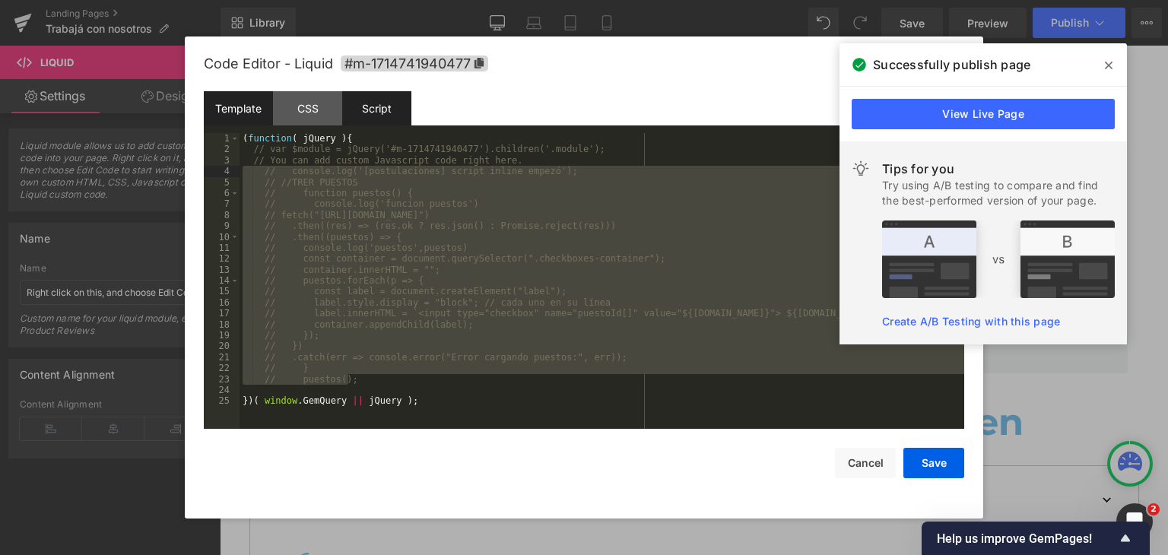
click at [246, 110] on div "Template" at bounding box center [238, 108] width 69 height 34
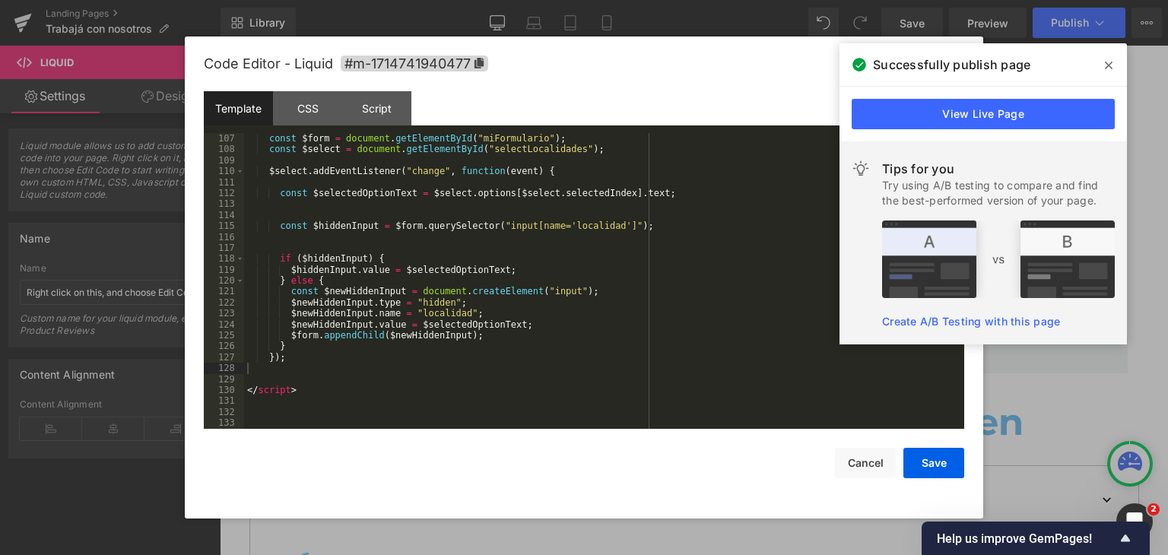
click at [300, 369] on div "const $form = document . getElementById ( "miFormulario" ) ; const $select = do…" at bounding box center [601, 292] width 714 height 318
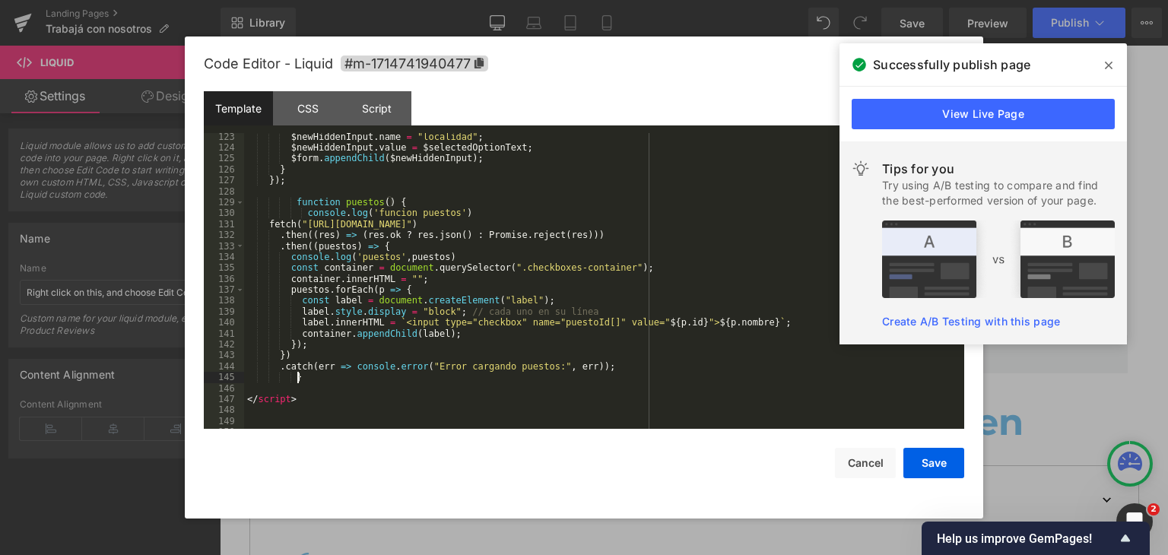
scroll to position [1370, 0]
drag, startPoint x: 400, startPoint y: 204, endPoint x: 259, endPoint y: 203, distance: 140.7
click at [259, 203] on div "$newHiddenInput . name = "localidad" ; $newHiddenInput . value = $selectedOptio…" at bounding box center [601, 291] width 714 height 318
drag, startPoint x: 474, startPoint y: 216, endPoint x: 227, endPoint y: 211, distance: 247.9
click at [227, 211] on pre "123 124 125 126 127 128 129 130 131 132 133 134 135 136 137 138 139 140 141 142…" at bounding box center [584, 281] width 760 height 296
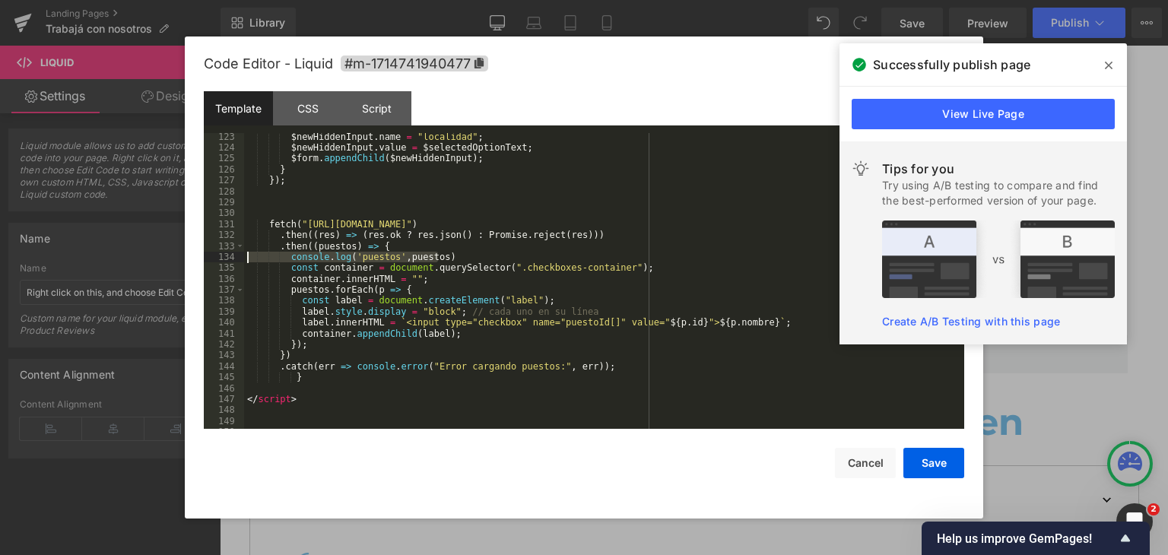
drag, startPoint x: 447, startPoint y: 258, endPoint x: 241, endPoint y: 253, distance: 206.1
click at [230, 258] on pre "123 124 125 126 127 128 129 130 131 132 133 134 135 136 137 138 139 140 141 142…" at bounding box center [584, 281] width 760 height 296
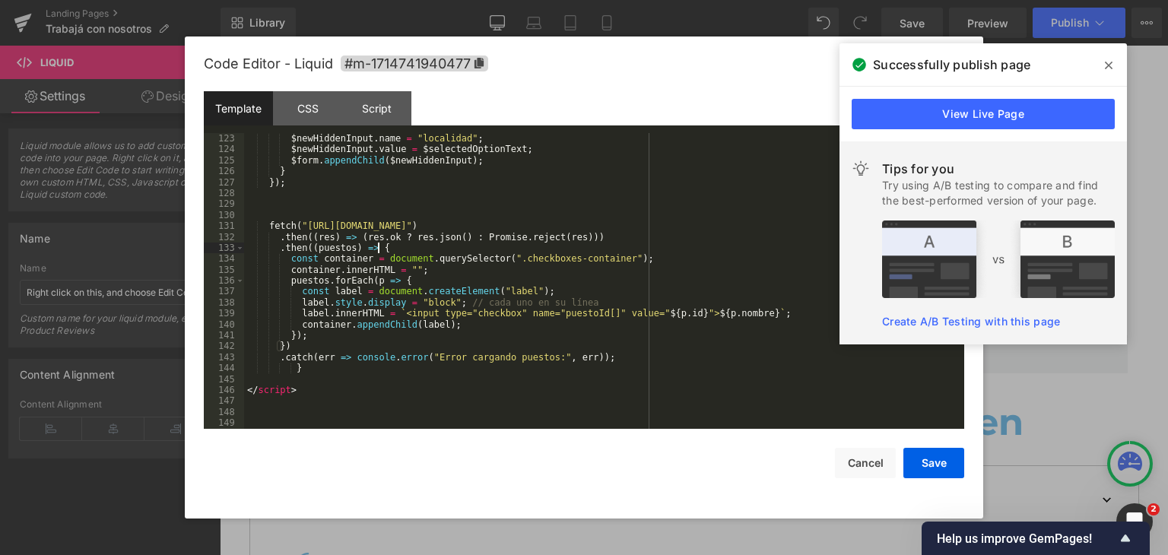
scroll to position [1369, 0]
click at [320, 369] on div "$newHiddenInput . name = "localidad" ; $newHiddenInput . value = $selectedOptio…" at bounding box center [601, 292] width 714 height 318
click at [925, 461] on button "Save" at bounding box center [933, 463] width 61 height 30
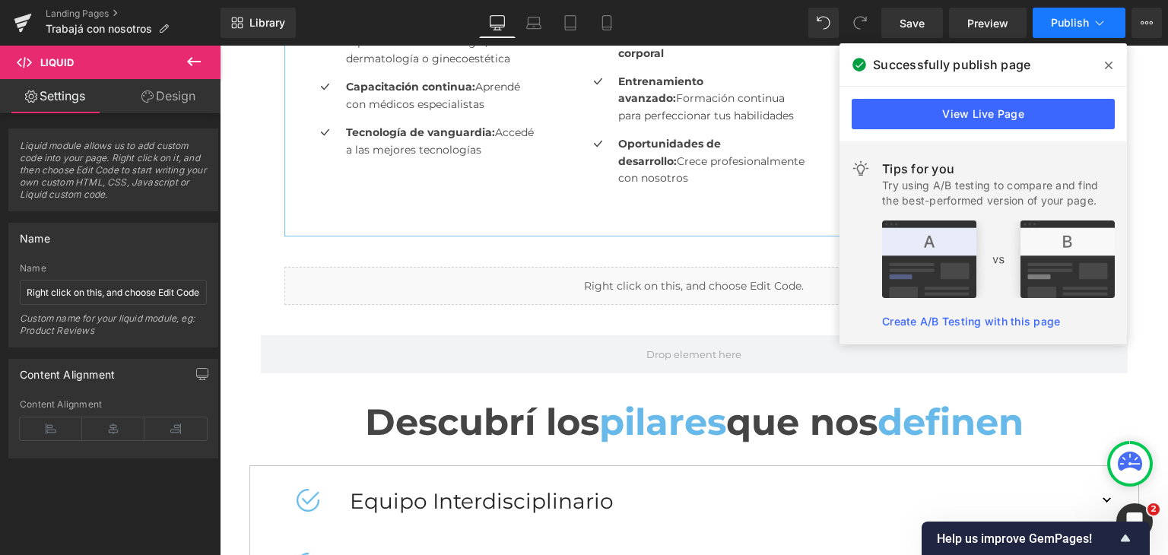
click at [1064, 23] on span "Publish" at bounding box center [1070, 23] width 38 height 12
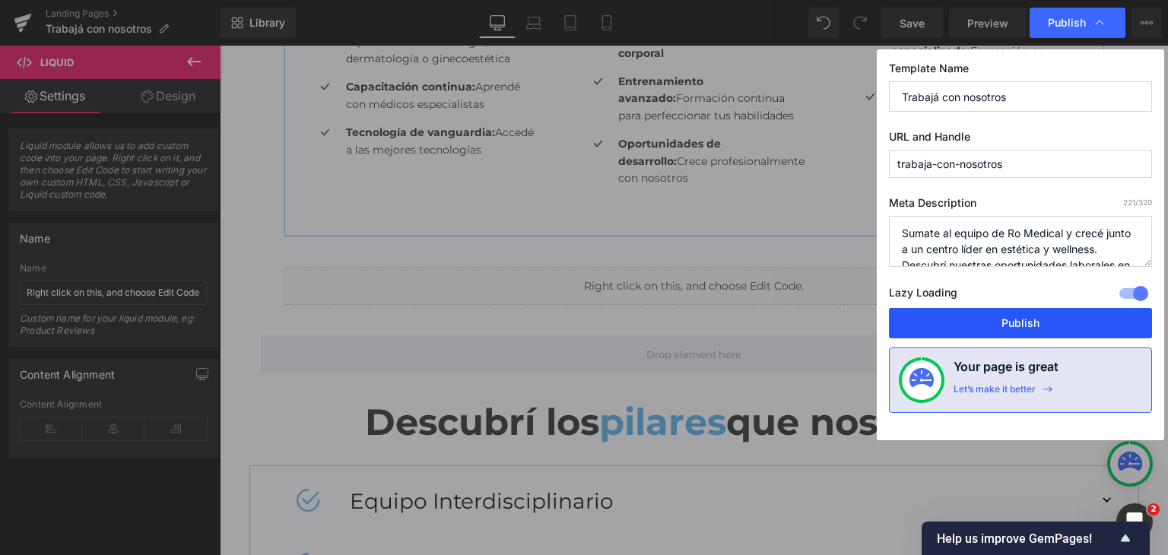
drag, startPoint x: 969, startPoint y: 323, endPoint x: 162, endPoint y: 3, distance: 868.6
click at [969, 323] on button "Publish" at bounding box center [1020, 323] width 263 height 30
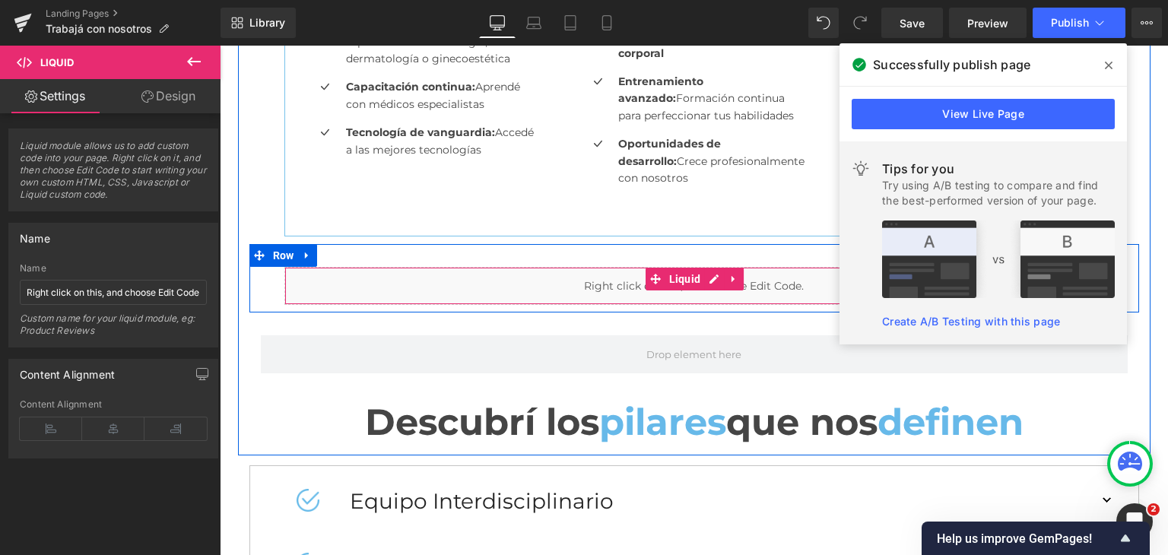
click at [630, 286] on div "Liquid" at bounding box center [694, 286] width 820 height 38
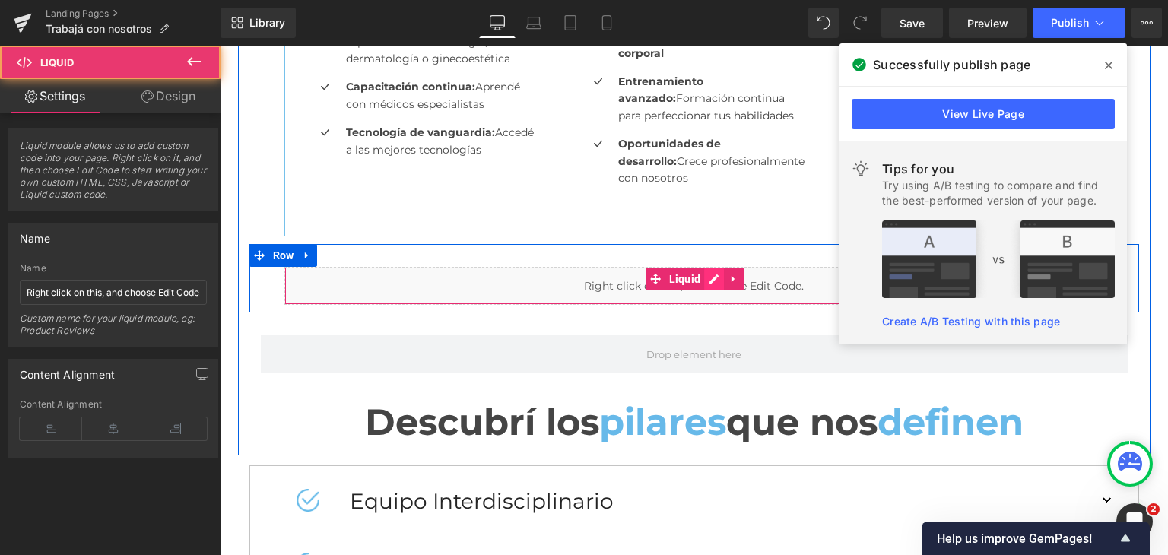
click at [707, 278] on div "Liquid" at bounding box center [694, 286] width 820 height 38
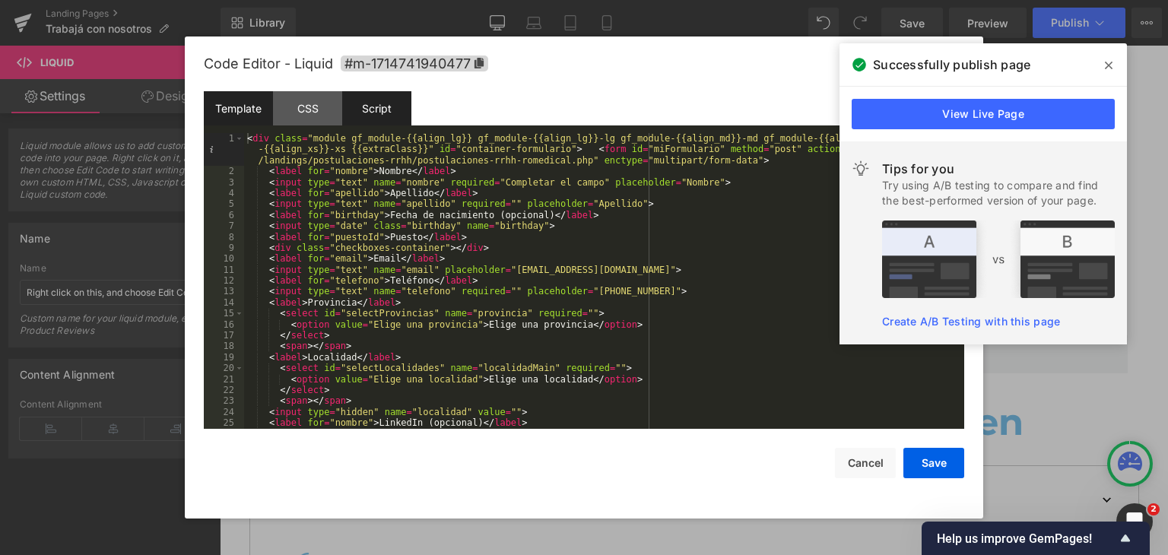
click at [383, 106] on div "Script" at bounding box center [376, 108] width 69 height 34
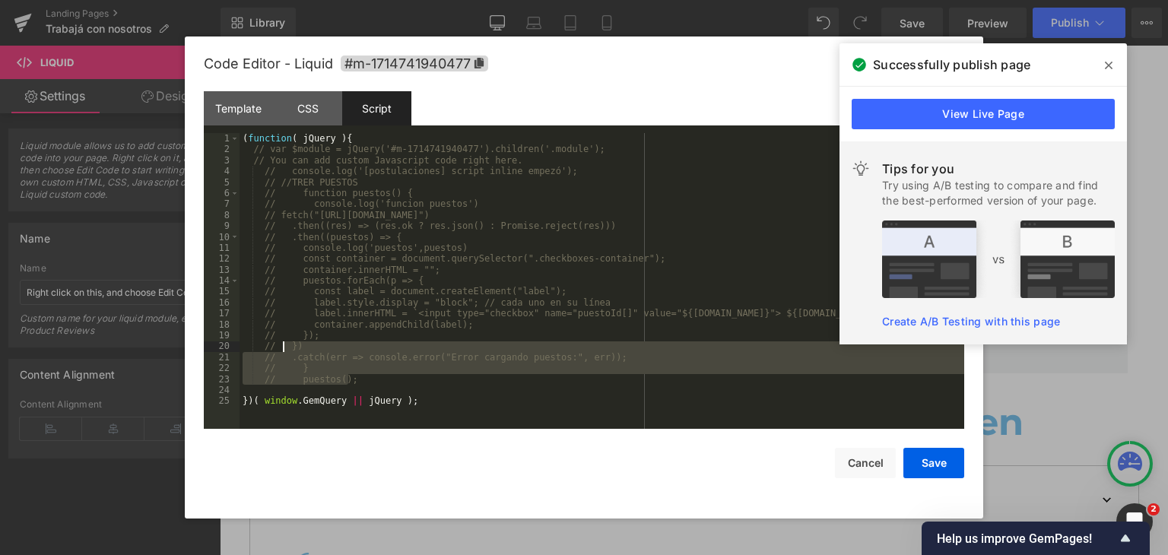
drag, startPoint x: 380, startPoint y: 379, endPoint x: 284, endPoint y: 341, distance: 103.8
click at [284, 341] on div "( function ( jQuery ) { // var $module = jQuery('#m-1714741940477').children('.…" at bounding box center [601, 292] width 725 height 318
click at [255, 111] on div "Template" at bounding box center [238, 108] width 69 height 34
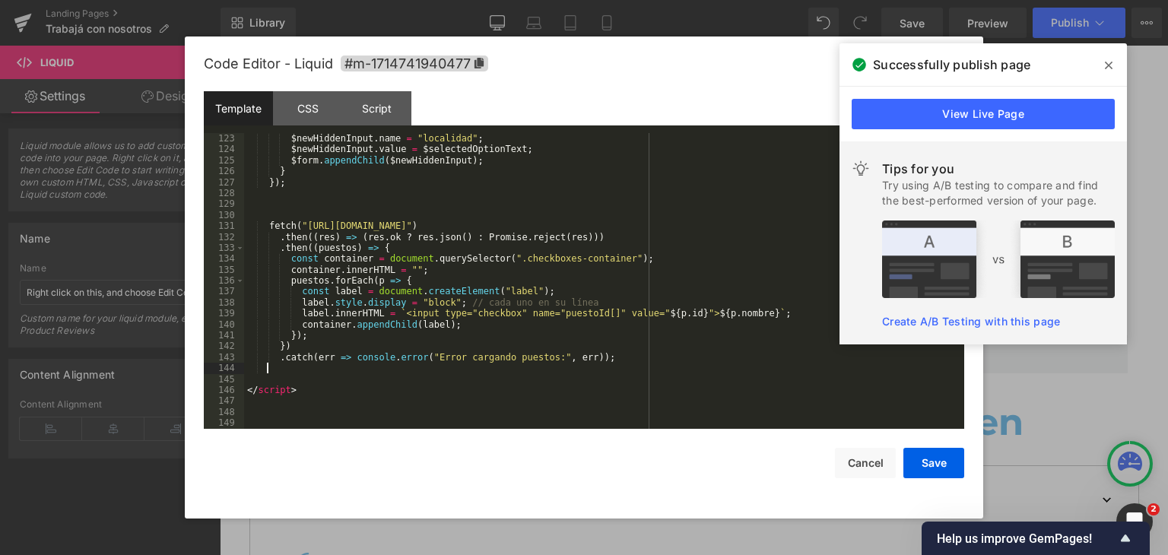
click at [281, 373] on div "$newHiddenInput . name = "localidad" ; $newHiddenInput . value = $selectedOptio…" at bounding box center [601, 292] width 714 height 318
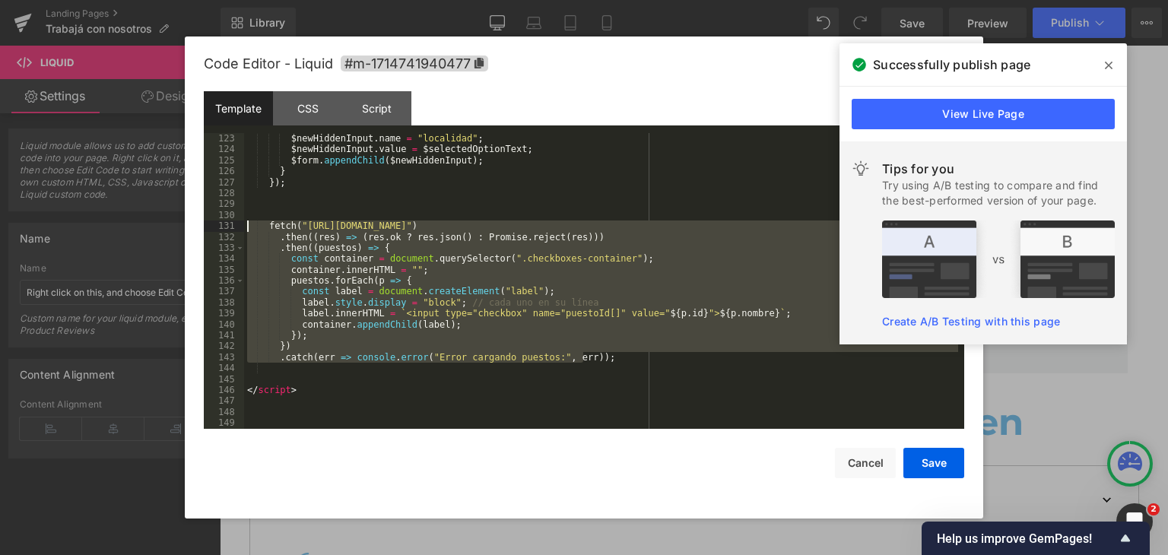
drag, startPoint x: 597, startPoint y: 358, endPoint x: 197, endPoint y: 223, distance: 422.2
click at [197, 223] on div "Code Editor - Liquid #m-1714741940477 Template CSS Script Data 123 124 125 126 …" at bounding box center [584, 277] width 798 height 482
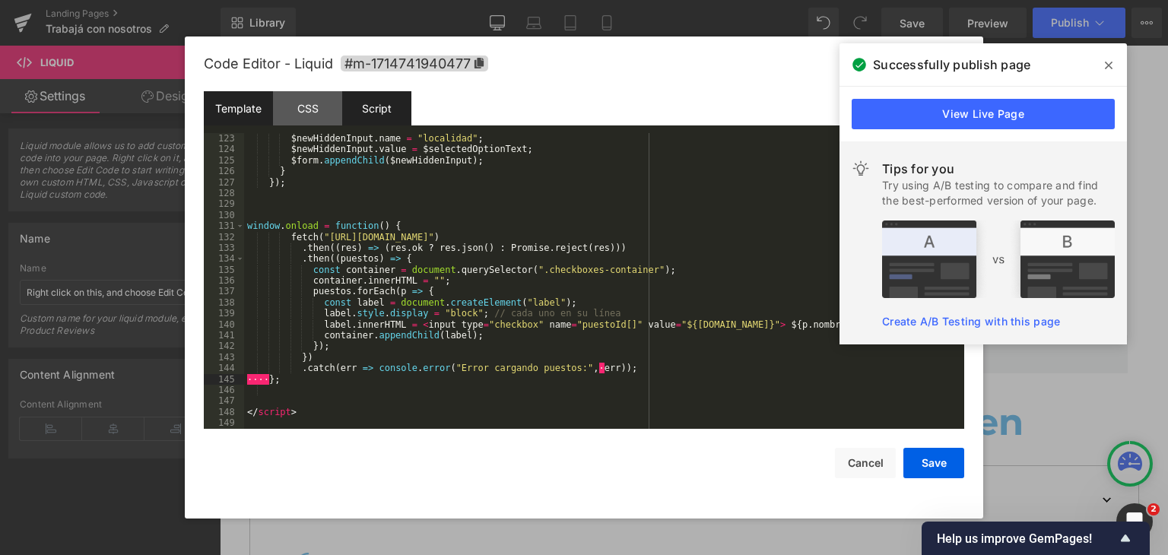
click at [364, 106] on div "Script" at bounding box center [376, 108] width 69 height 34
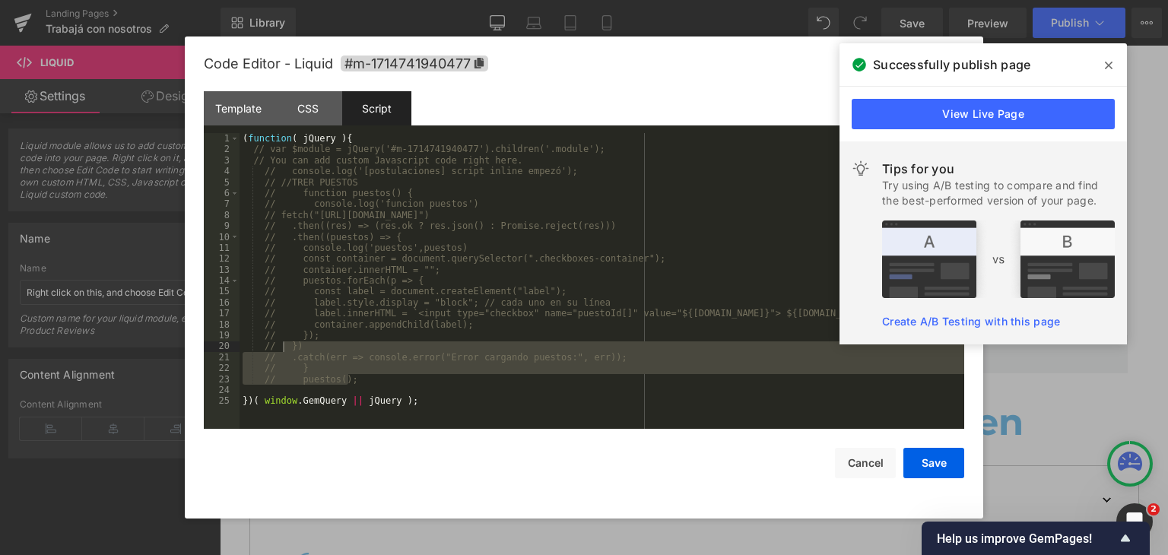
click at [411, 219] on div "( function ( jQuery ) { // var $module = jQuery('#m-1714741940477').children('.…" at bounding box center [601, 292] width 725 height 318
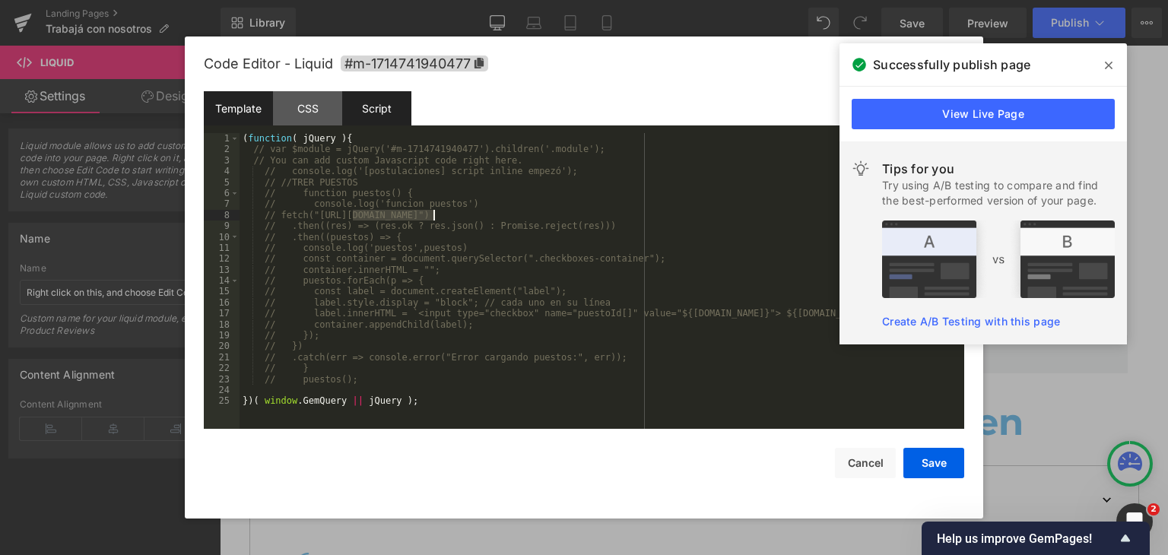
click at [252, 104] on div "Template" at bounding box center [238, 108] width 69 height 34
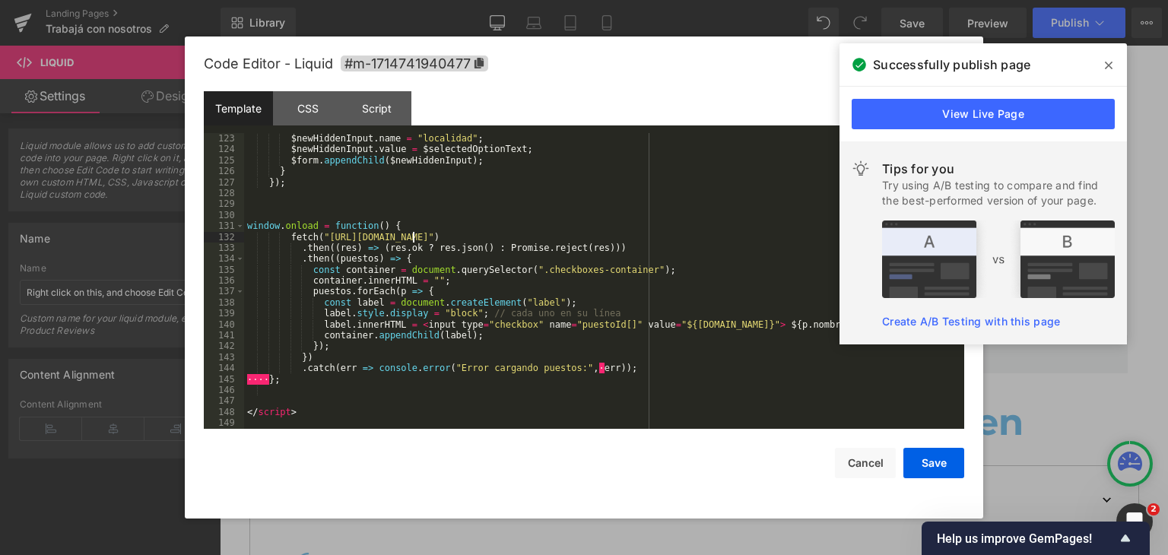
click at [411, 235] on div "$newHiddenInput . name = "localidad" ; $newHiddenInput . value = $selectedOptio…" at bounding box center [601, 292] width 714 height 318
click at [928, 459] on button "Save" at bounding box center [933, 463] width 61 height 30
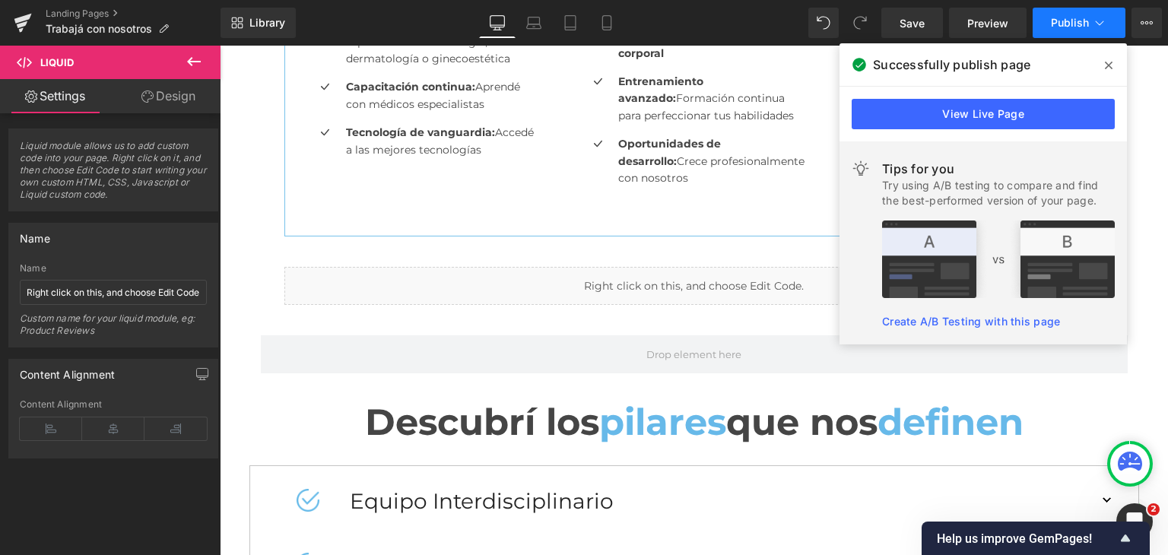
click at [1062, 27] on span "Publish" at bounding box center [1070, 23] width 38 height 12
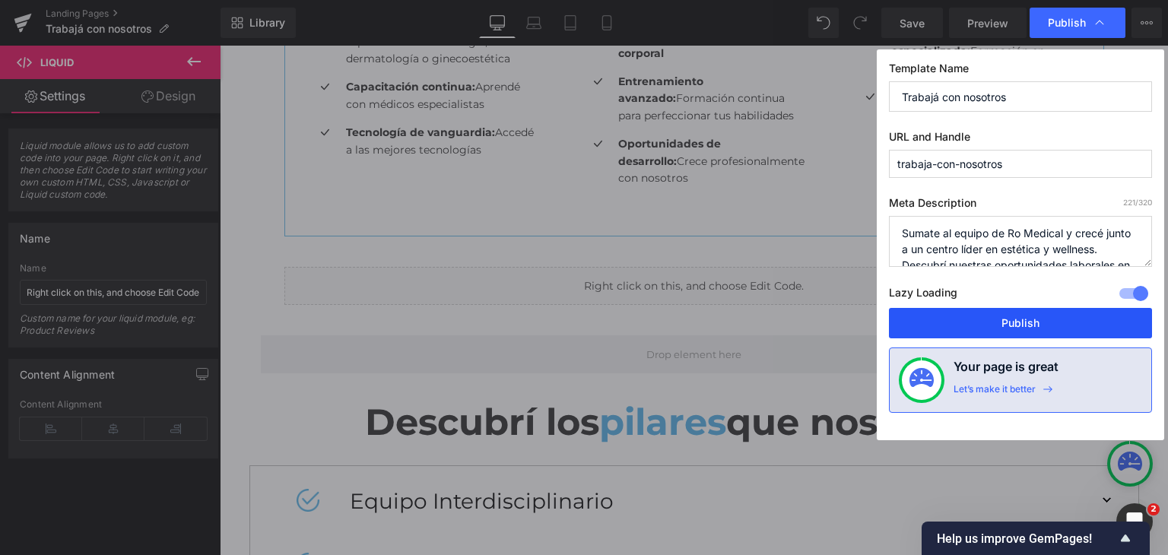
click at [1001, 321] on button "Publish" at bounding box center [1020, 323] width 263 height 30
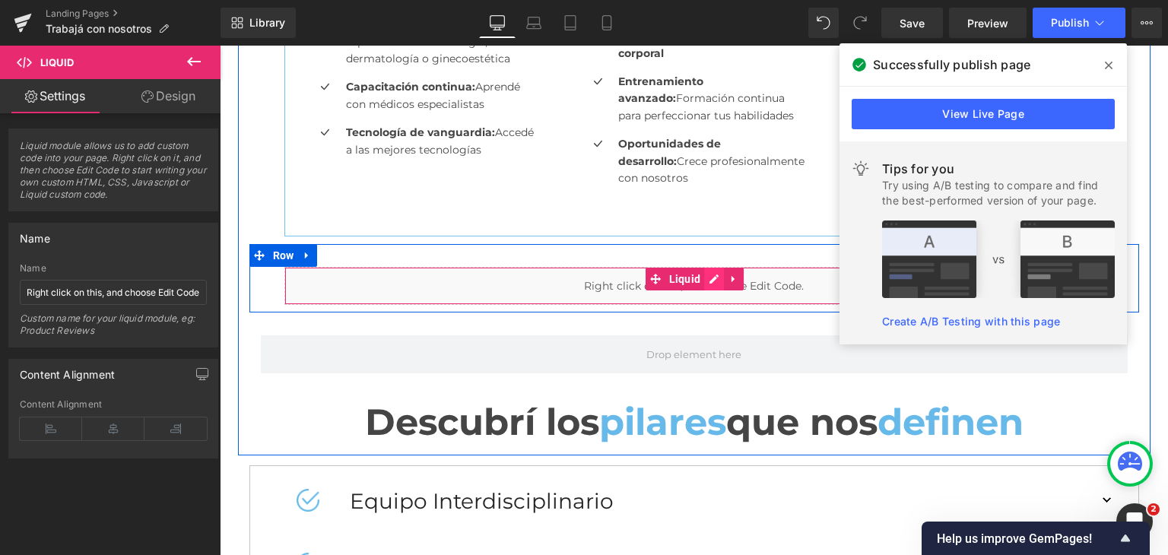
click at [709, 283] on div "Liquid" at bounding box center [694, 286] width 820 height 38
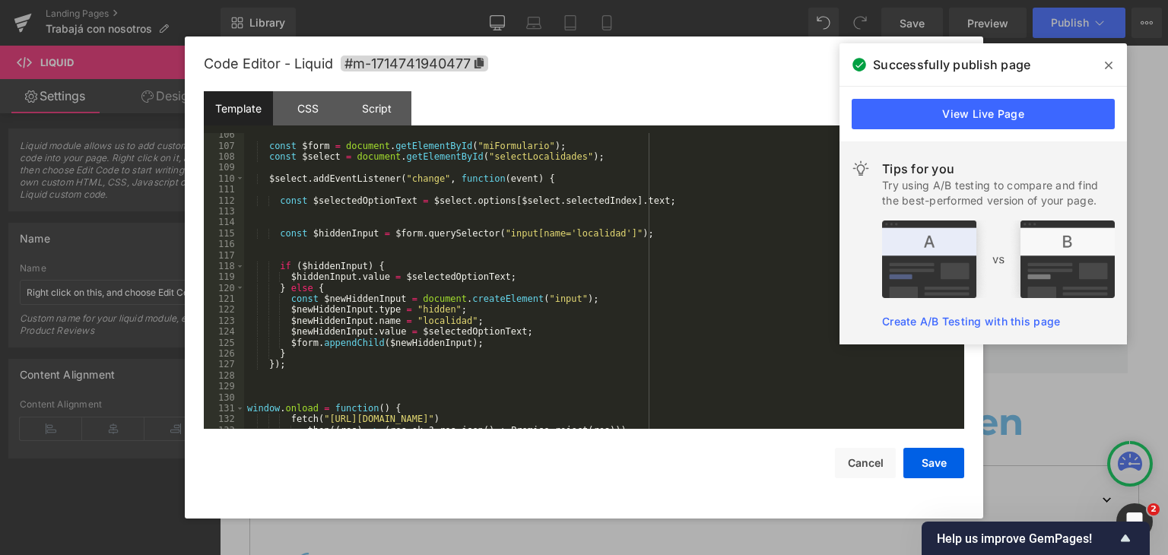
scroll to position [1390, 0]
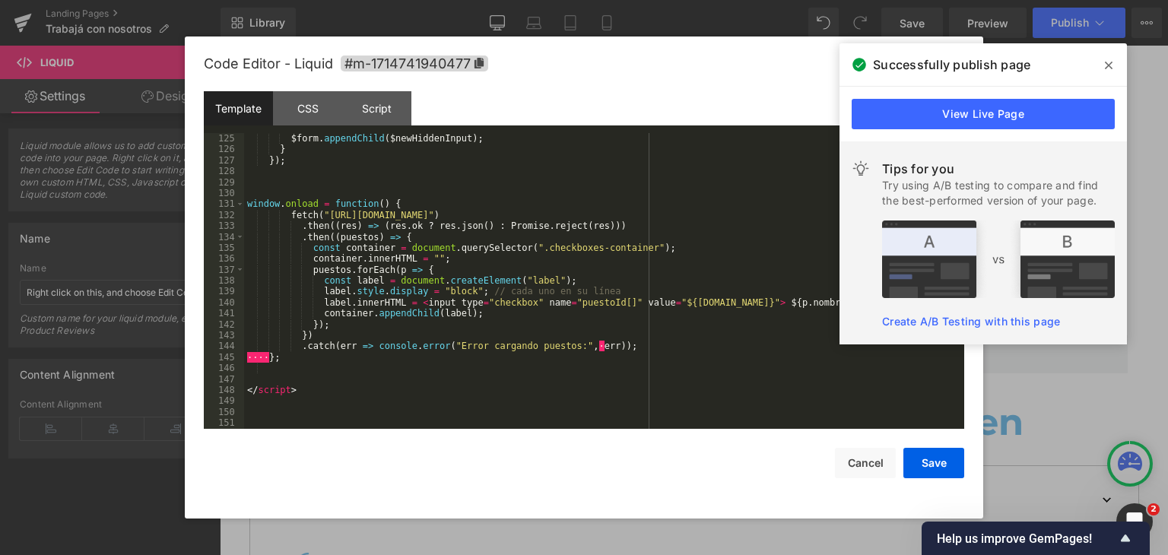
click at [318, 350] on div "$form . appendChild ( $newHiddenInput ) ; } }) ; window . onload = function ( )…" at bounding box center [601, 292] width 714 height 318
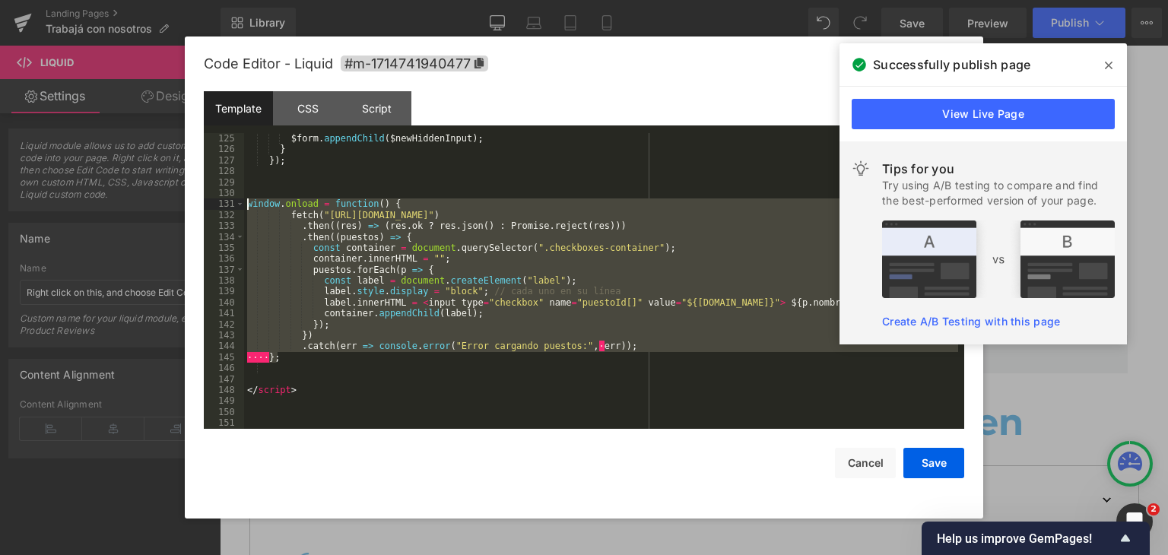
drag, startPoint x: 316, startPoint y: 361, endPoint x: 221, endPoint y: 205, distance: 182.2
click at [221, 205] on pre "125 126 127 128 129 130 131 132 133 134 135 136 137 138 139 140 141 142 143 144…" at bounding box center [584, 281] width 760 height 296
click at [291, 363] on div "$form . appendChild ( $newHiddenInput ) ; } }) ; window . onload = function ( )…" at bounding box center [601, 281] width 714 height 296
drag, startPoint x: 316, startPoint y: 366, endPoint x: 192, endPoint y: 199, distance: 208.2
click at [192, 199] on div "Code Editor - Liquid #m-1714741940477 Template CSS Script Data 125 126 127 128 …" at bounding box center [584, 277] width 798 height 482
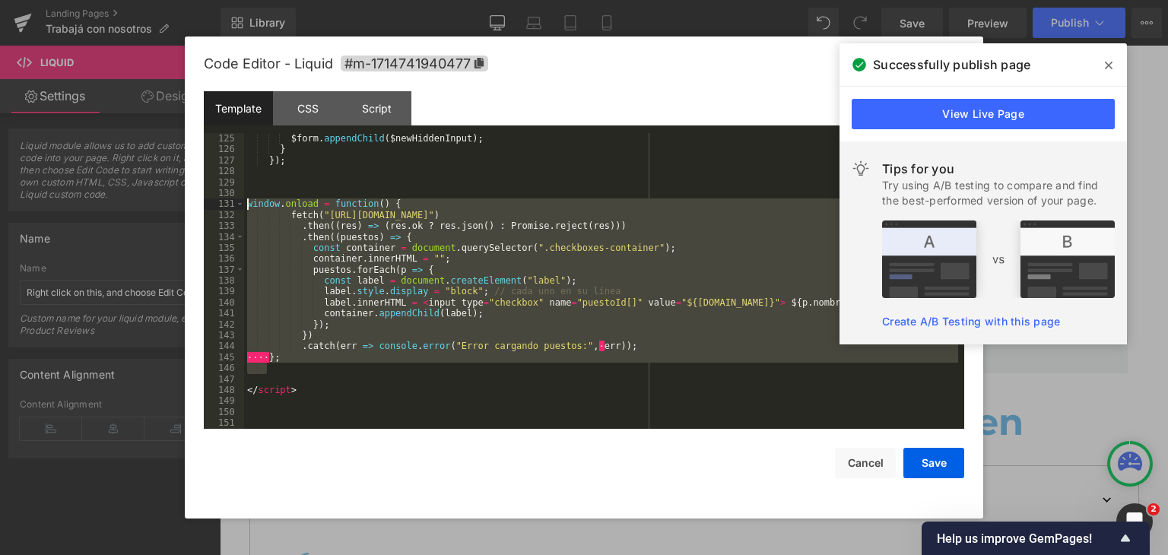
click at [307, 374] on div "$form . appendChild ( $newHiddenInput ) ; } }) ; window . onload = function ( )…" at bounding box center [601, 281] width 714 height 296
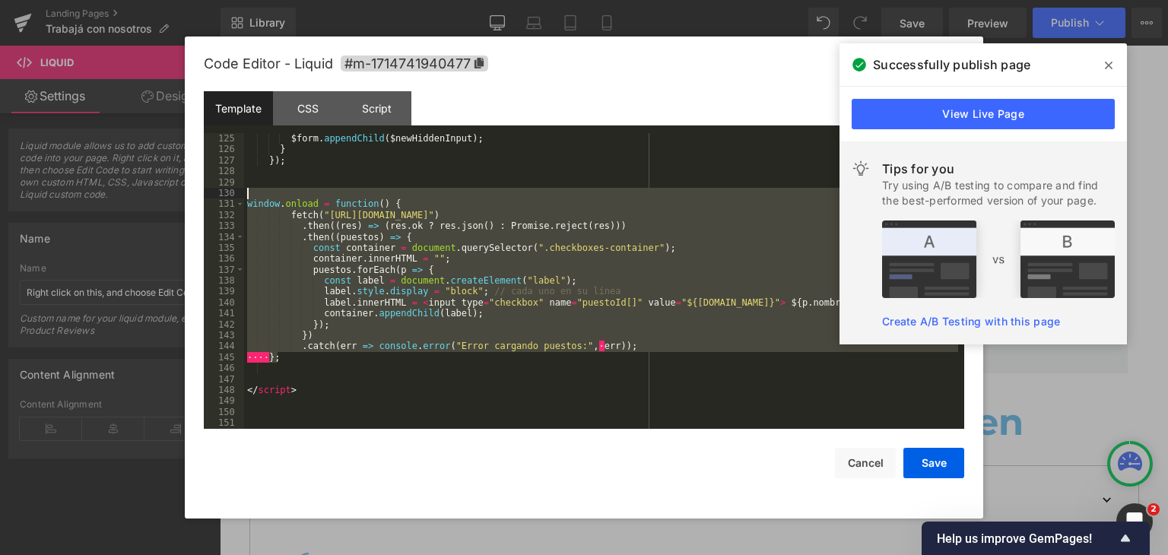
drag, startPoint x: 299, startPoint y: 362, endPoint x: 182, endPoint y: 197, distance: 201.9
click at [182, 197] on body "Liquid You are previewing how the will restyle your page. You can not edit Elem…" at bounding box center [584, 277] width 1168 height 555
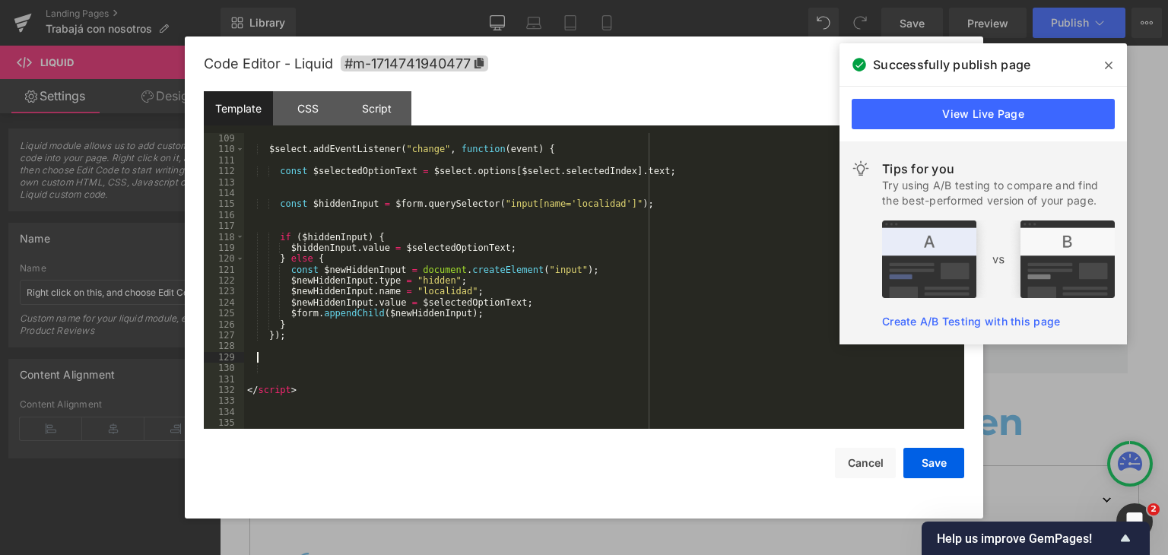
scroll to position [1215, 0]
click at [361, 109] on div "Script" at bounding box center [376, 108] width 69 height 34
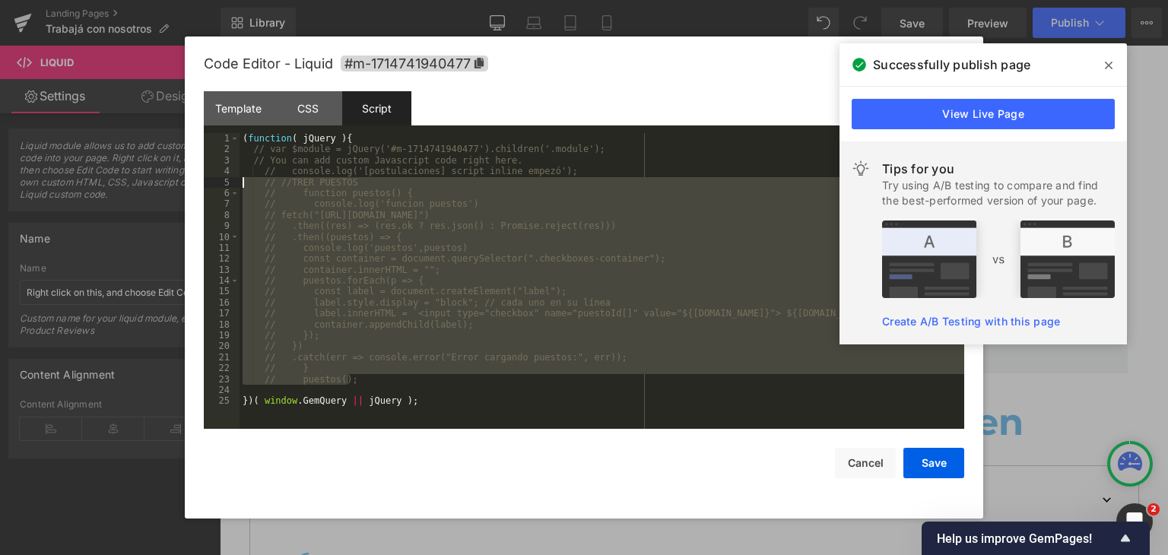
drag, startPoint x: 379, startPoint y: 379, endPoint x: 217, endPoint y: 182, distance: 255.4
click at [217, 182] on pre "1 2 3 4 5 6 7 8 9 10 11 12 13 14 15 16 17 18 19 20 21 22 23 24 25 ( function ( …" at bounding box center [584, 281] width 760 height 296
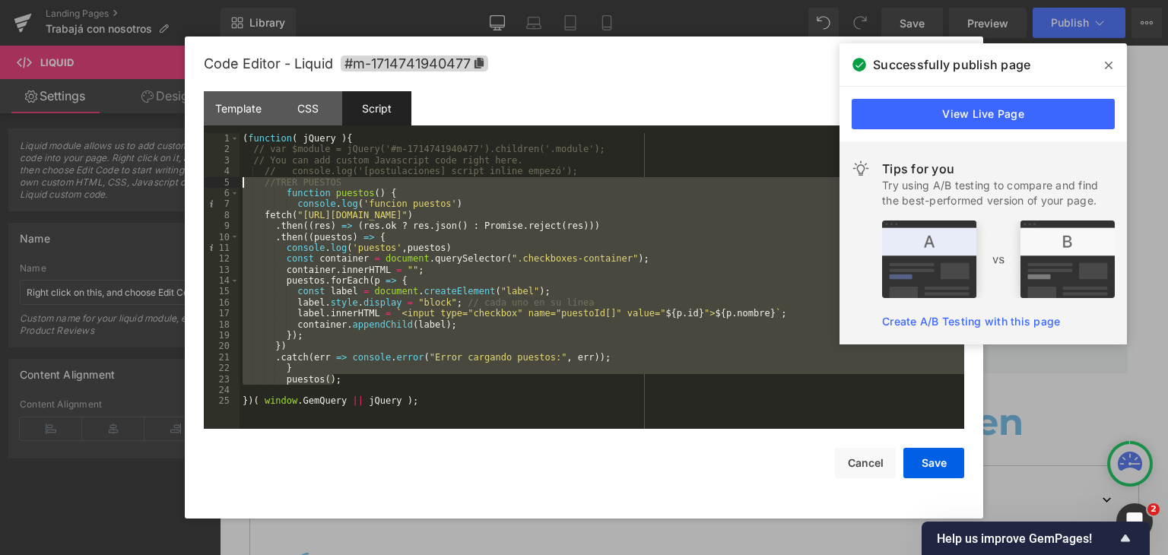
click at [577, 165] on div "( function ( jQuery ) { // var $module = jQuery('#m-1714741940477').children('.…" at bounding box center [601, 292] width 725 height 318
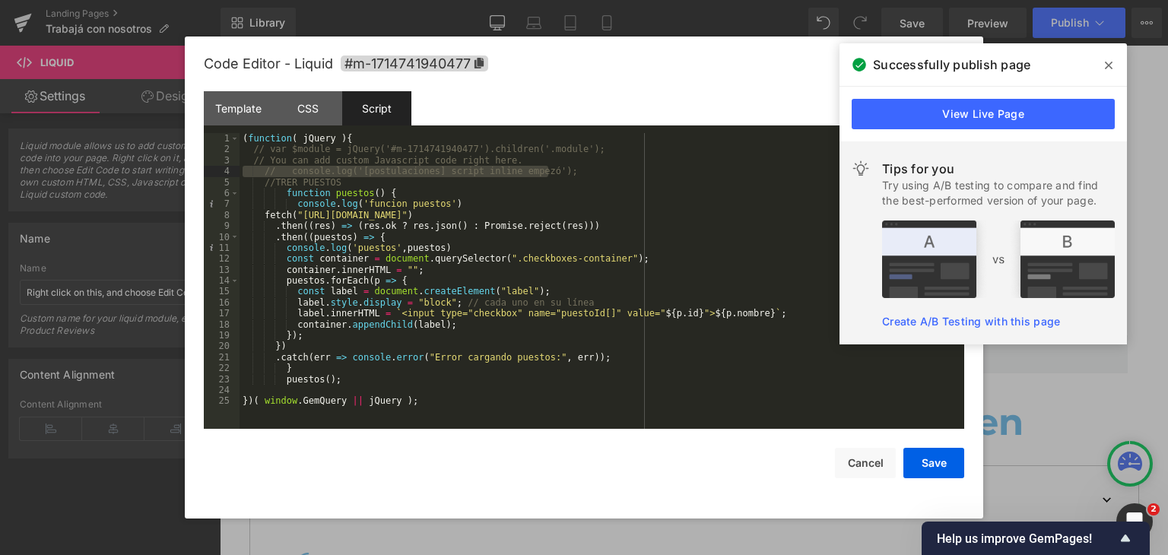
drag, startPoint x: 578, startPoint y: 167, endPoint x: 239, endPoint y: 173, distance: 338.4
click at [239, 173] on div "( function ( jQuery ) { // var $module = jQuery('#m-1714741940477').children('.…" at bounding box center [601, 292] width 725 height 318
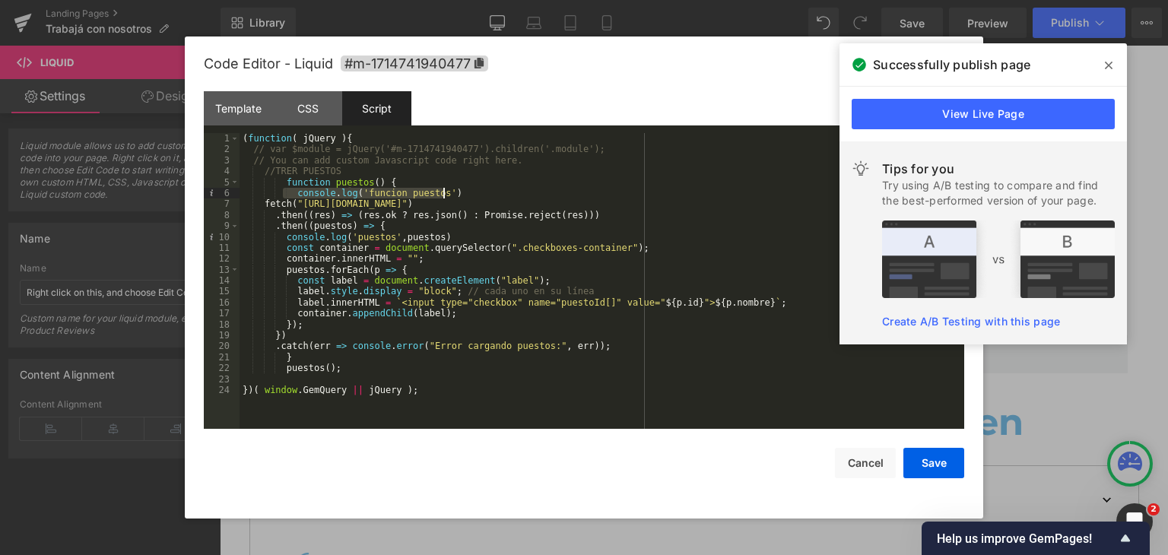
drag, startPoint x: 284, startPoint y: 198, endPoint x: 490, endPoint y: 194, distance: 206.1
click at [490, 194] on div "( function ( jQuery ) { // var $module = jQuery('#m-1714741940477').children('.…" at bounding box center [601, 292] width 725 height 318
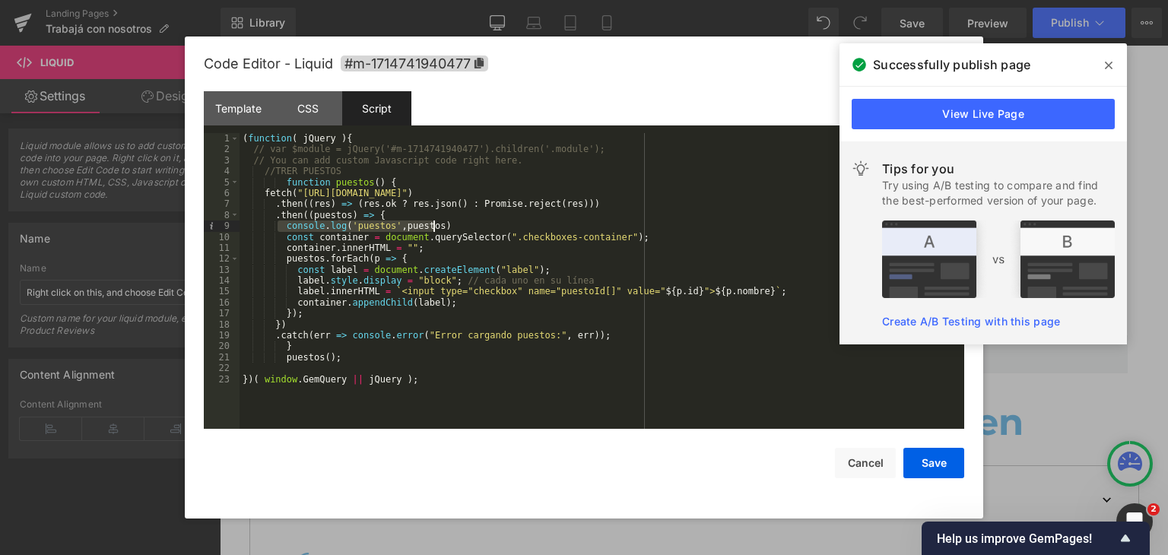
drag, startPoint x: 281, startPoint y: 226, endPoint x: 502, endPoint y: 225, distance: 221.2
click at [502, 225] on div "( function ( jQuery ) { // var $module = jQuery('#m-1714741940477').children('.…" at bounding box center [601, 292] width 725 height 318
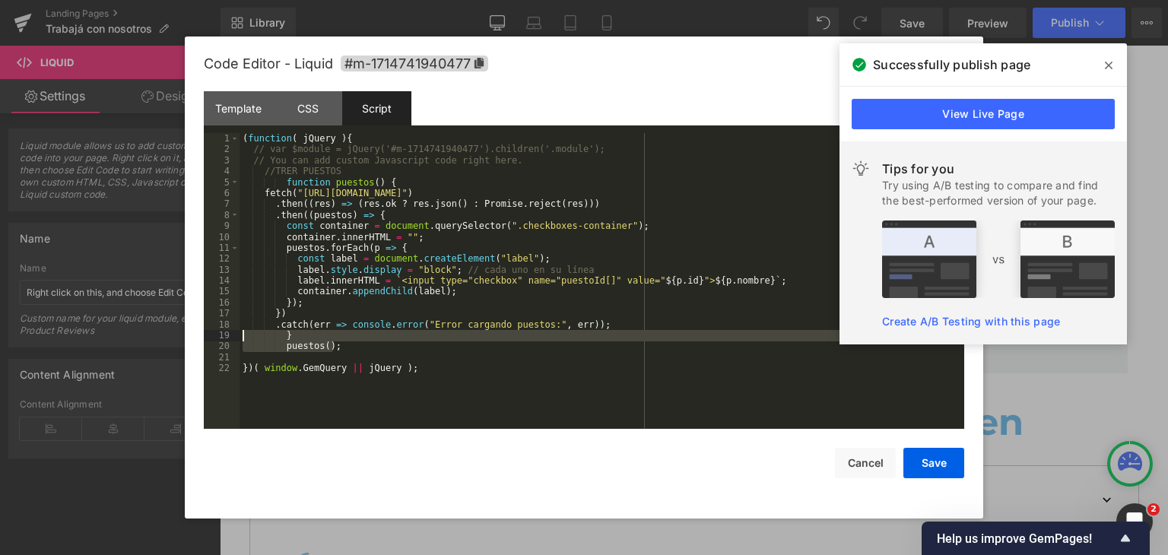
drag, startPoint x: 354, startPoint y: 347, endPoint x: 214, endPoint y: 338, distance: 139.4
click at [214, 338] on pre "1 2 3 4 5 6 7 8 9 10 11 12 13 14 15 16 17 18 19 20 21 22 ( function ( jQuery ) …" at bounding box center [584, 281] width 760 height 296
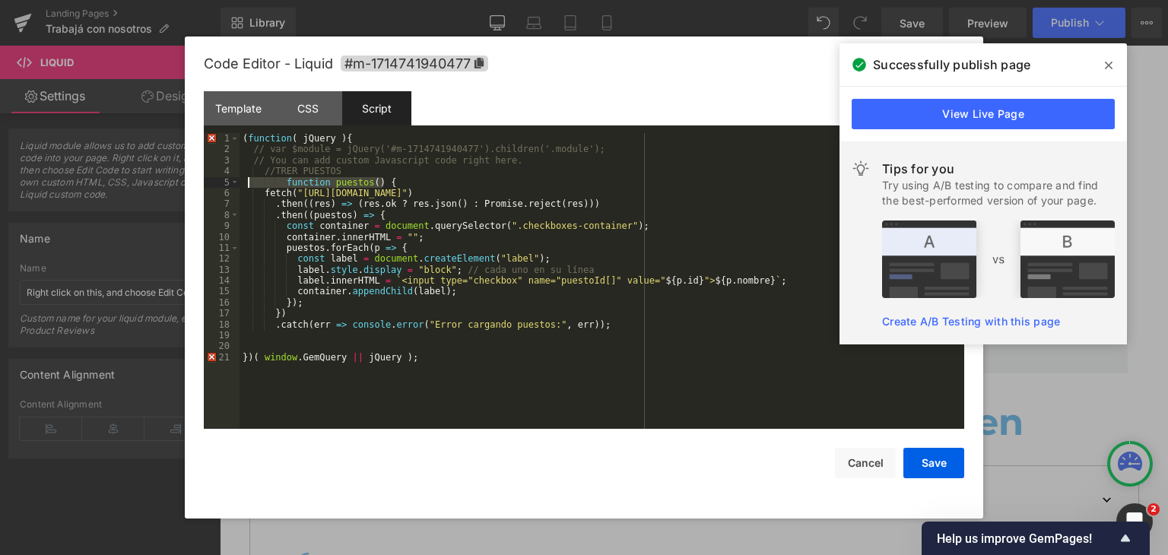
drag, startPoint x: 408, startPoint y: 182, endPoint x: 249, endPoint y: 183, distance: 158.9
click at [249, 183] on div "( function ( jQuery ) { // var $module = jQuery('#m-1714741940477').children('.…" at bounding box center [601, 292] width 725 height 318
click at [938, 463] on button "Save" at bounding box center [933, 463] width 61 height 30
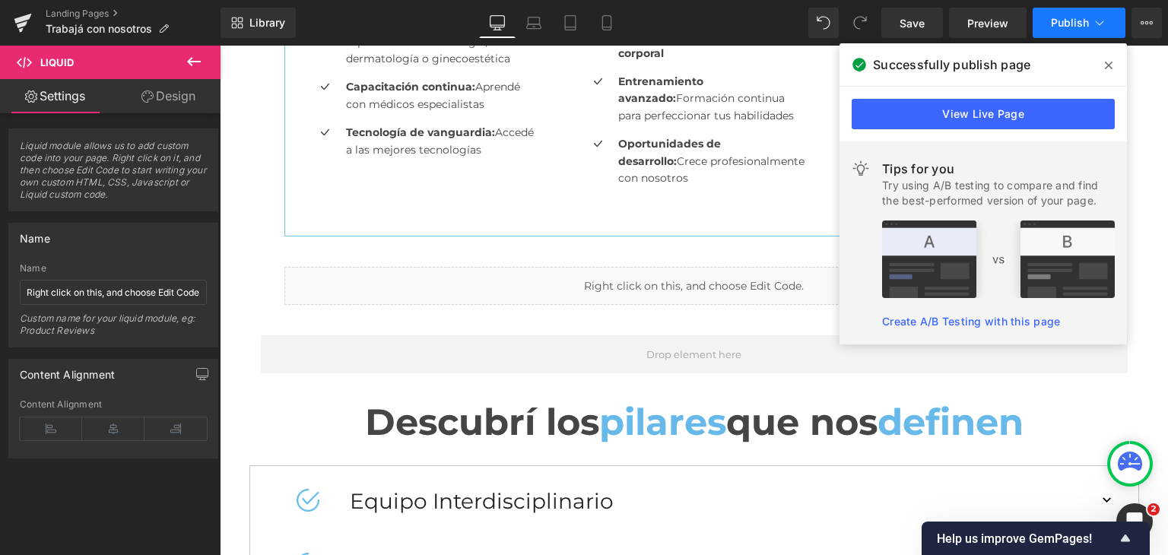
click at [1067, 17] on span "Publish" at bounding box center [1070, 23] width 38 height 12
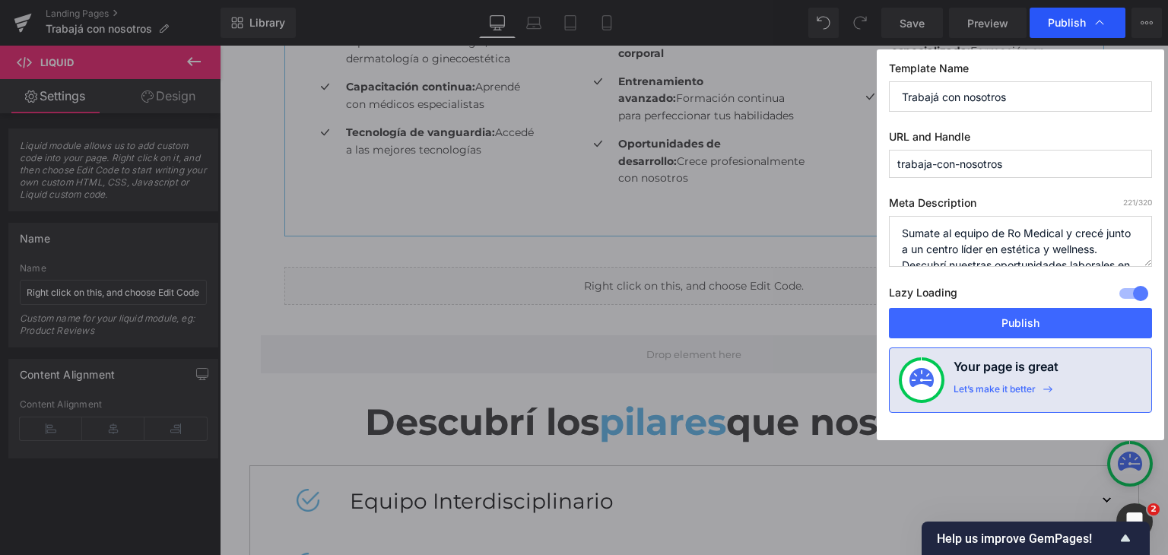
click at [1062, 19] on span "Publish" at bounding box center [1067, 23] width 38 height 14
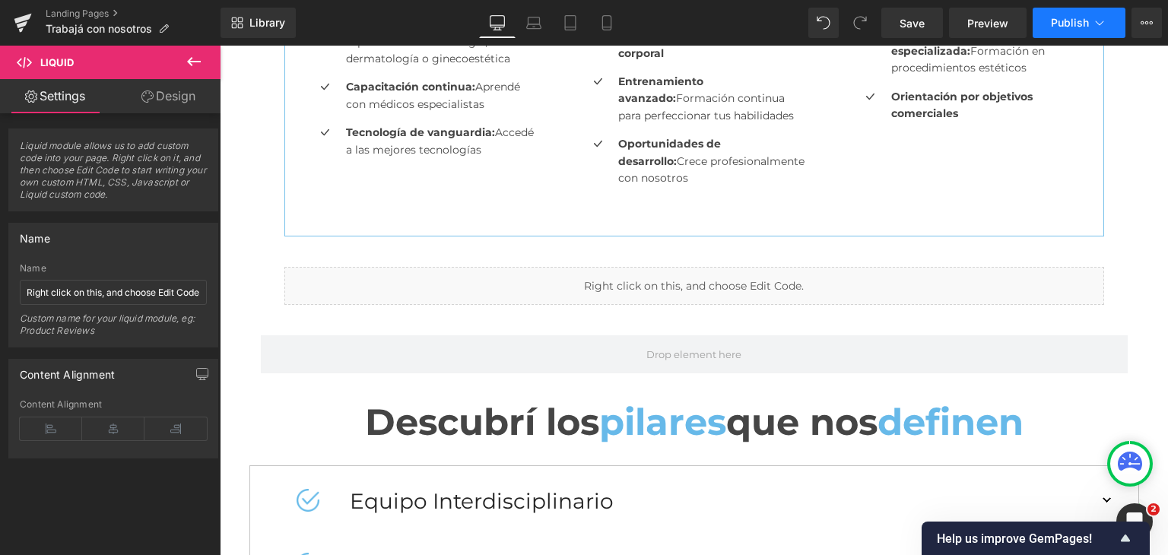
click at [1048, 21] on button "Publish" at bounding box center [1078, 23] width 93 height 30
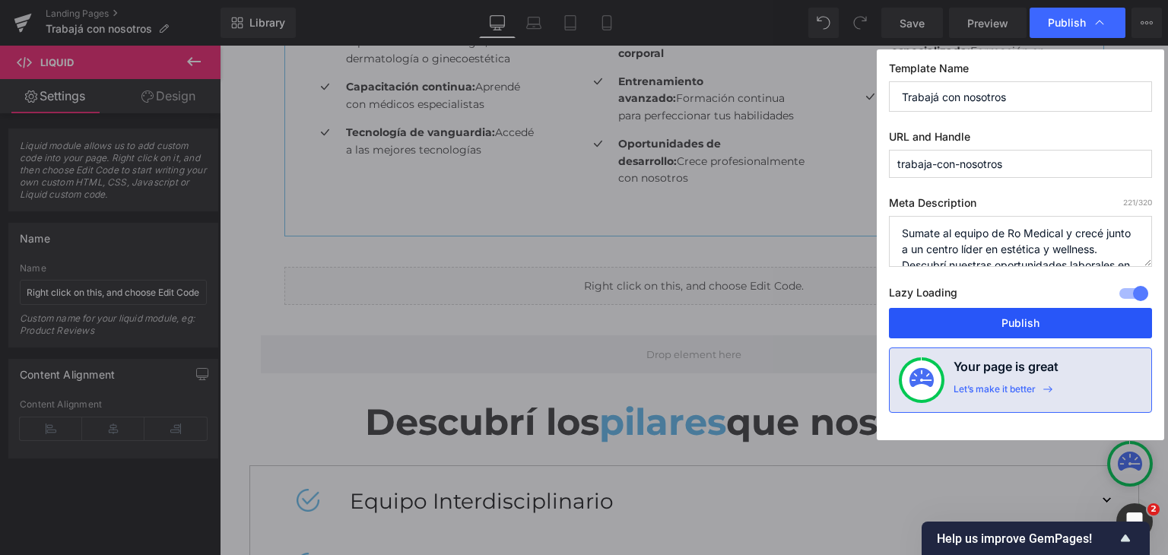
click at [1003, 326] on button "Publish" at bounding box center [1020, 323] width 263 height 30
